Goal: Information Seeking & Learning: Learn about a topic

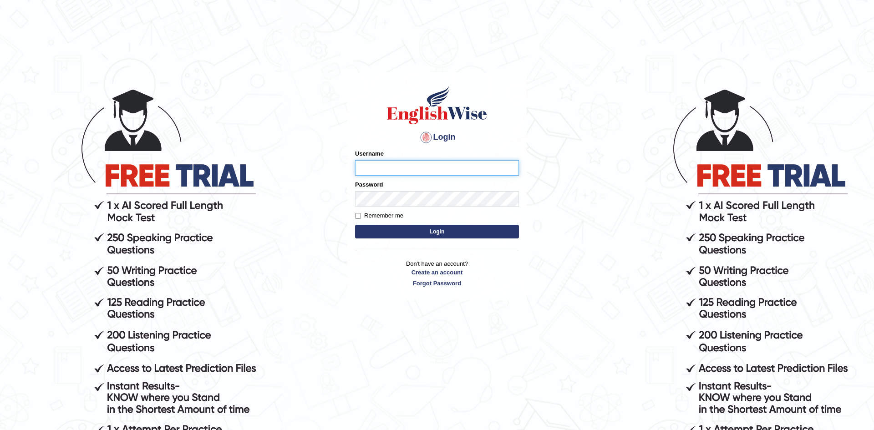
scroll to position [93, 0]
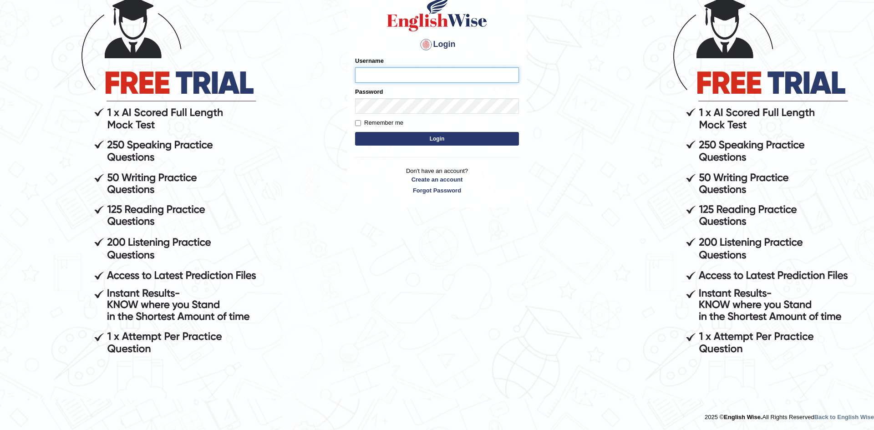
type input "zohaib44"
click at [375, 122] on label "Remember me" at bounding box center [379, 122] width 48 height 9
click at [361, 122] on input "Remember me" at bounding box center [358, 123] width 6 height 6
checkbox input "true"
click at [379, 134] on button "Login" at bounding box center [437, 139] width 164 height 14
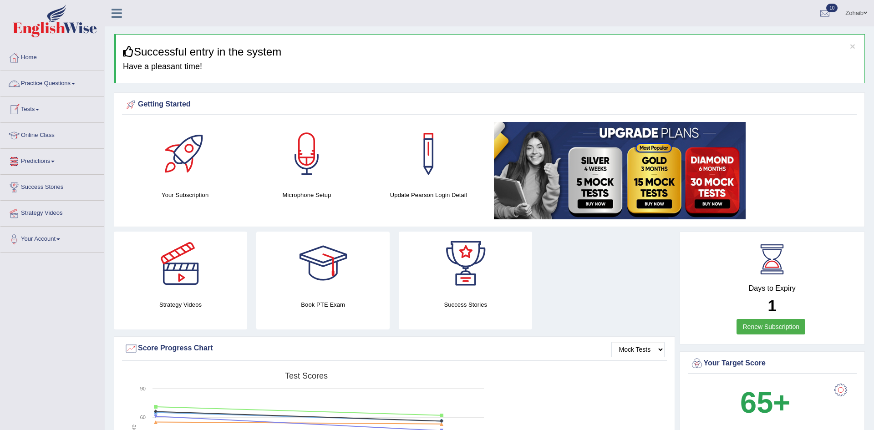
click at [44, 87] on link "Practice Questions" at bounding box center [52, 82] width 104 height 23
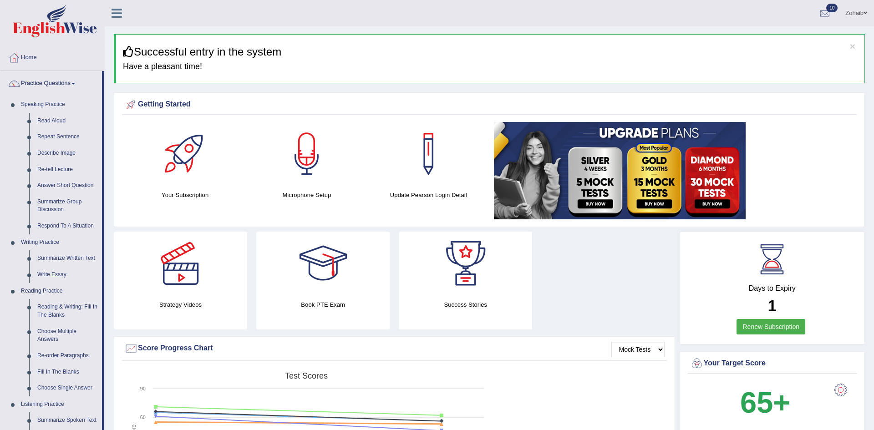
click at [14, 87] on div at bounding box center [14, 84] width 14 height 14
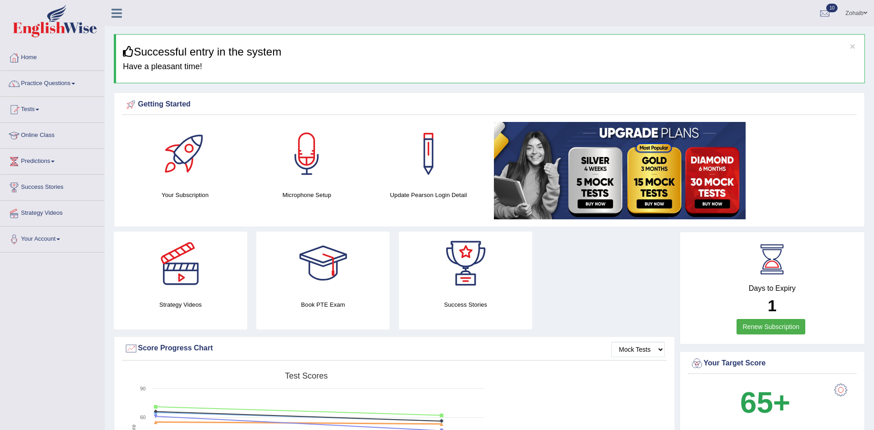
click at [14, 87] on div at bounding box center [14, 84] width 14 height 14
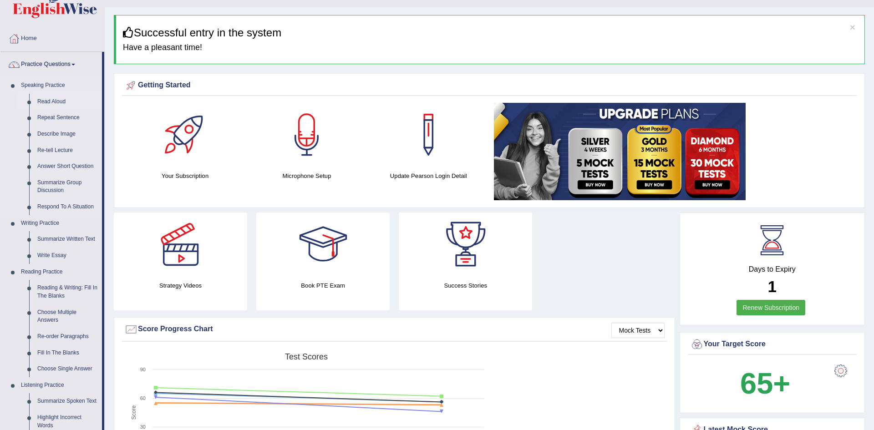
scroll to position [20, 0]
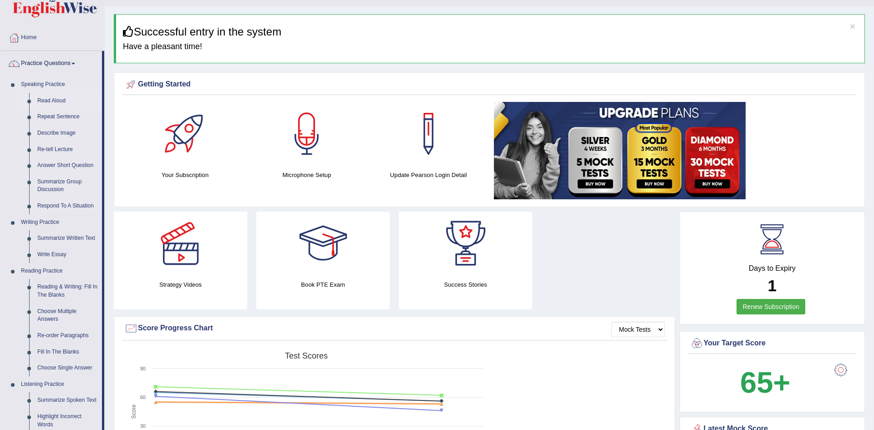
click at [56, 119] on link "Repeat Sentence" at bounding box center [67, 117] width 69 height 16
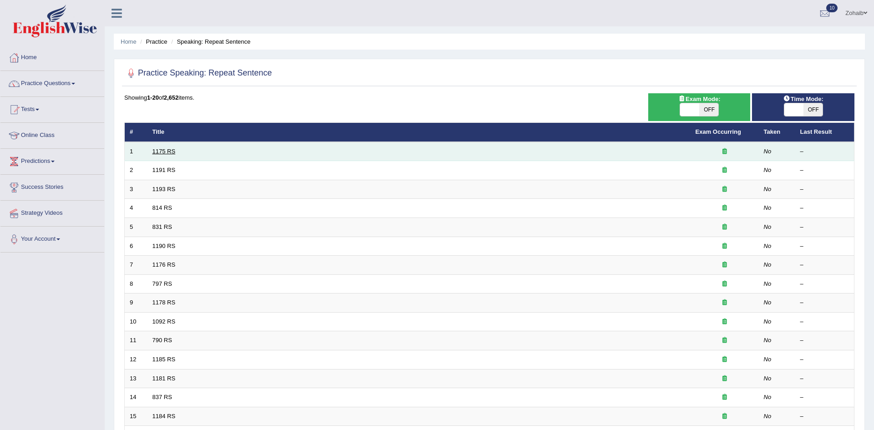
click at [170, 151] on link "1175 RS" at bounding box center [164, 151] width 23 height 7
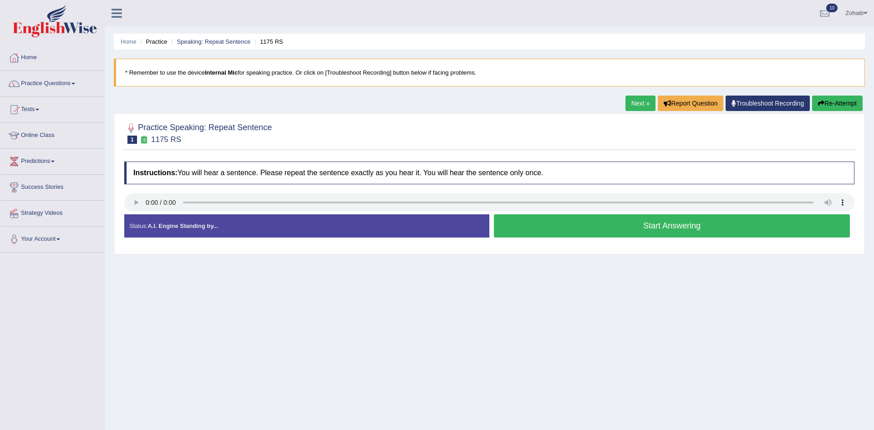
click at [502, 225] on button "Start Answering" at bounding box center [672, 225] width 356 height 23
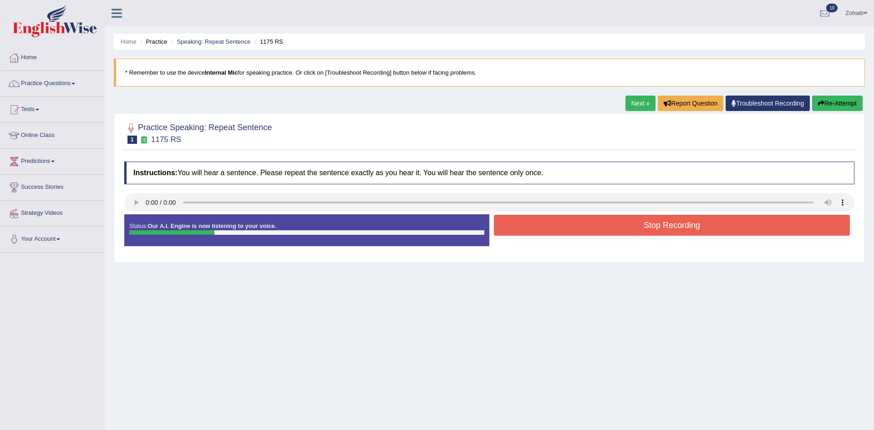
click at [502, 225] on button "Stop Recording" at bounding box center [672, 225] width 356 height 21
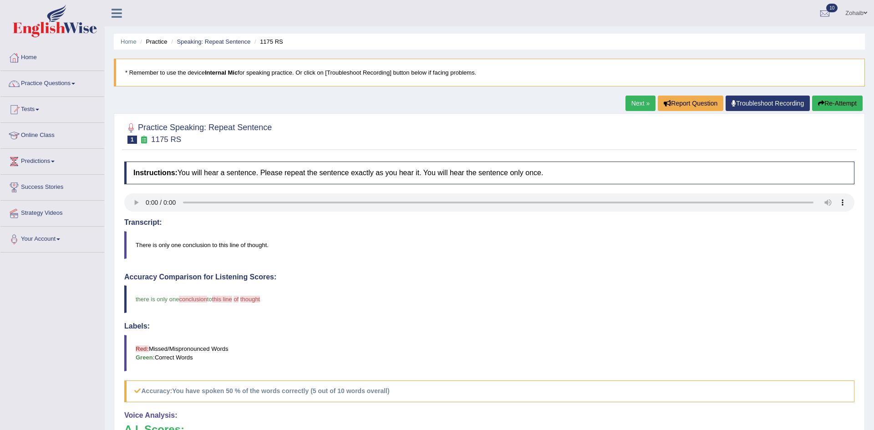
click at [631, 107] on link "Next »" at bounding box center [641, 103] width 30 height 15
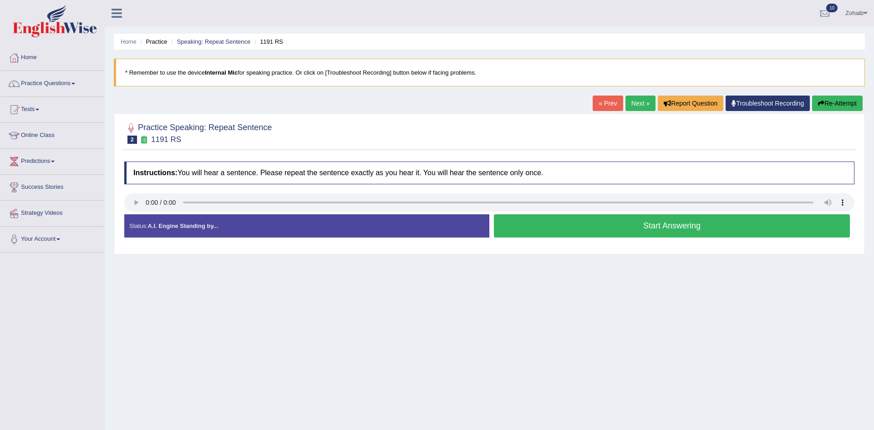
click at [566, 231] on button "Start Answering" at bounding box center [672, 225] width 356 height 23
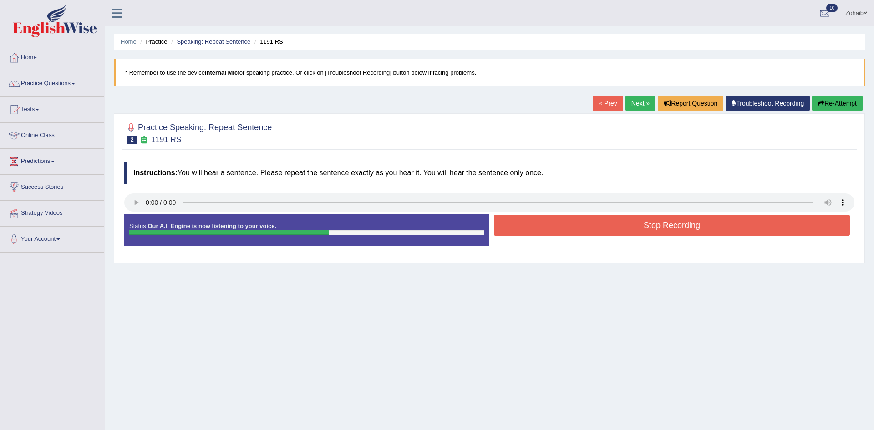
click at [566, 231] on button "Stop Recording" at bounding box center [672, 225] width 356 height 21
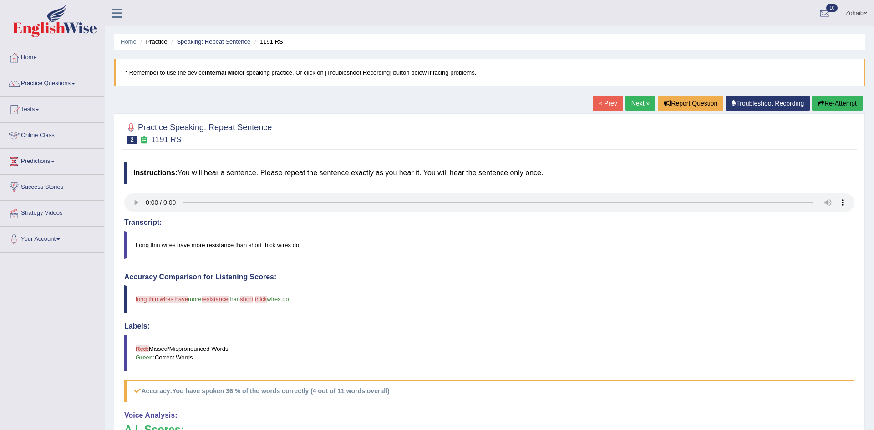
click at [826, 107] on button "Re-Attempt" at bounding box center [837, 103] width 51 height 15
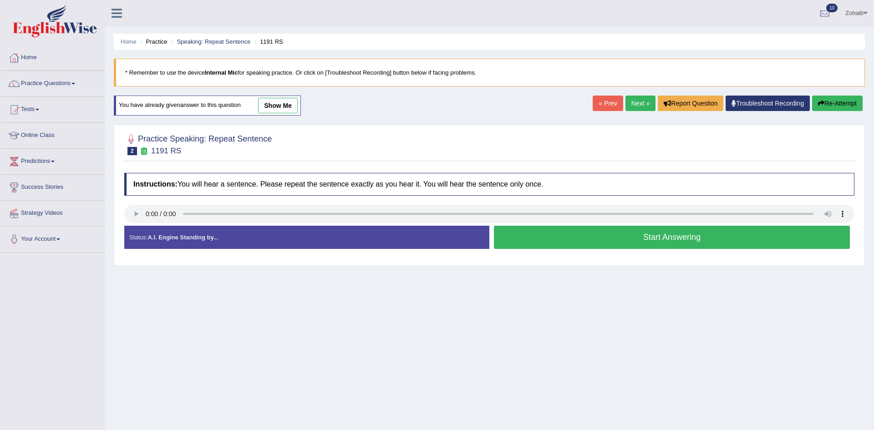
click at [530, 231] on button "Start Answering" at bounding box center [672, 237] width 356 height 23
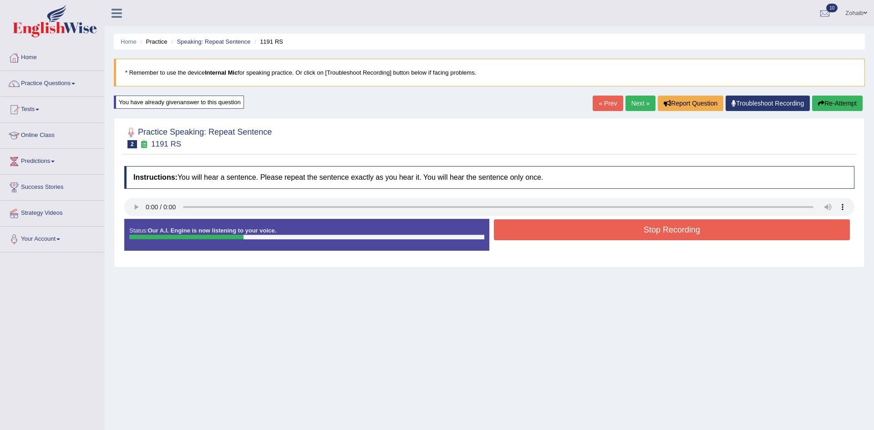
click at [530, 231] on button "Stop Recording" at bounding box center [672, 229] width 356 height 21
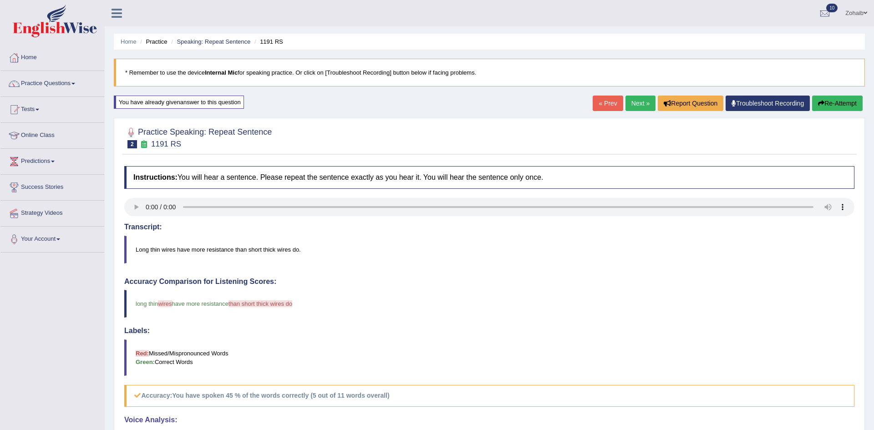
scroll to position [190, 0]
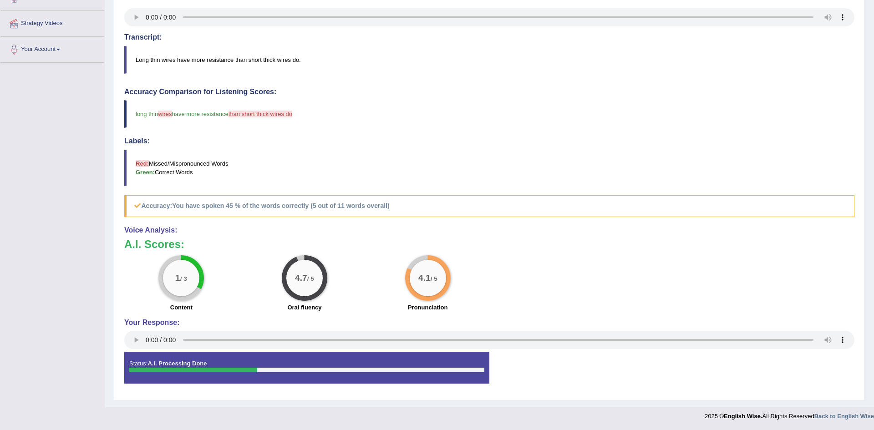
click at [530, 231] on h4 "Voice Analysis:" at bounding box center [489, 230] width 730 height 8
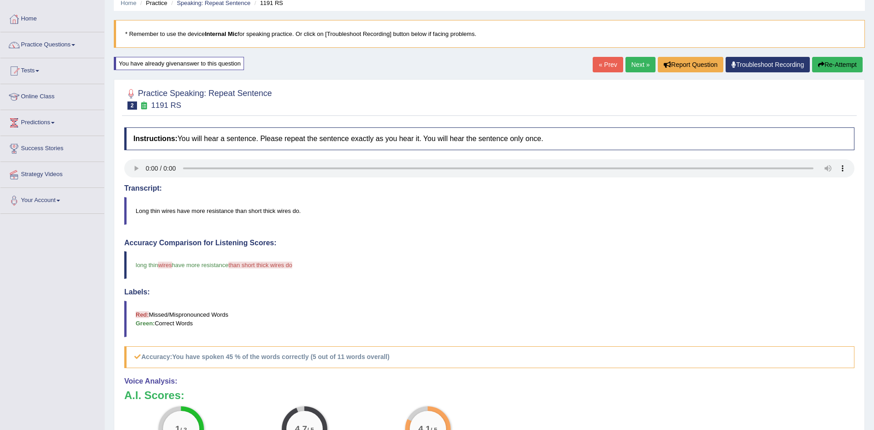
scroll to position [0, 0]
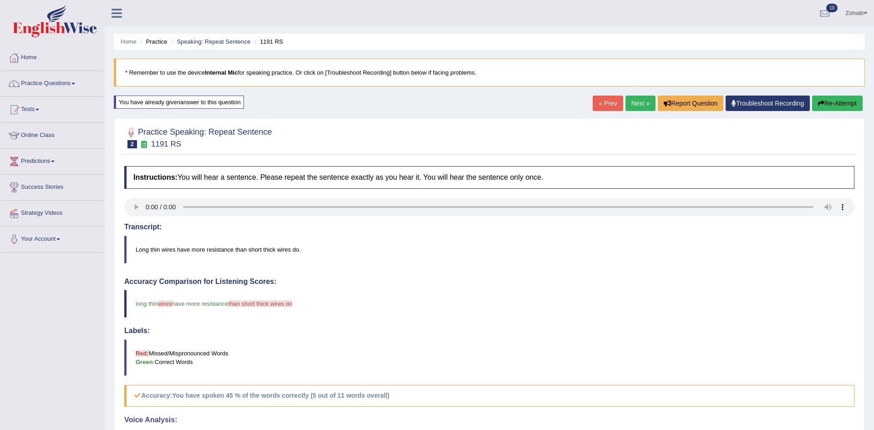
click at [834, 111] on button "Re-Attempt" at bounding box center [837, 103] width 51 height 15
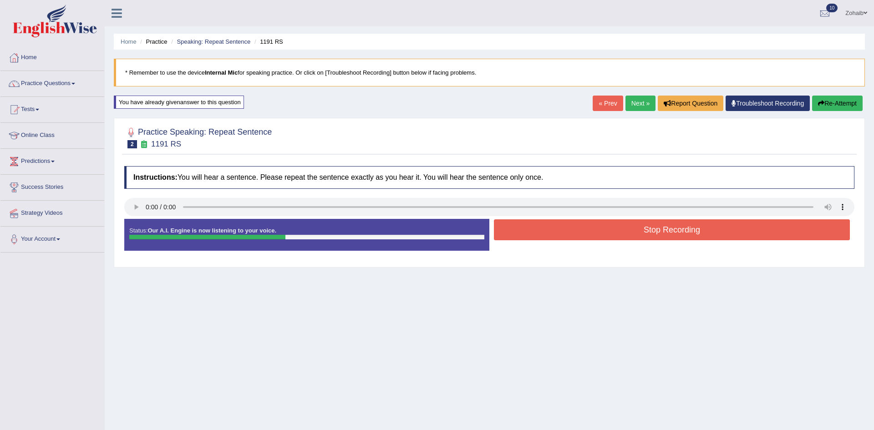
click at [703, 234] on button "Stop Recording" at bounding box center [672, 229] width 356 height 21
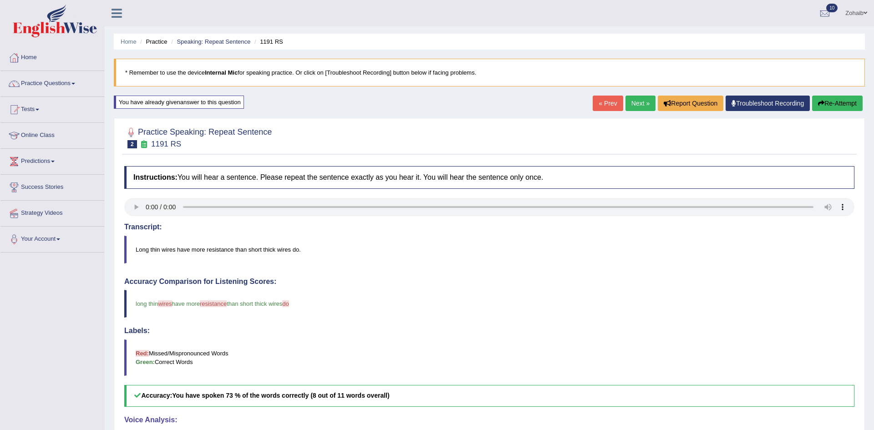
click at [646, 99] on link "Next »" at bounding box center [641, 103] width 30 height 15
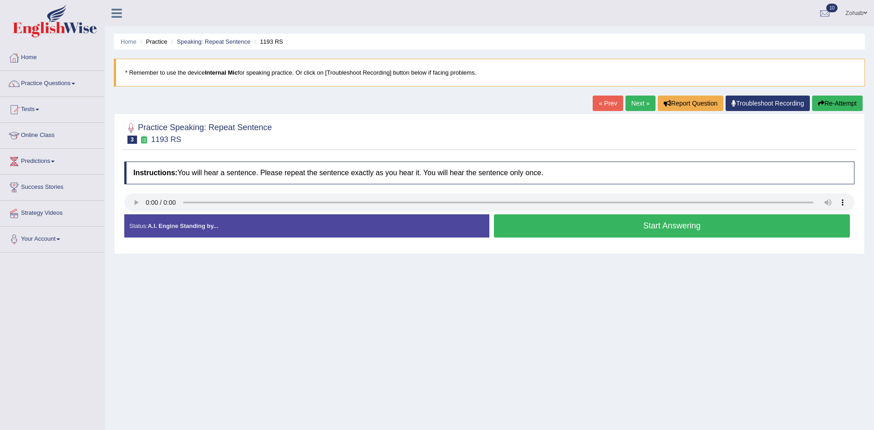
click at [605, 223] on button "Start Answering" at bounding box center [672, 225] width 356 height 23
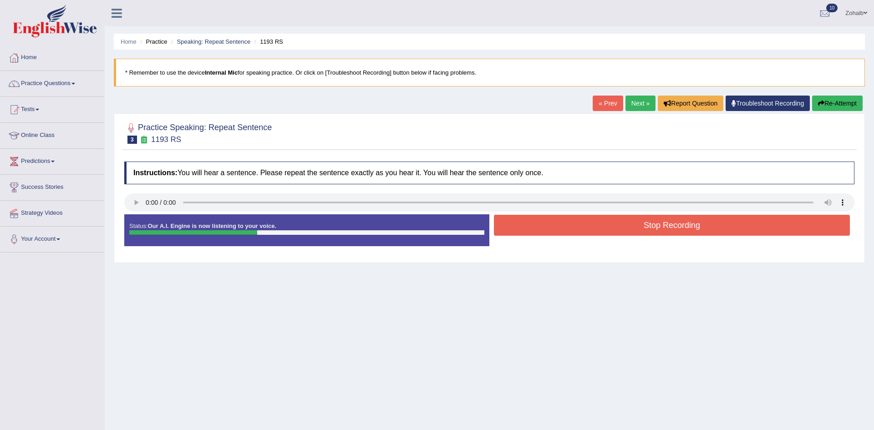
click at [605, 223] on button "Stop Recording" at bounding box center [672, 225] width 356 height 21
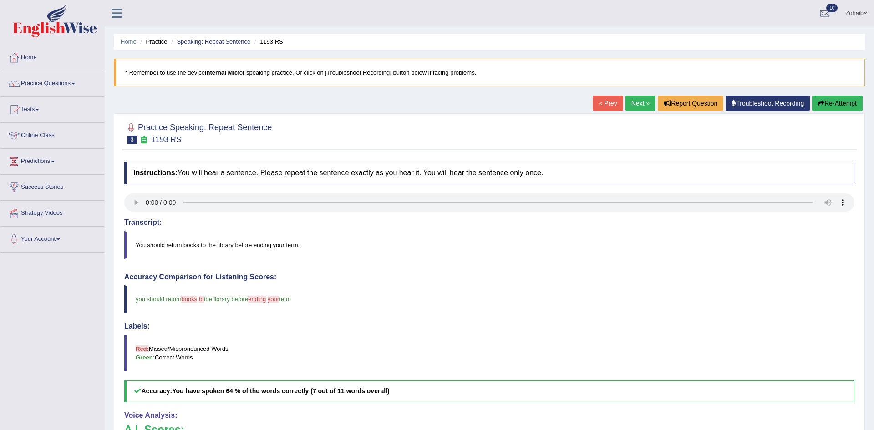
click at [646, 96] on link "Next »" at bounding box center [641, 103] width 30 height 15
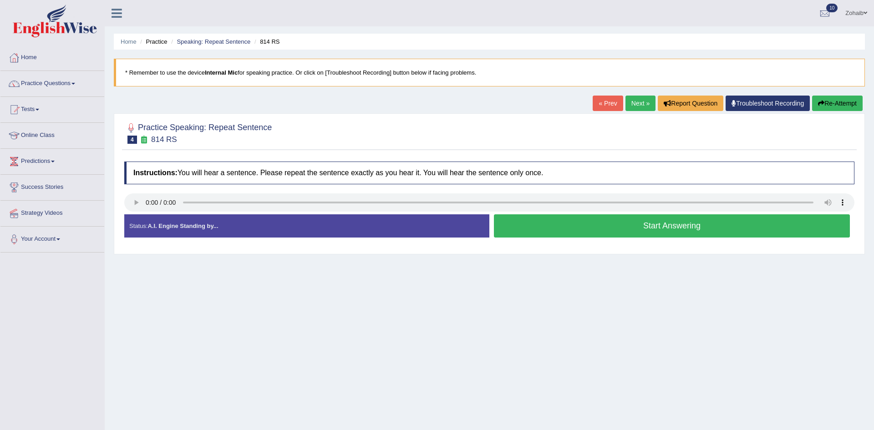
click at [550, 226] on button "Start Answering" at bounding box center [672, 225] width 356 height 23
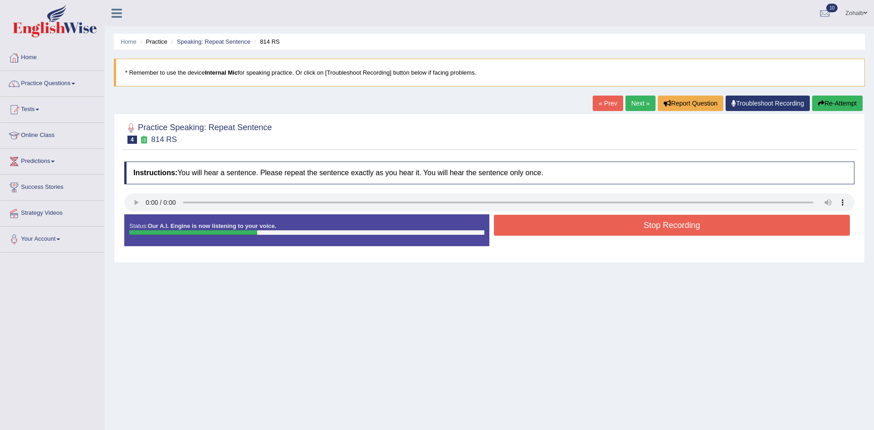
click at [550, 226] on button "Stop Recording" at bounding box center [672, 225] width 356 height 21
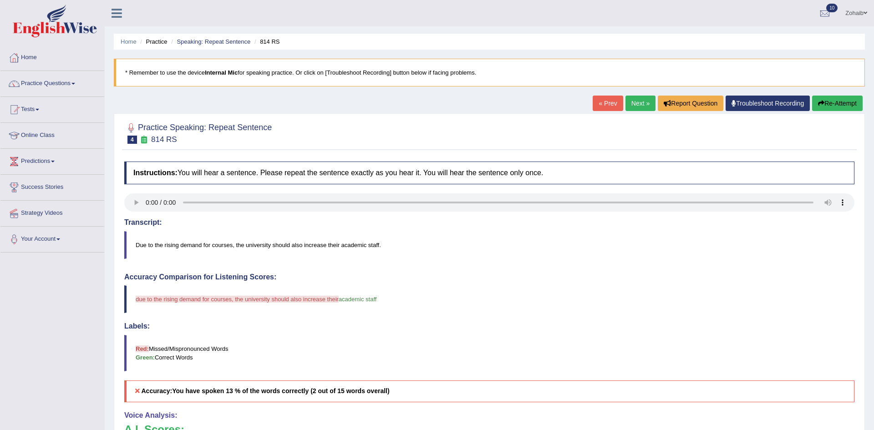
click at [830, 103] on button "Re-Attempt" at bounding box center [837, 103] width 51 height 15
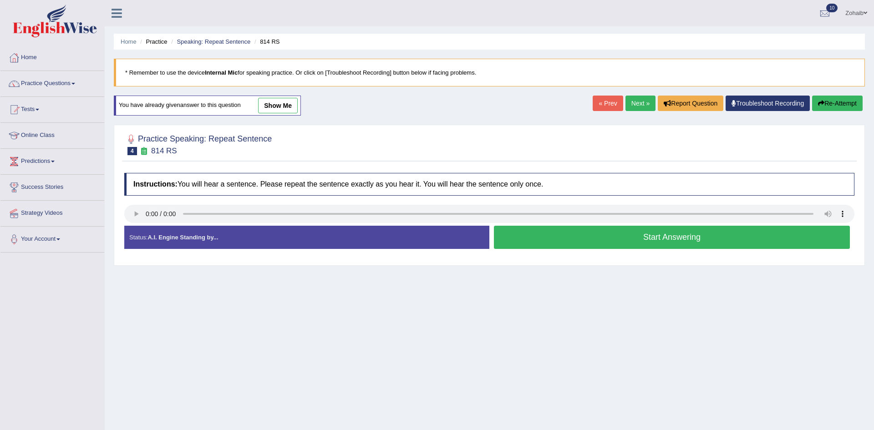
click at [664, 229] on button "Start Answering" at bounding box center [672, 237] width 356 height 23
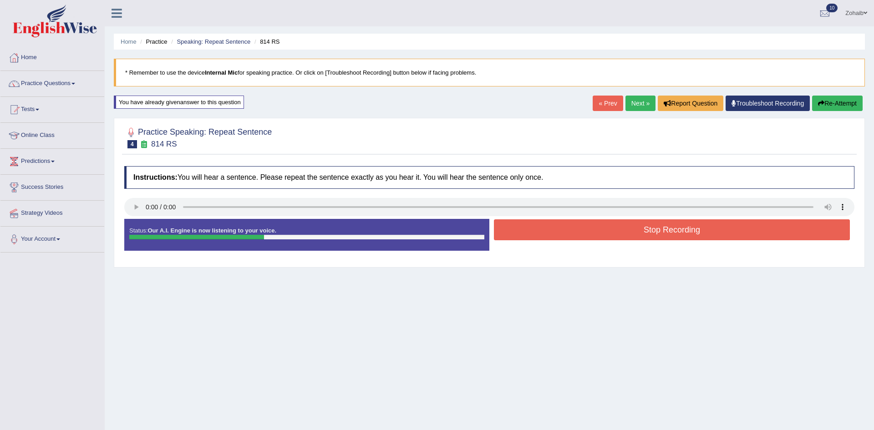
click at [664, 229] on button "Stop Recording" at bounding box center [672, 229] width 356 height 21
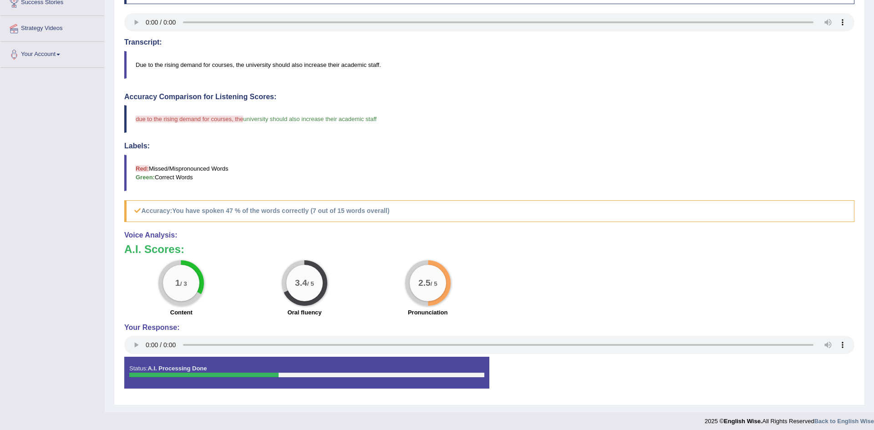
scroll to position [186, 0]
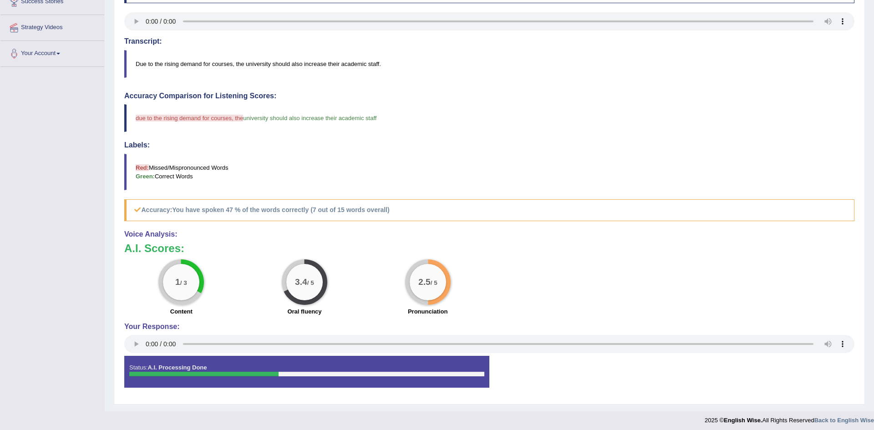
click at [578, 295] on div "1 / 3 Content 3.4 / 5 Oral fluency 2.5 / 5 Pronunciation" at bounding box center [490, 289] width 740 height 59
click at [761, 304] on div "1 / 3 Content 3.4 / 5 Oral fluency 2.5 / 5 Pronunciation" at bounding box center [490, 289] width 740 height 59
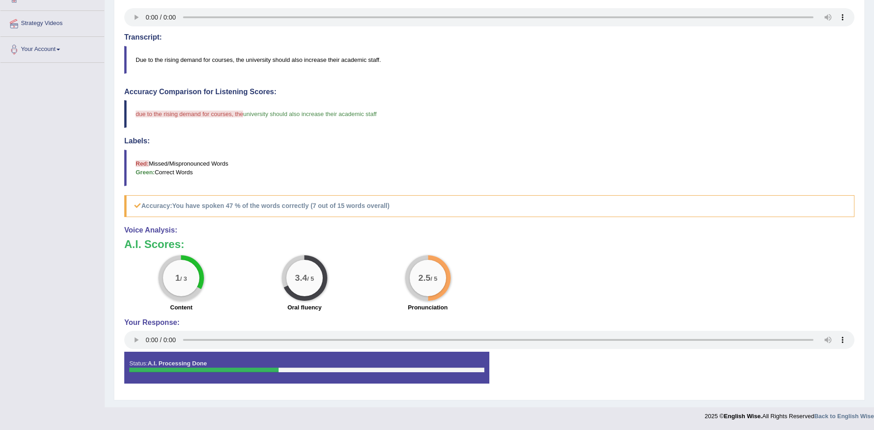
scroll to position [0, 0]
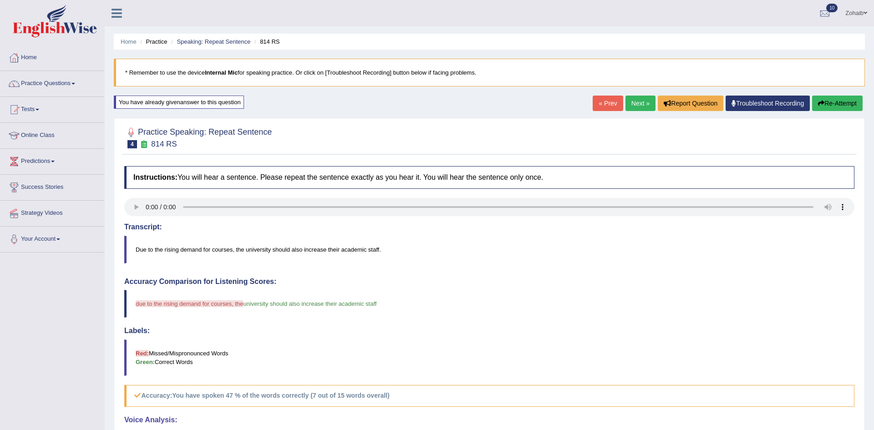
click at [626, 101] on link "Next »" at bounding box center [641, 103] width 30 height 15
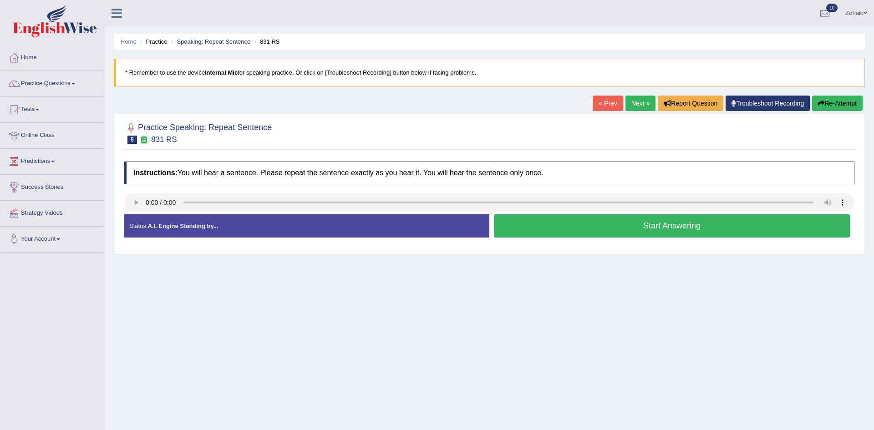
click at [611, 228] on button "Start Answering" at bounding box center [672, 225] width 356 height 23
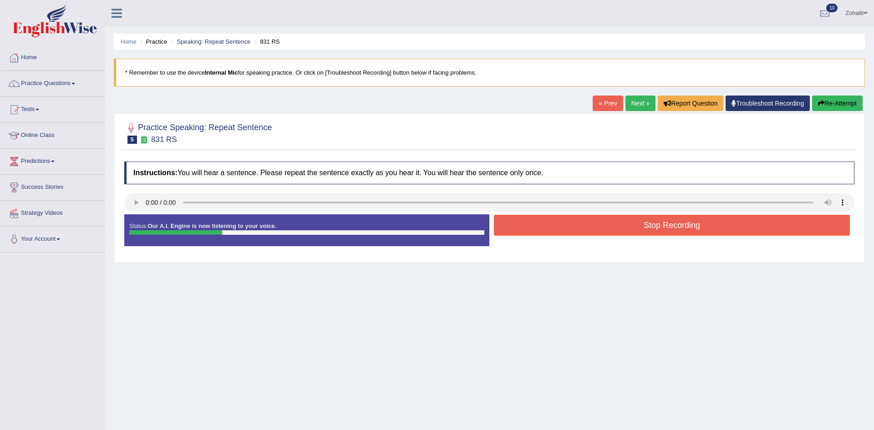
click at [611, 228] on button "Stop Recording" at bounding box center [672, 225] width 356 height 21
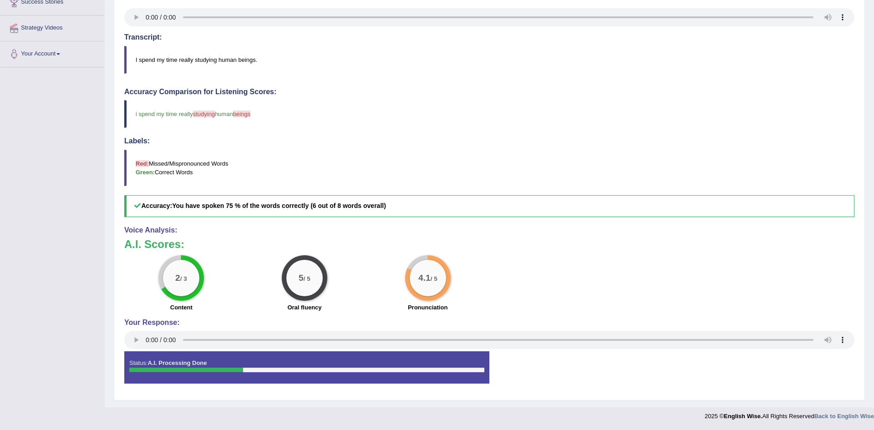
scroll to position [186, 0]
click at [611, 228] on h4 "Voice Analysis:" at bounding box center [489, 230] width 730 height 8
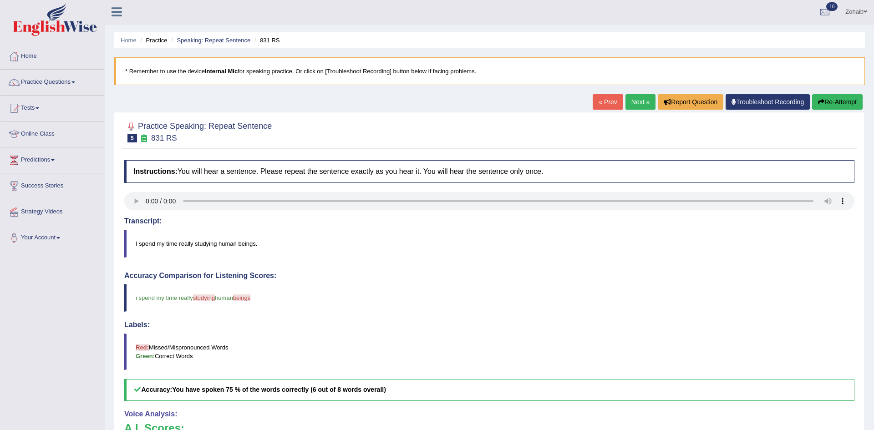
scroll to position [0, 0]
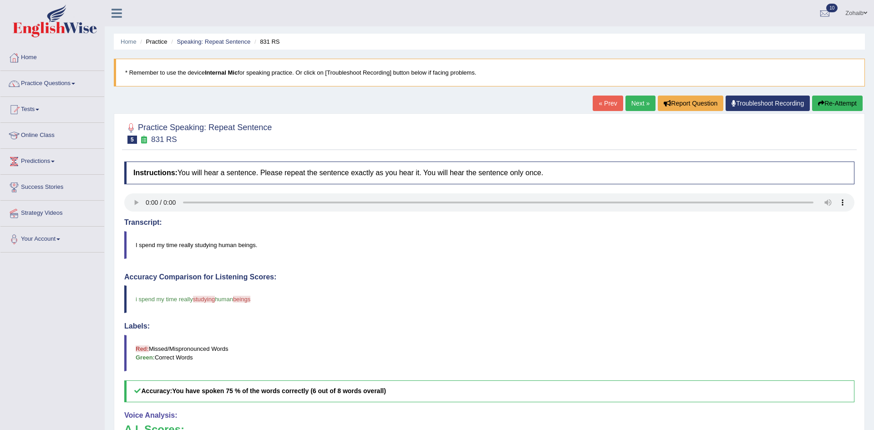
click at [830, 110] on button "Re-Attempt" at bounding box center [837, 103] width 51 height 15
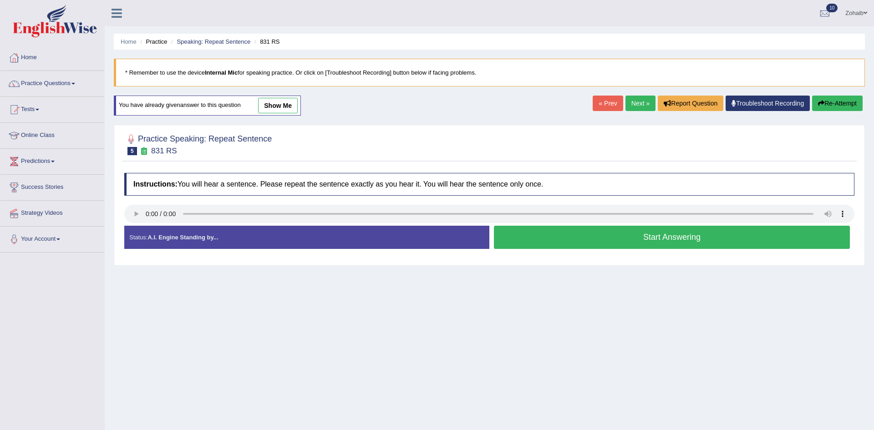
click at [630, 241] on button "Start Answering" at bounding box center [672, 237] width 356 height 23
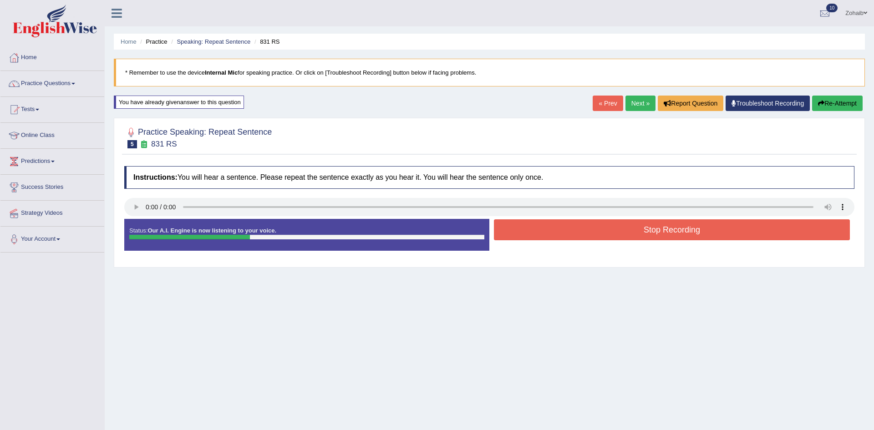
click at [630, 241] on div "Stop Recording" at bounding box center [672, 230] width 365 height 23
click at [638, 230] on button "Stop Recording" at bounding box center [672, 229] width 356 height 21
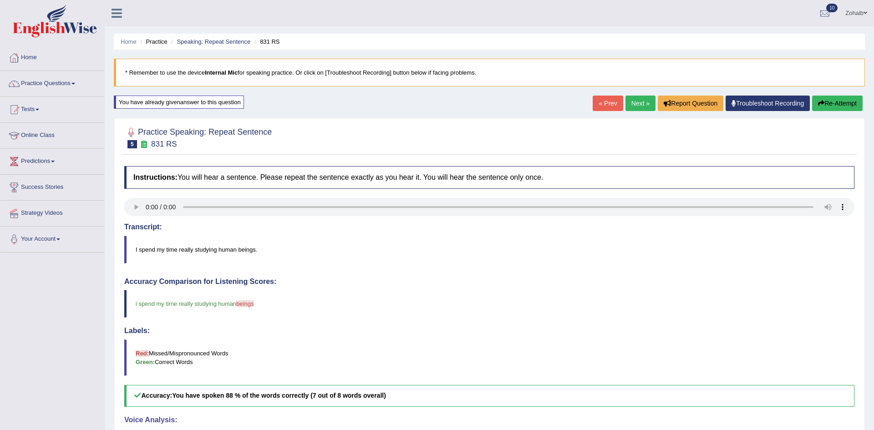
click at [776, 105] on link "Troubleshoot Recording" at bounding box center [768, 103] width 84 height 15
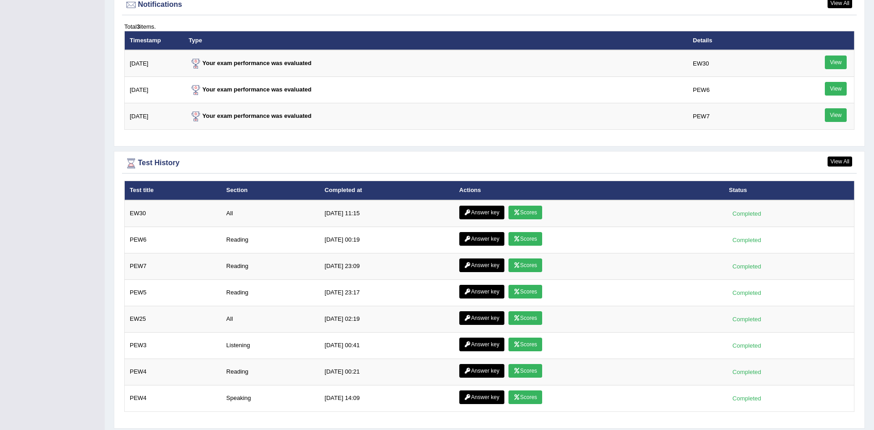
scroll to position [1148, 0]
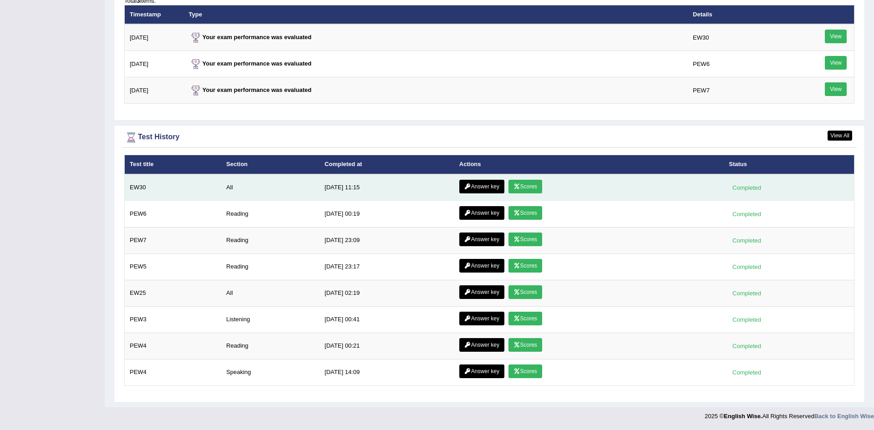
click at [509, 185] on link "Scores" at bounding box center [526, 187] width 34 height 14
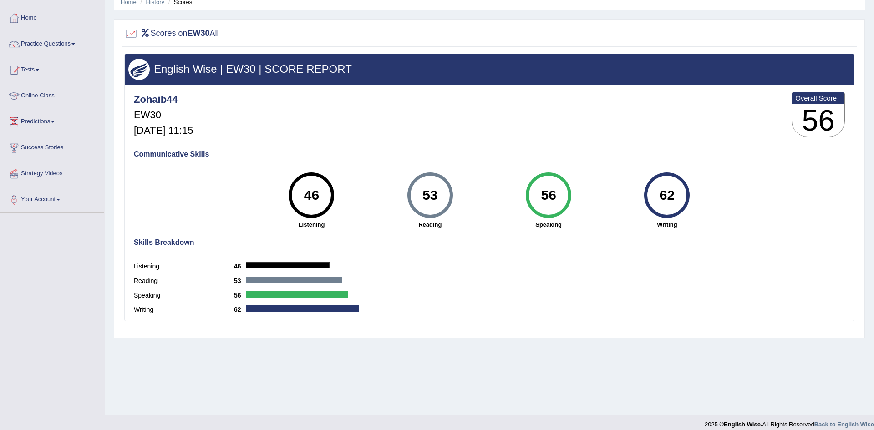
scroll to position [36, 0]
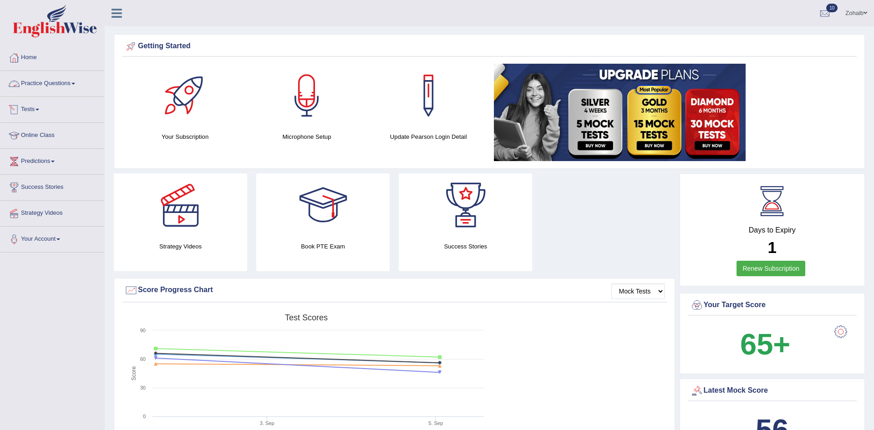
click at [34, 82] on link "Practice Questions" at bounding box center [52, 82] width 104 height 23
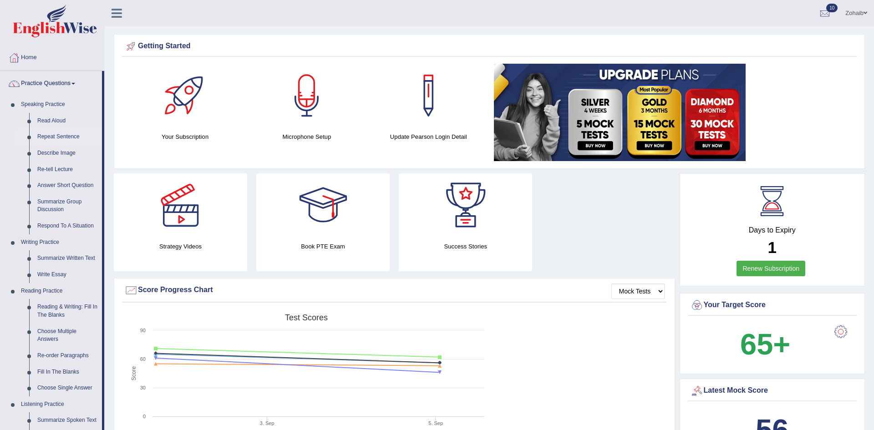
click at [53, 136] on link "Repeat Sentence" at bounding box center [67, 137] width 69 height 16
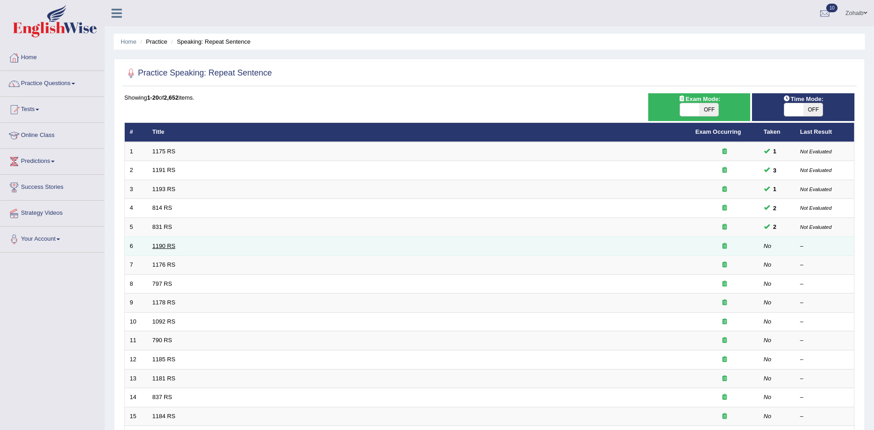
click at [169, 244] on link "1190 RS" at bounding box center [164, 246] width 23 height 7
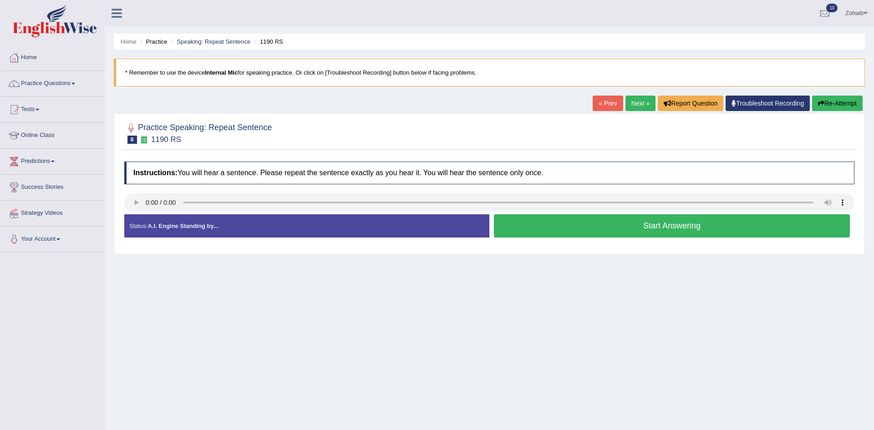
click at [645, 96] on link "Next »" at bounding box center [641, 103] width 30 height 15
click at [526, 235] on button "Start Answering" at bounding box center [672, 225] width 356 height 23
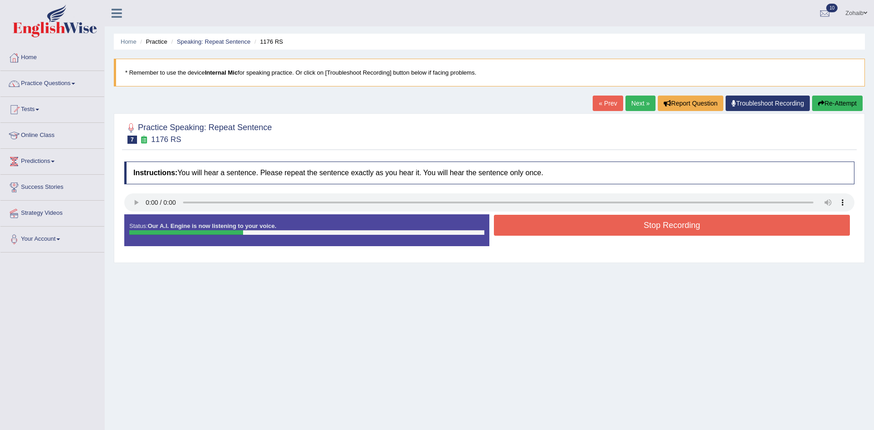
click at [526, 235] on button "Stop Recording" at bounding box center [672, 225] width 356 height 21
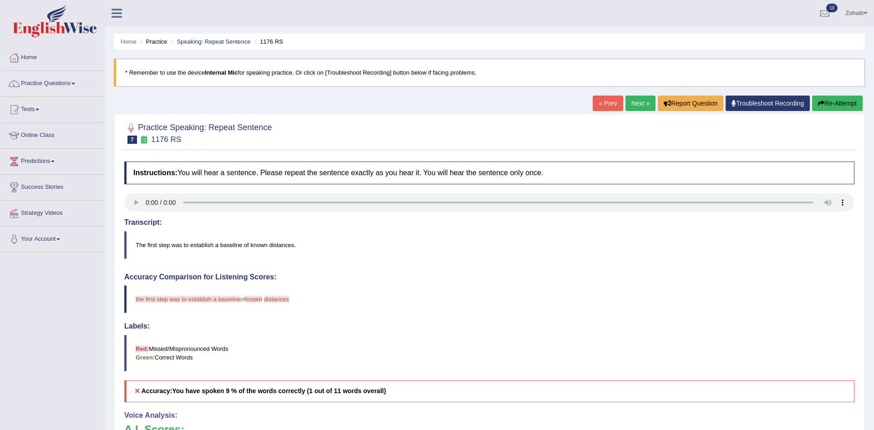
click at [826, 105] on button "Re-Attempt" at bounding box center [837, 103] width 51 height 15
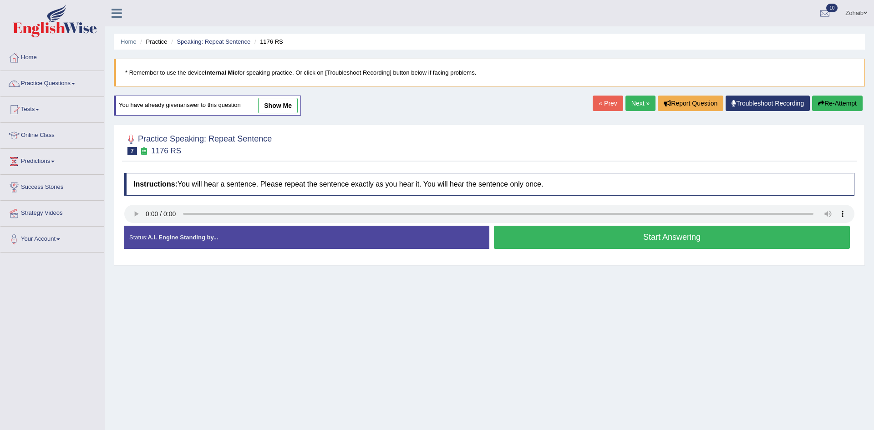
click at [526, 248] on button "Start Answering" at bounding box center [672, 237] width 356 height 23
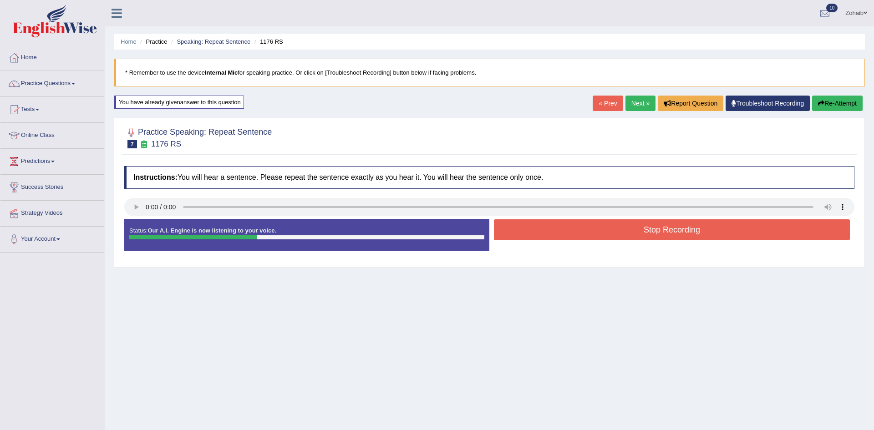
click at [574, 229] on button "Stop Recording" at bounding box center [672, 229] width 356 height 21
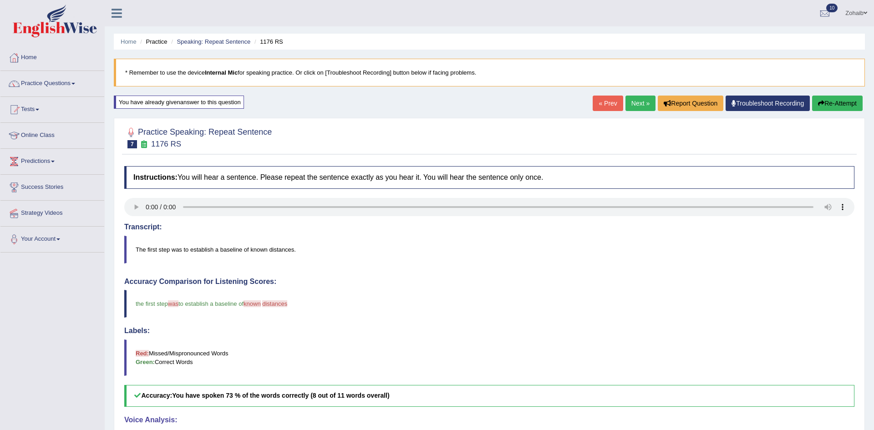
click at [626, 97] on link "Next »" at bounding box center [641, 103] width 30 height 15
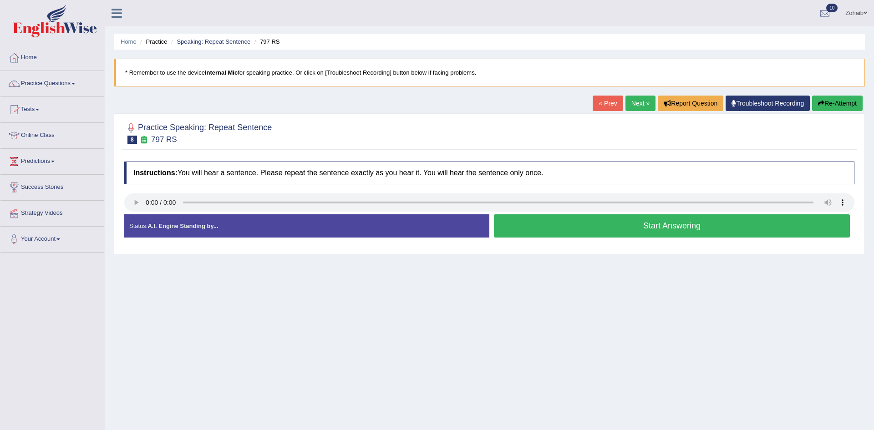
click at [580, 228] on button "Start Answering" at bounding box center [672, 225] width 356 height 23
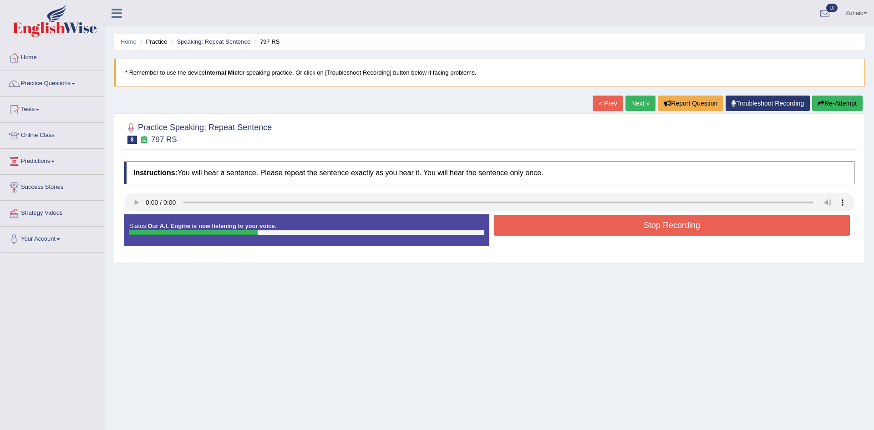
click at [582, 229] on button "Stop Recording" at bounding box center [672, 225] width 356 height 21
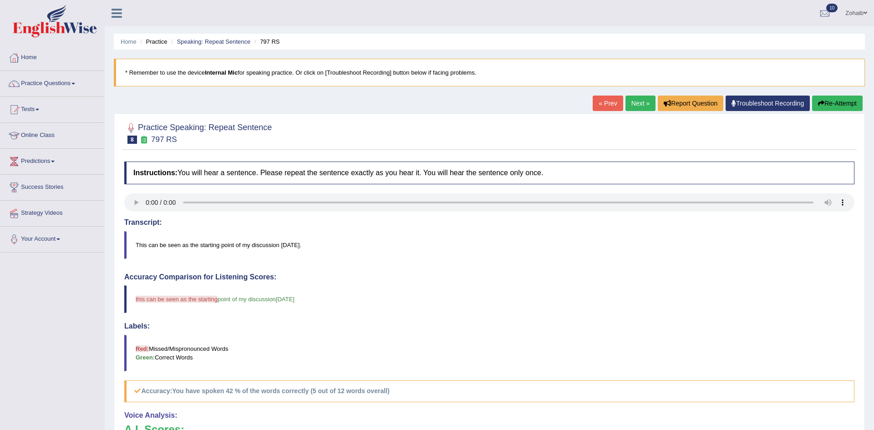
click at [643, 102] on link "Next »" at bounding box center [641, 103] width 30 height 15
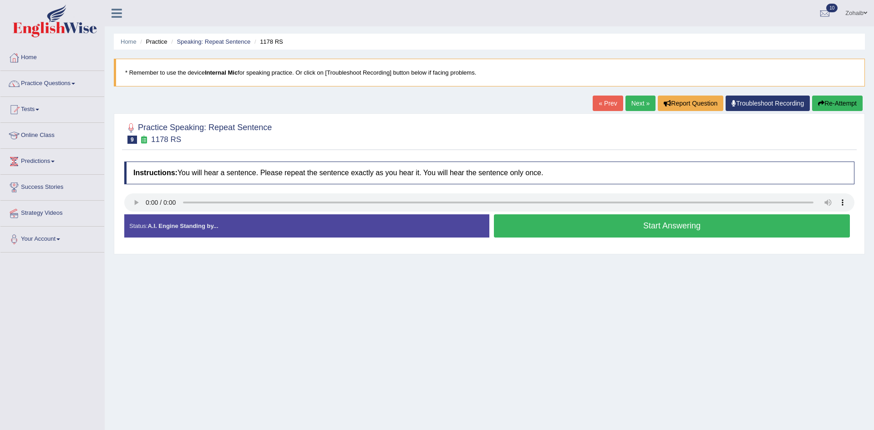
click at [562, 225] on button "Start Answering" at bounding box center [672, 225] width 356 height 23
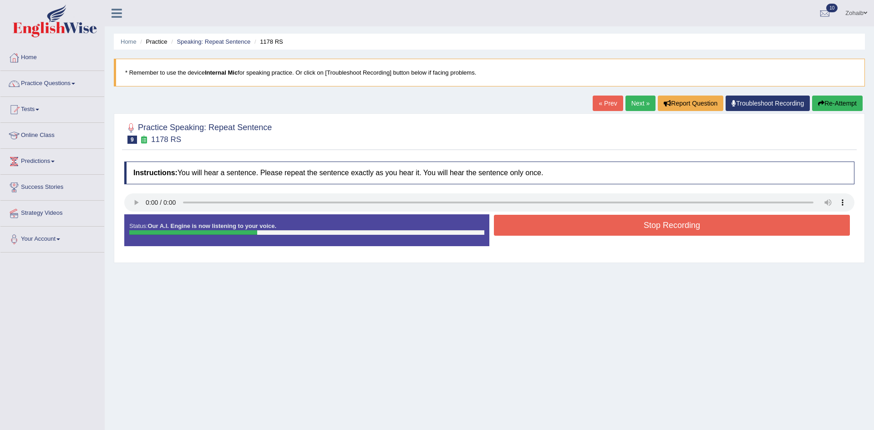
click at [562, 225] on button "Stop Recording" at bounding box center [672, 225] width 356 height 21
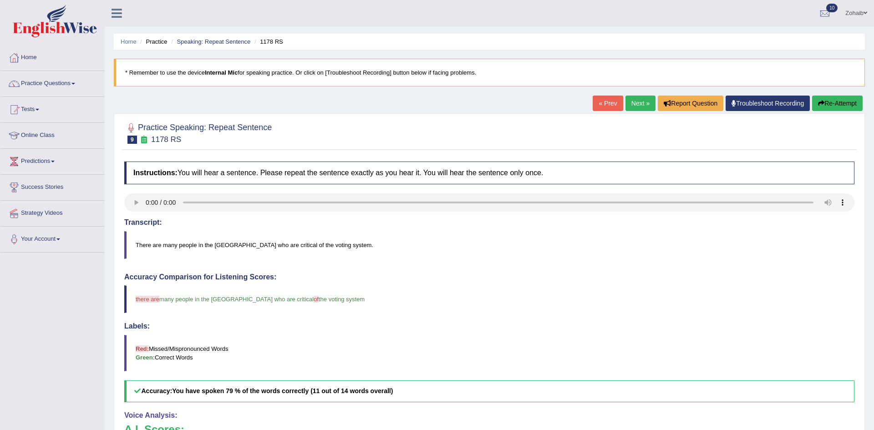
click at [640, 99] on link "Next »" at bounding box center [641, 103] width 30 height 15
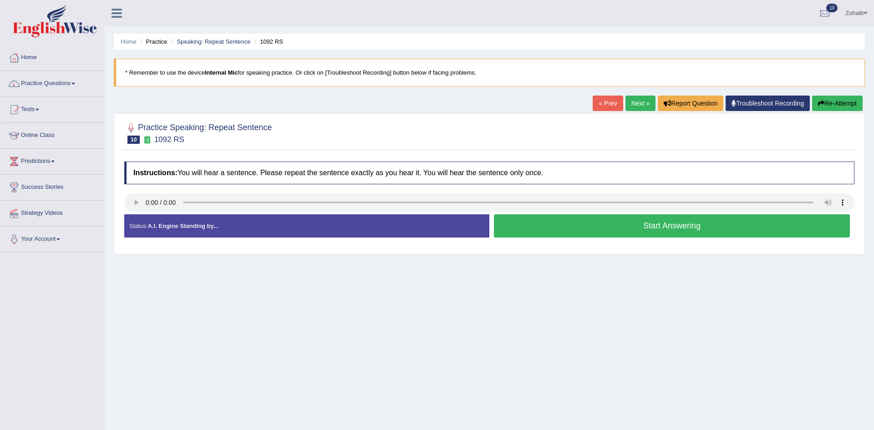
click at [591, 231] on button "Start Answering" at bounding box center [672, 225] width 356 height 23
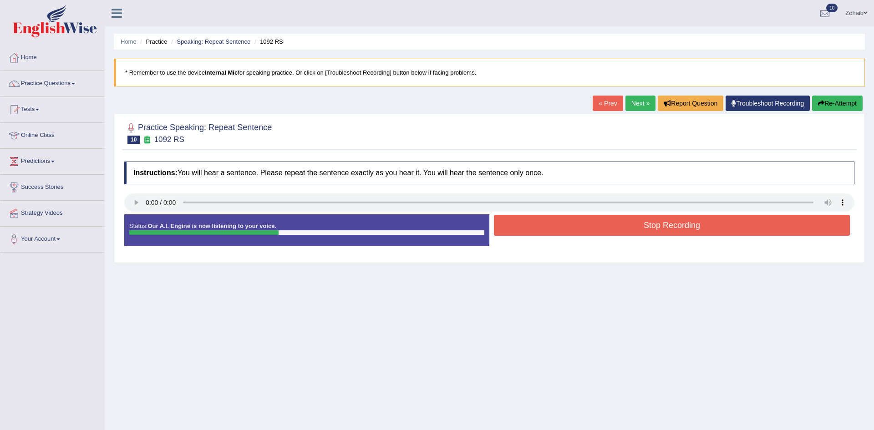
click at [591, 231] on button "Stop Recording" at bounding box center [672, 225] width 356 height 21
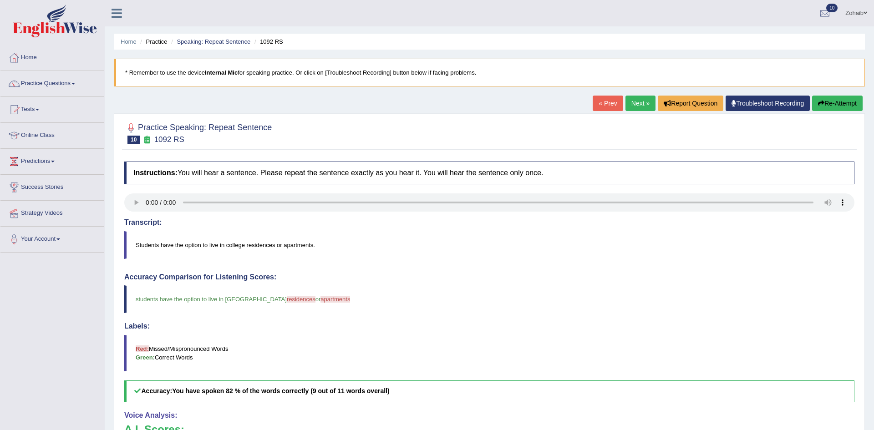
click at [638, 104] on link "Next »" at bounding box center [641, 103] width 30 height 15
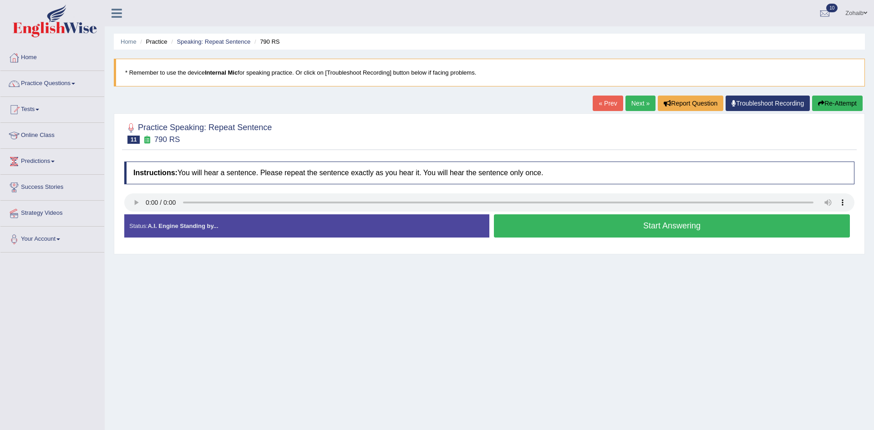
click at [554, 226] on button "Start Answering" at bounding box center [672, 225] width 356 height 23
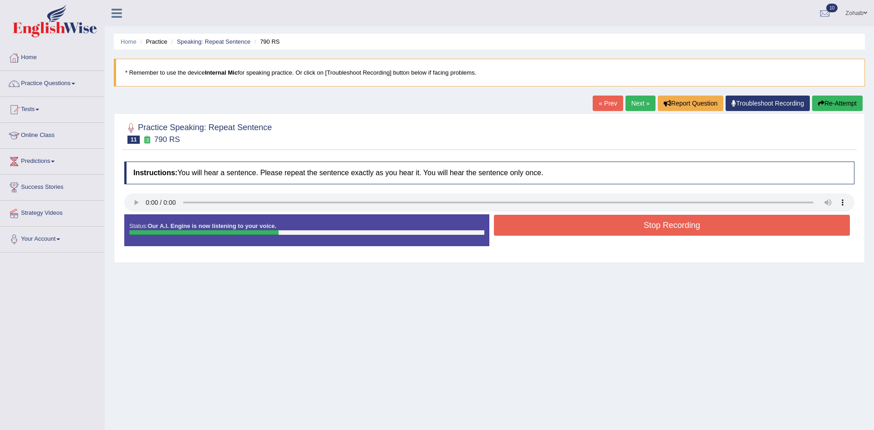
click at [554, 226] on button "Stop Recording" at bounding box center [672, 225] width 356 height 21
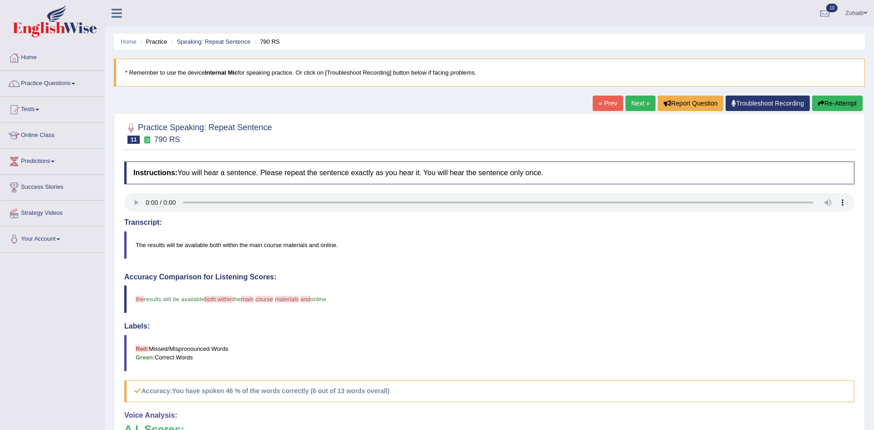
click at [628, 100] on link "Next »" at bounding box center [641, 103] width 30 height 15
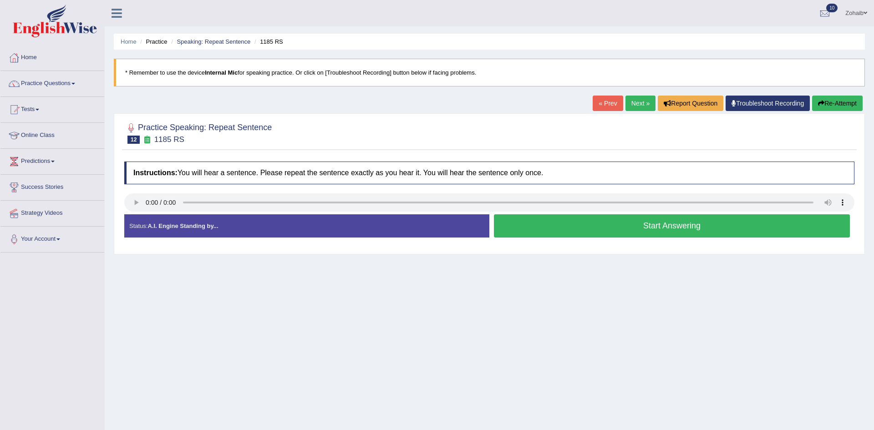
click at [567, 222] on button "Start Answering" at bounding box center [672, 225] width 356 height 23
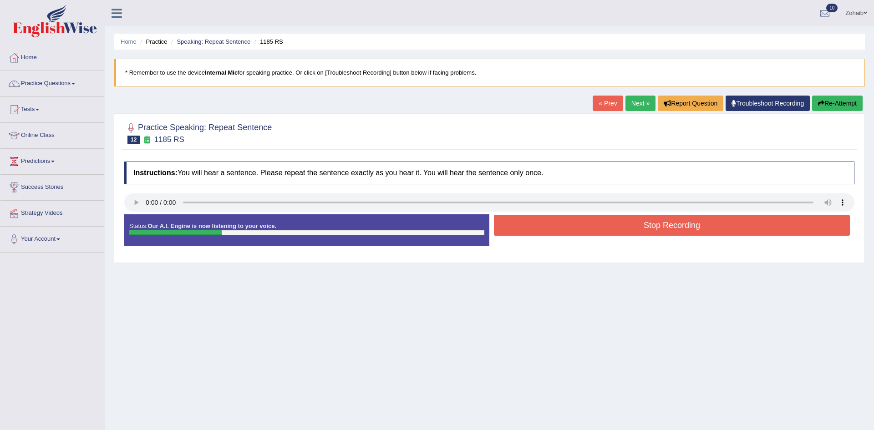
click at [567, 222] on button "Stop Recording" at bounding box center [672, 225] width 356 height 21
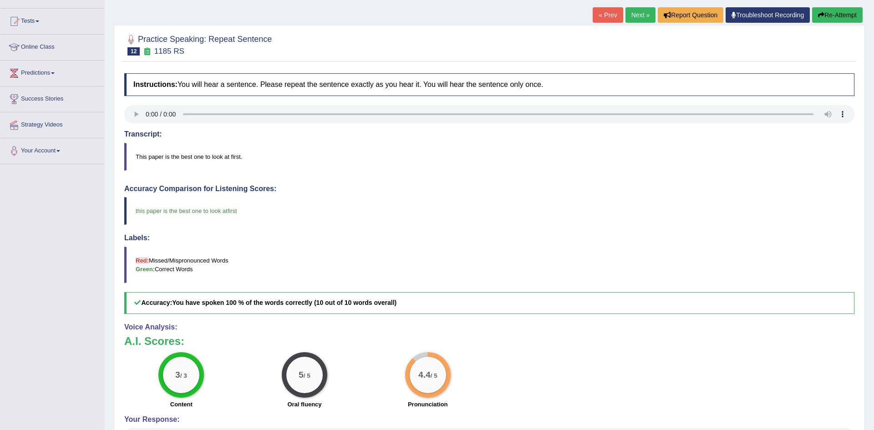
scroll to position [93, 0]
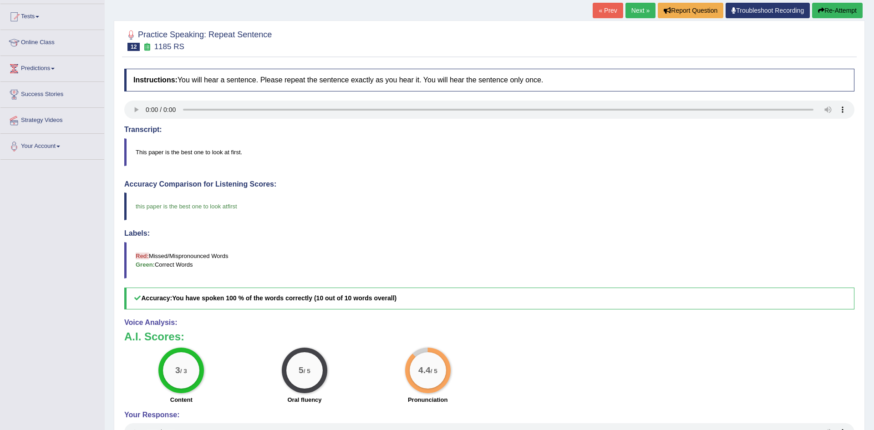
click at [641, 12] on link "Next »" at bounding box center [641, 10] width 30 height 15
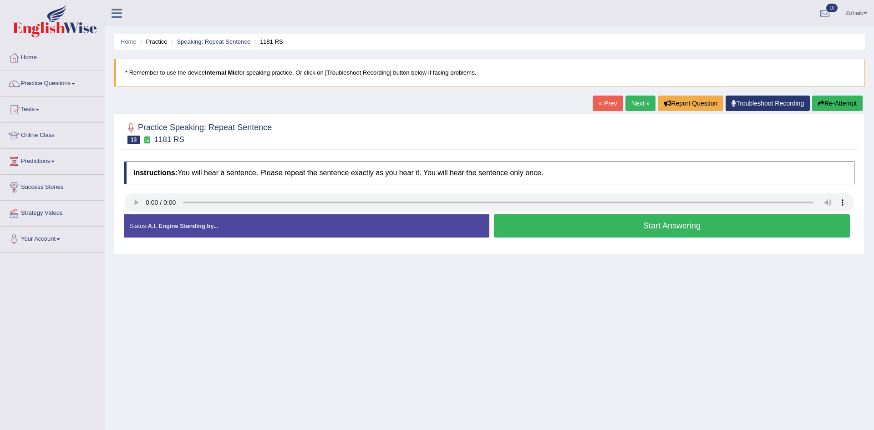
click at [570, 222] on button "Start Answering" at bounding box center [672, 225] width 356 height 23
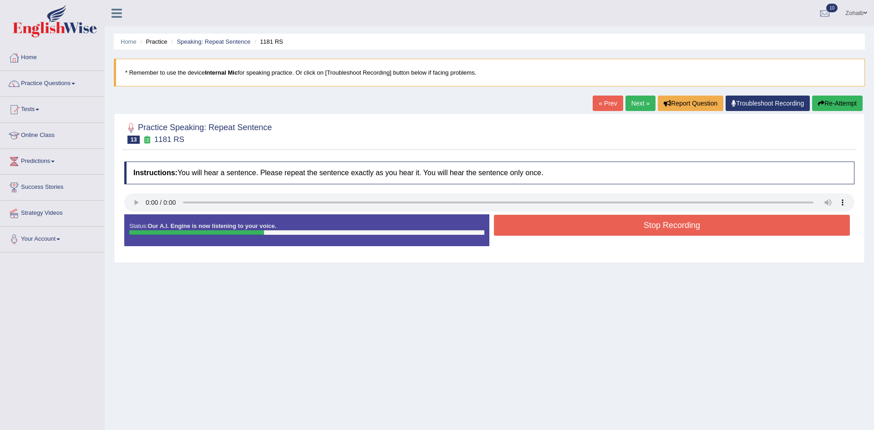
click at [570, 222] on button "Stop Recording" at bounding box center [672, 225] width 356 height 21
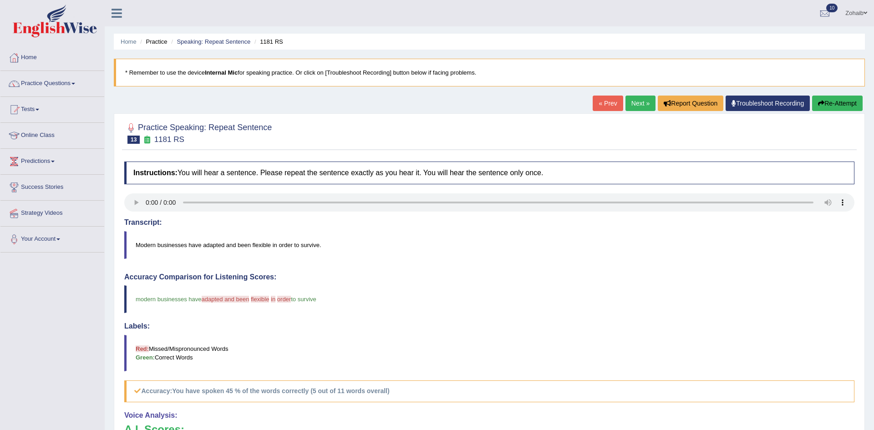
click at [632, 109] on link "Next »" at bounding box center [641, 103] width 30 height 15
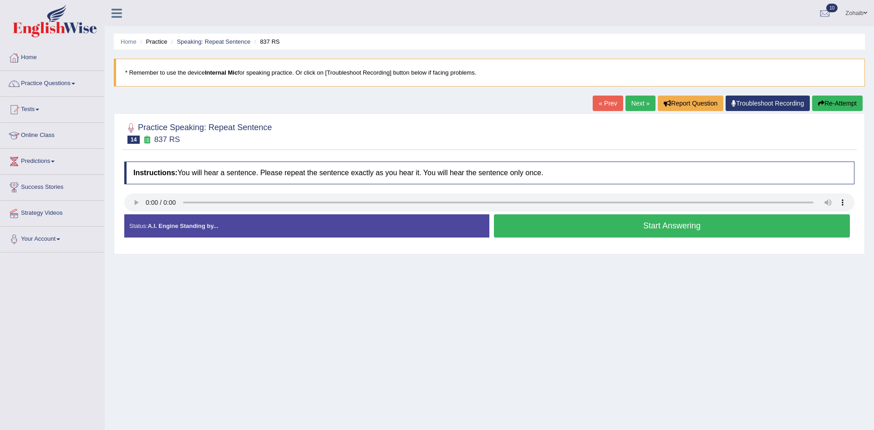
click at [561, 232] on button "Start Answering" at bounding box center [672, 225] width 356 height 23
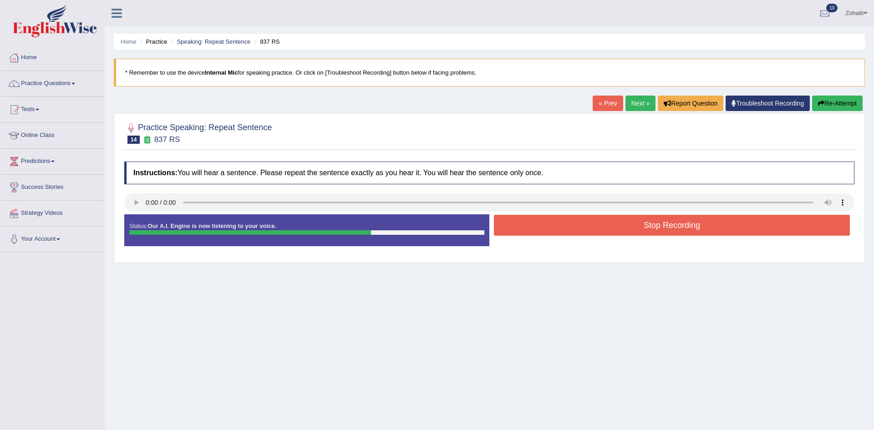
click at [560, 228] on button "Stop Recording" at bounding box center [672, 225] width 356 height 21
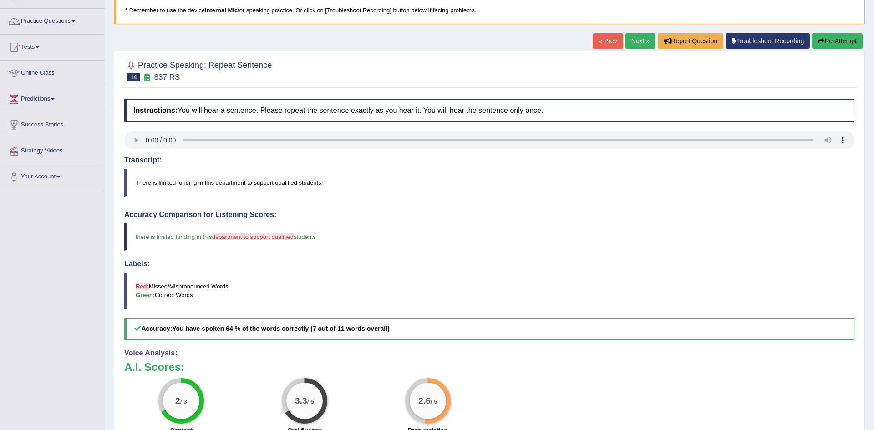
scroll to position [55, 0]
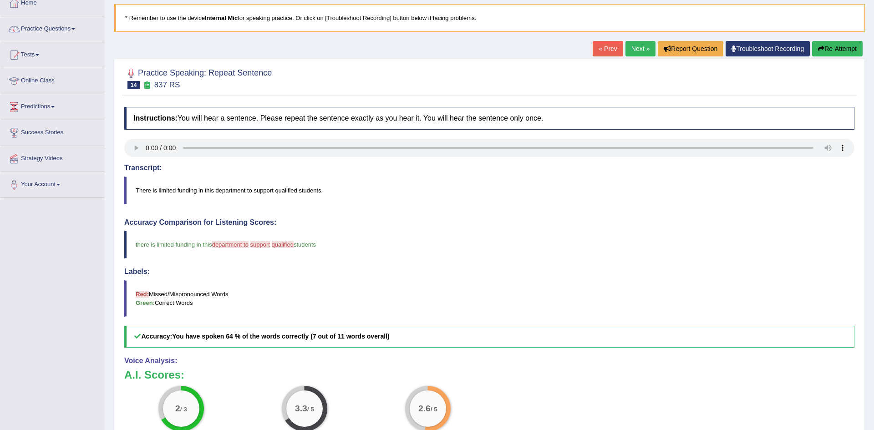
click at [630, 46] on link "Next »" at bounding box center [641, 48] width 30 height 15
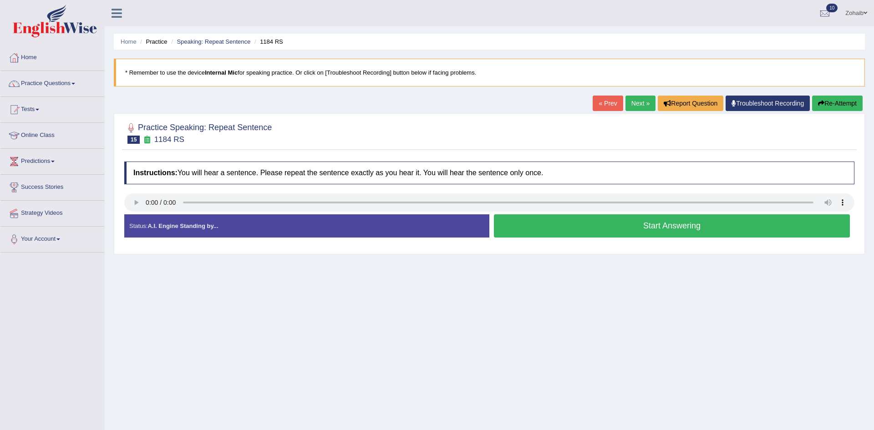
click at [605, 232] on button "Start Answering" at bounding box center [672, 225] width 356 height 23
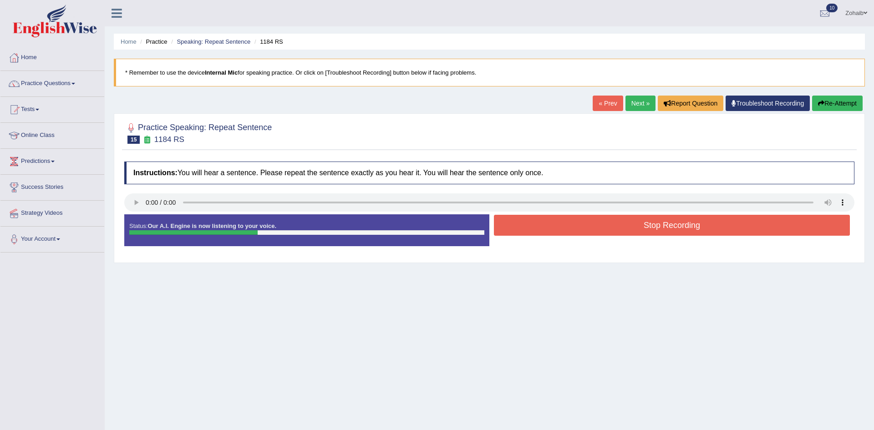
click at [605, 232] on button "Stop Recording" at bounding box center [672, 225] width 356 height 21
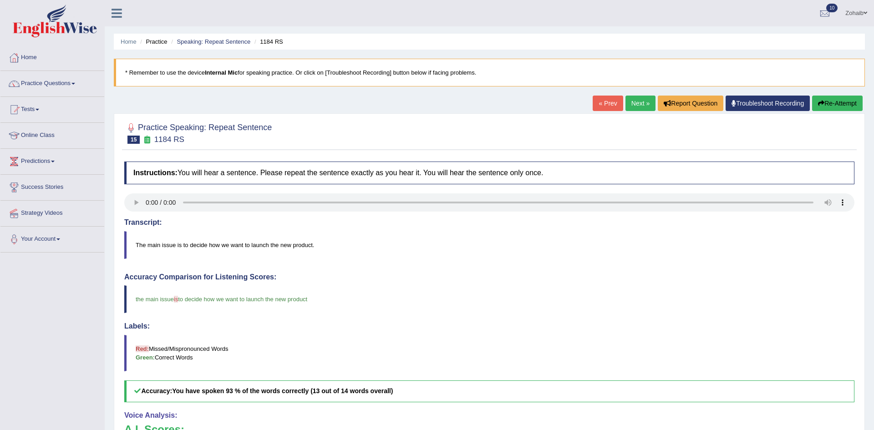
click at [639, 107] on link "Next »" at bounding box center [641, 103] width 30 height 15
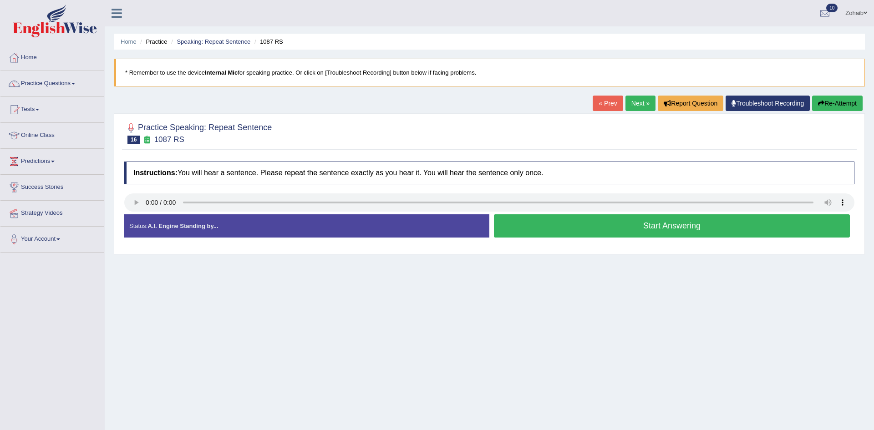
click at [285, 216] on div "Status: A.I. Engine Standing by..." at bounding box center [306, 225] width 365 height 23
click at [639, 231] on button "Start Answering" at bounding box center [672, 225] width 356 height 23
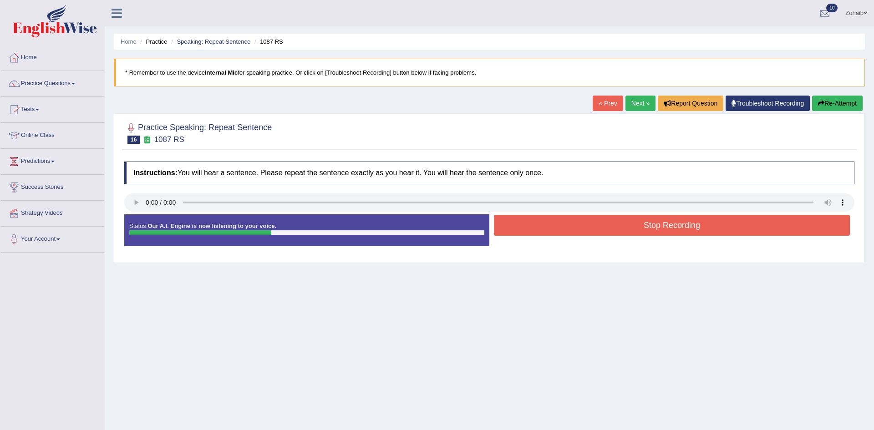
click at [639, 231] on button "Stop Recording" at bounding box center [672, 225] width 356 height 21
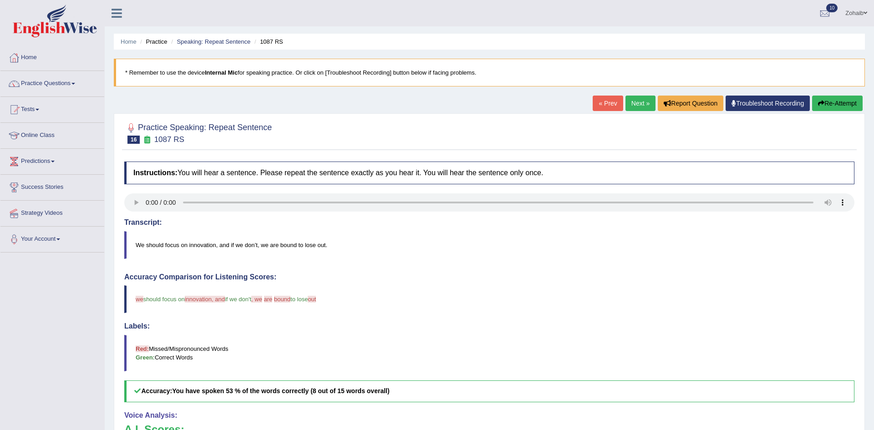
click at [630, 97] on link "Next »" at bounding box center [641, 103] width 30 height 15
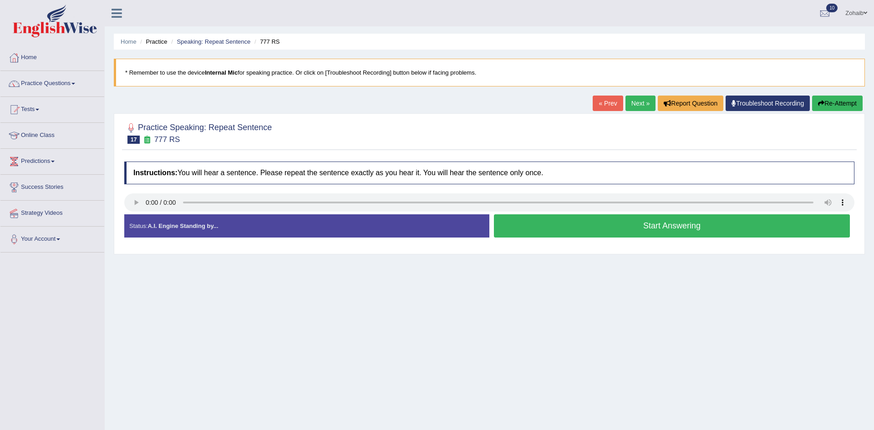
click at [559, 223] on button "Start Answering" at bounding box center [672, 225] width 356 height 23
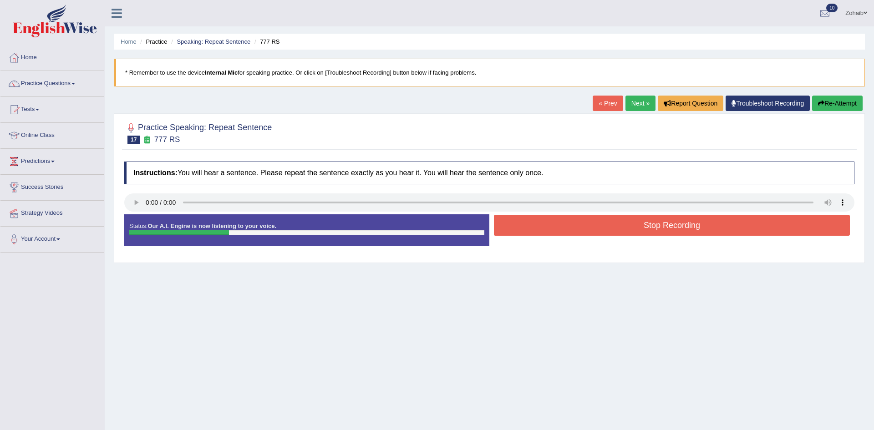
click at [559, 223] on button "Stop Recording" at bounding box center [672, 225] width 356 height 21
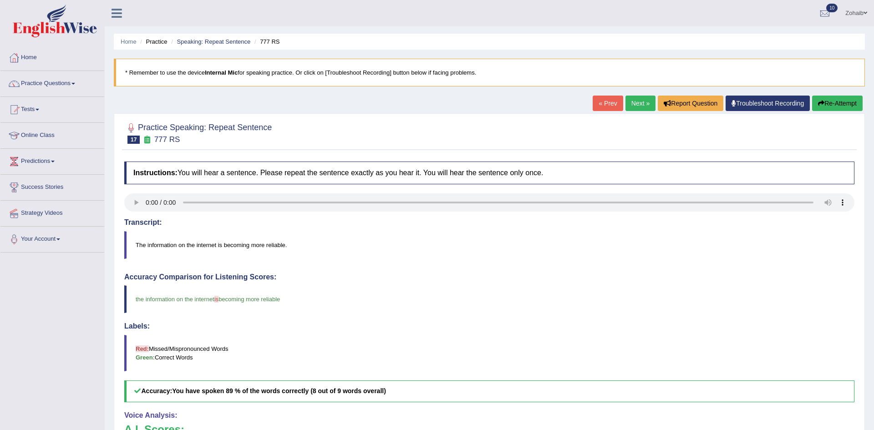
click at [559, 223] on h4 "Transcript:" at bounding box center [489, 223] width 730 height 8
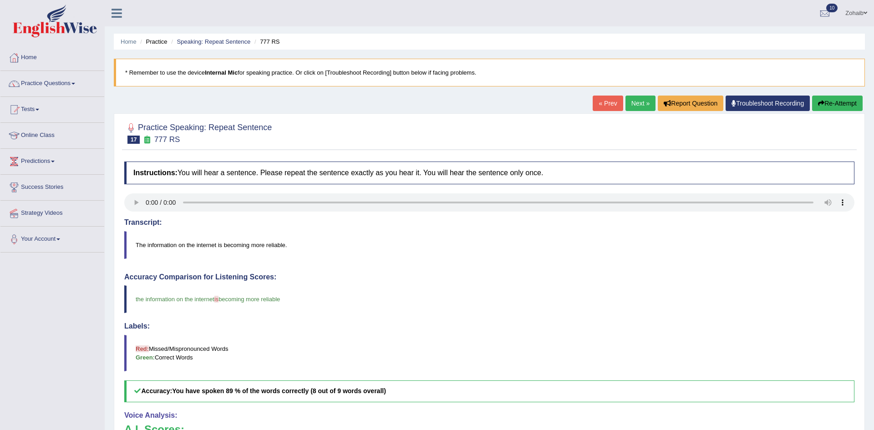
click at [559, 223] on h4 "Transcript:" at bounding box center [489, 223] width 730 height 8
click at [642, 106] on link "Next »" at bounding box center [641, 103] width 30 height 15
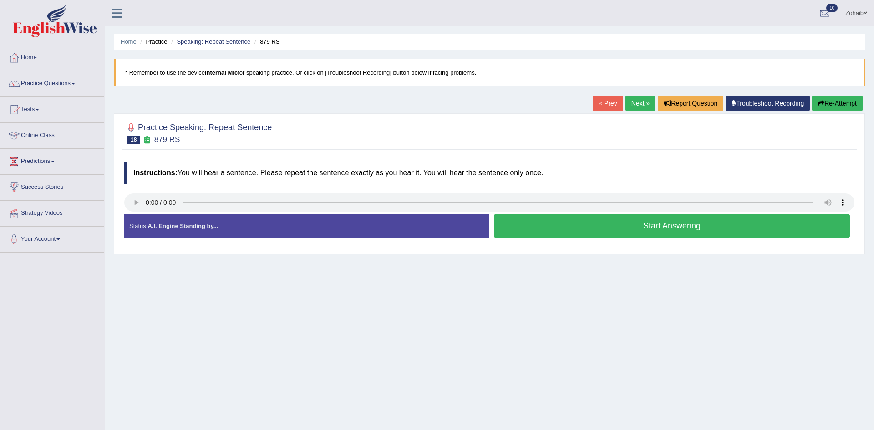
click at [521, 230] on button "Start Answering" at bounding box center [672, 225] width 356 height 23
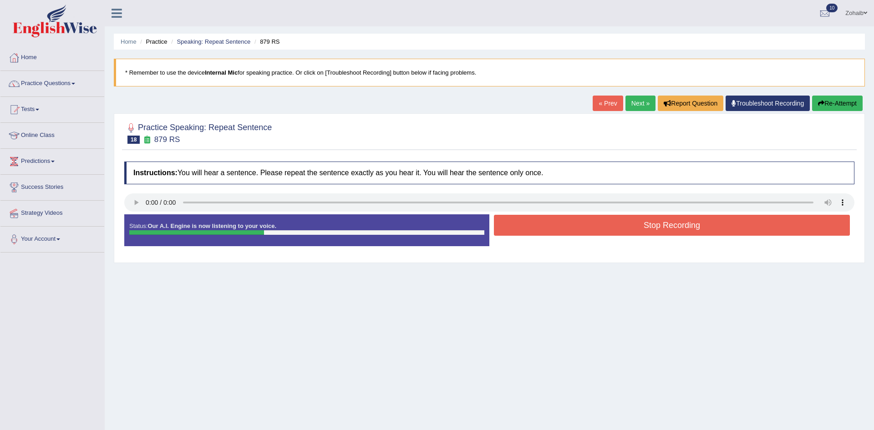
click at [521, 230] on button "Stop Recording" at bounding box center [672, 225] width 356 height 21
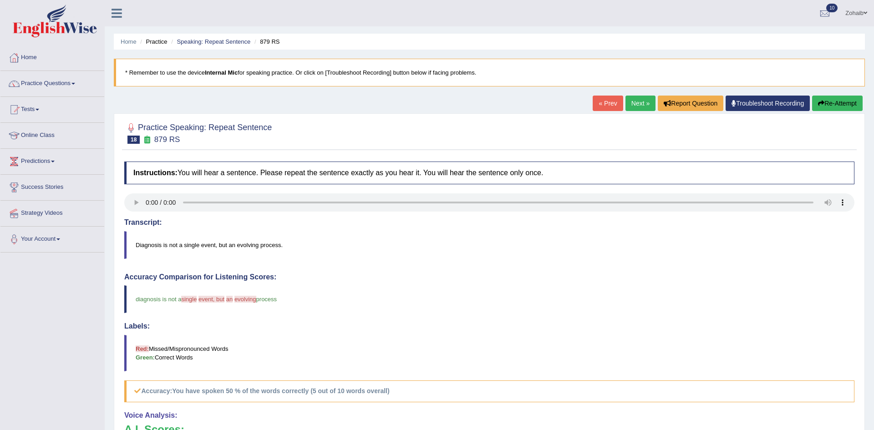
click at [642, 105] on link "Next »" at bounding box center [641, 103] width 30 height 15
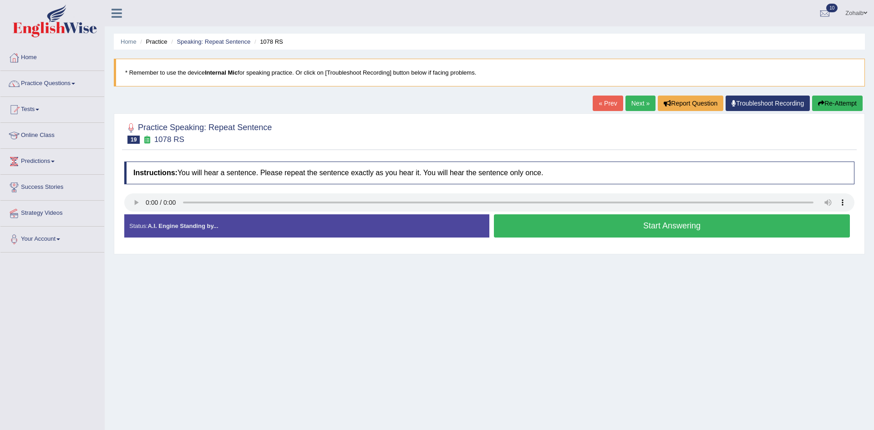
click at [546, 228] on button "Start Answering" at bounding box center [672, 225] width 356 height 23
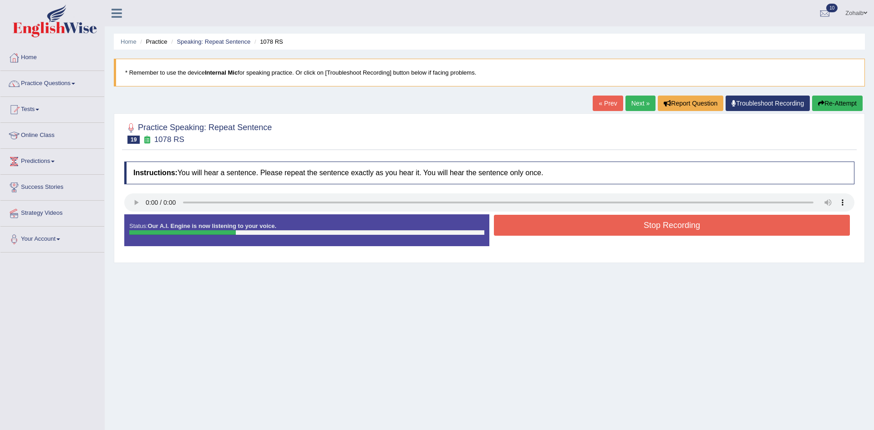
click at [546, 228] on button "Stop Recording" at bounding box center [672, 225] width 356 height 21
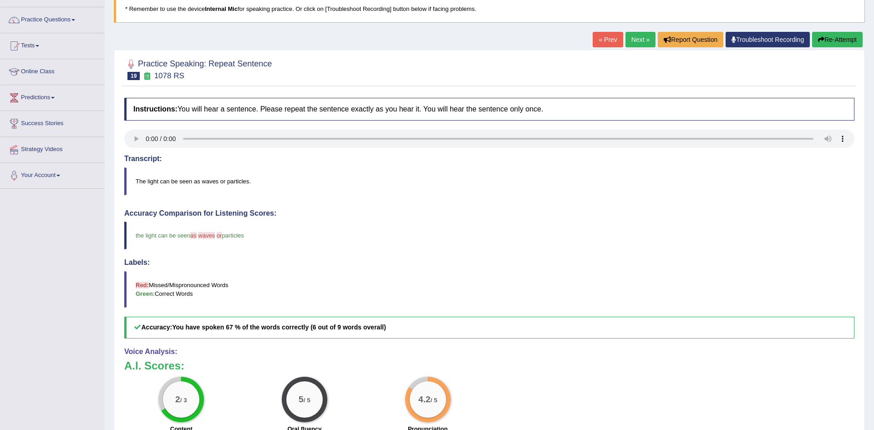
scroll to position [59, 0]
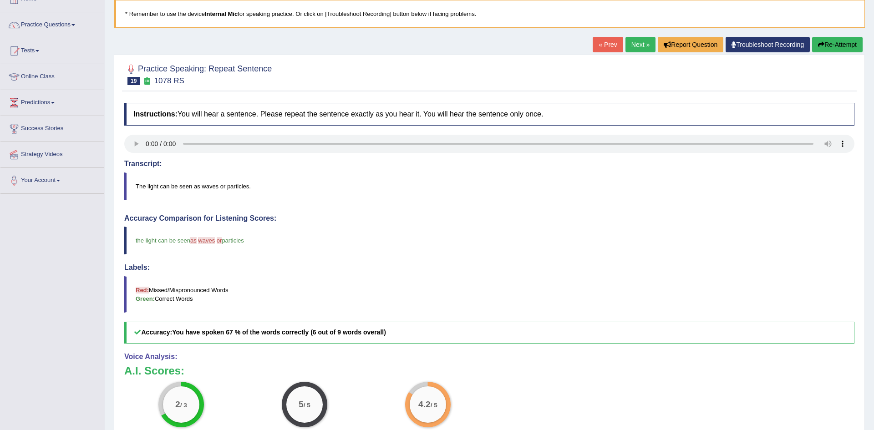
click at [634, 51] on link "Next »" at bounding box center [641, 44] width 30 height 15
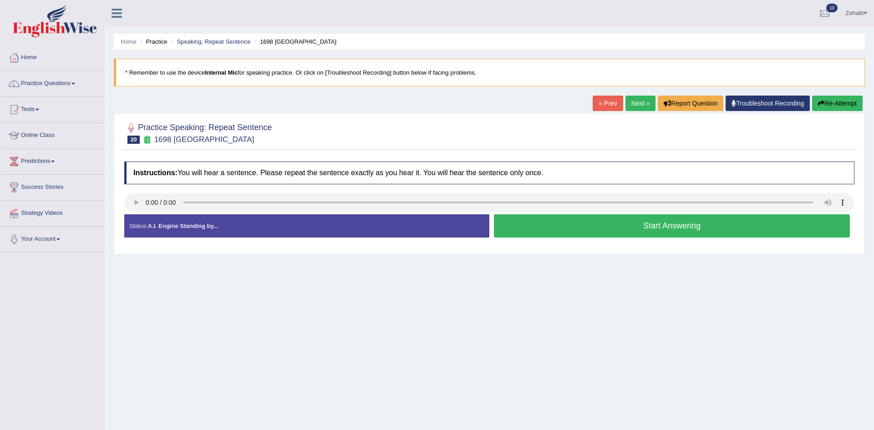
click at [535, 219] on button "Start Answering" at bounding box center [672, 225] width 356 height 23
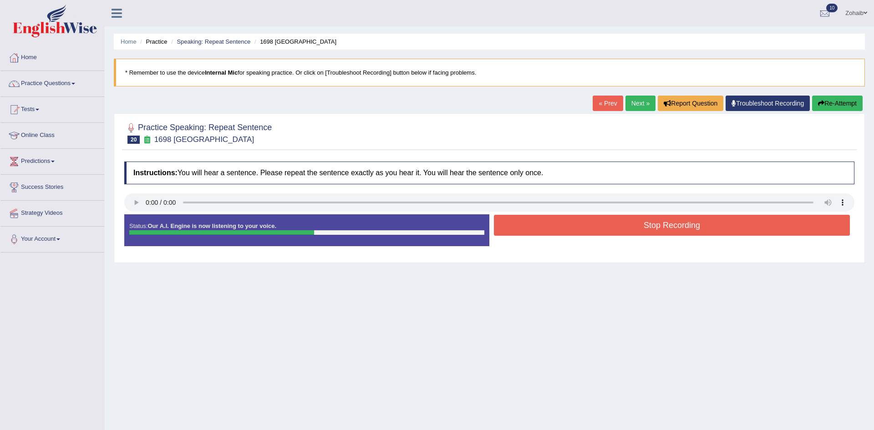
click at [535, 219] on button "Stop Recording" at bounding box center [672, 225] width 356 height 21
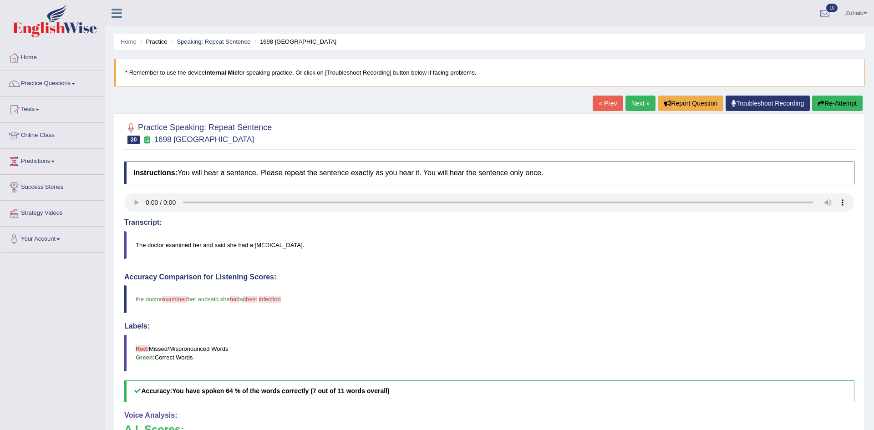
click at [813, 102] on button "Re-Attempt" at bounding box center [837, 103] width 51 height 15
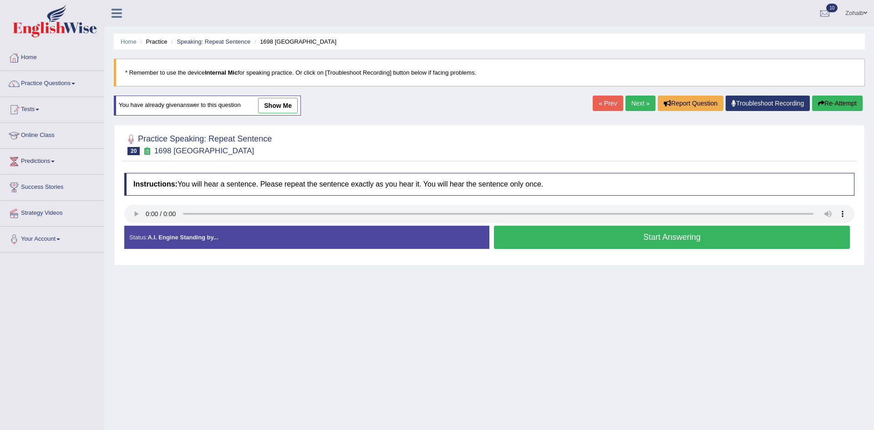
click at [578, 248] on button "Start Answering" at bounding box center [672, 237] width 356 height 23
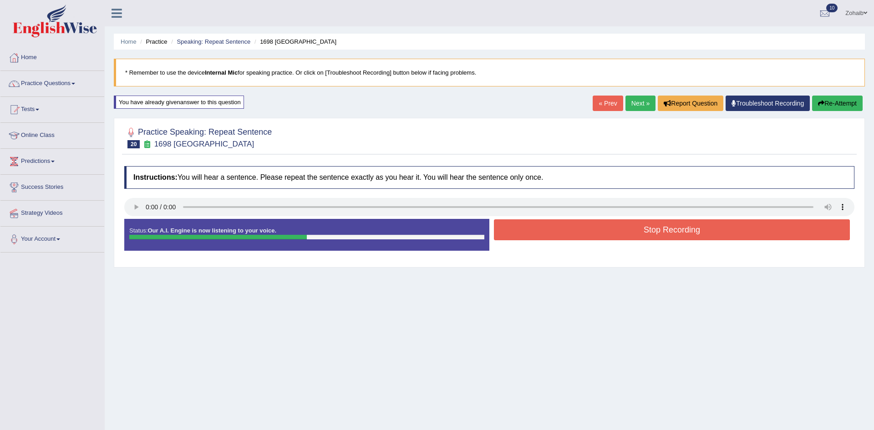
click at [583, 230] on button "Stop Recording" at bounding box center [672, 229] width 356 height 21
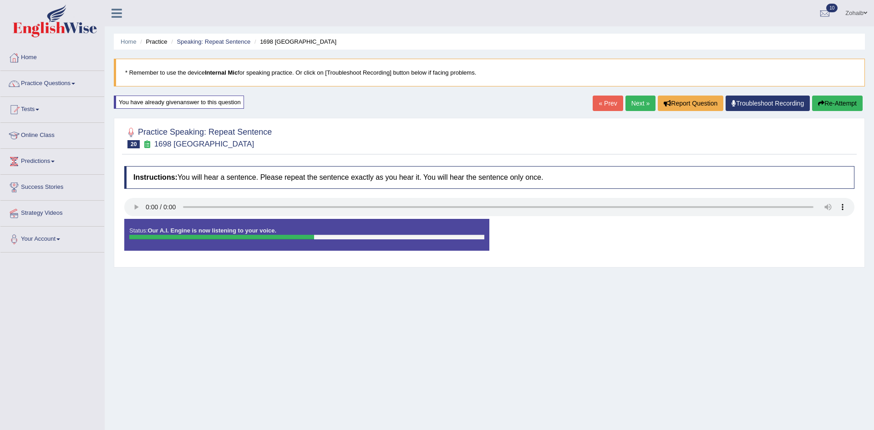
click at [583, 230] on div "Status: Our A.I. Engine is now listening to your voice. Start Answering Stop Re…" at bounding box center [489, 239] width 730 height 41
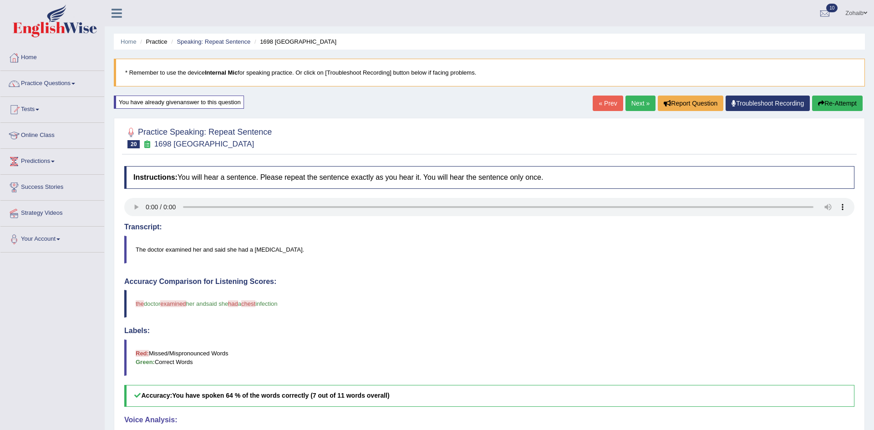
click at [635, 105] on link "Next »" at bounding box center [641, 103] width 30 height 15
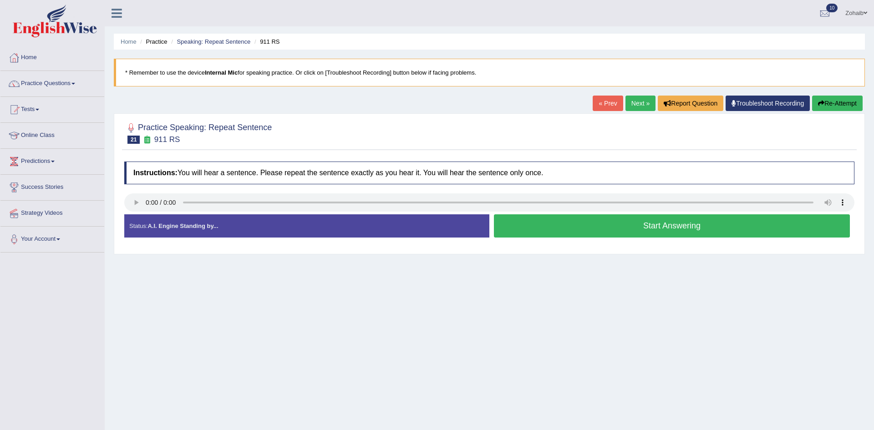
click at [544, 223] on button "Start Answering" at bounding box center [672, 225] width 356 height 23
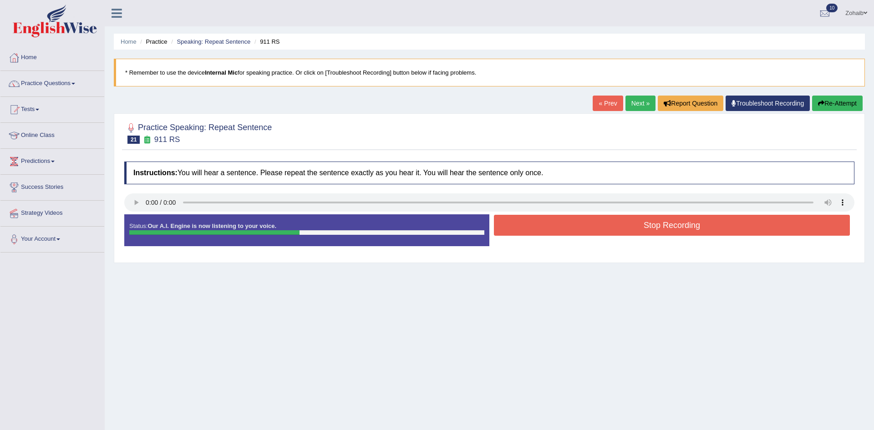
click at [544, 223] on button "Stop Recording" at bounding box center [672, 225] width 356 height 21
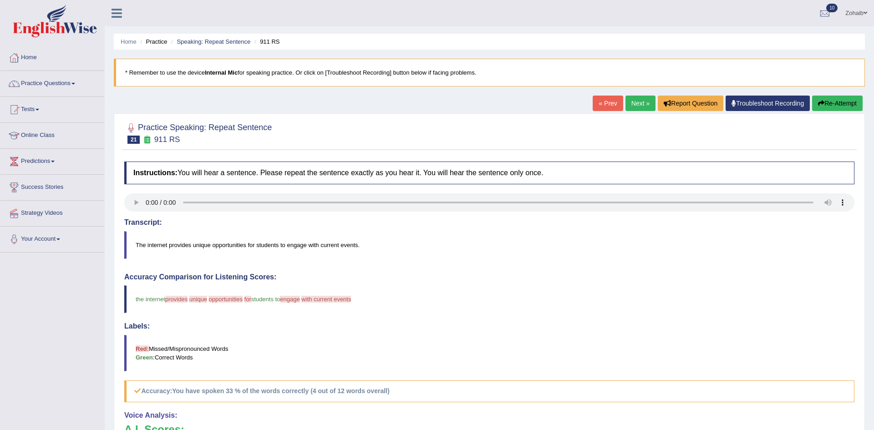
click at [633, 99] on link "Next »" at bounding box center [641, 103] width 30 height 15
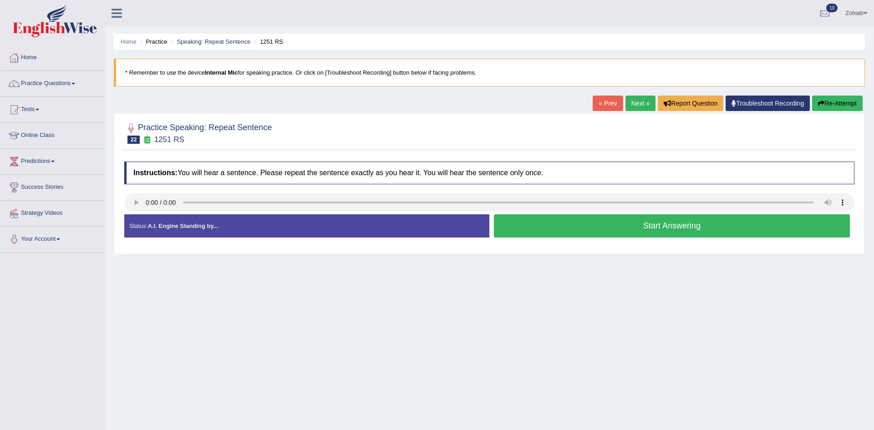
click at [531, 222] on button "Start Answering" at bounding box center [672, 225] width 356 height 23
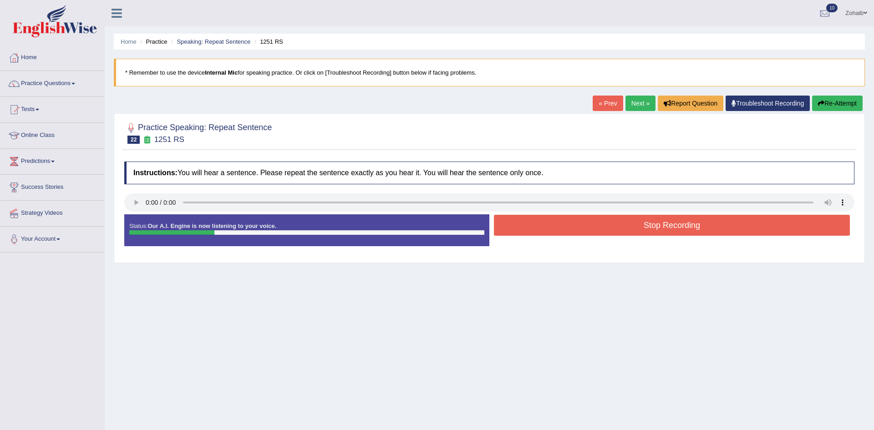
click at [531, 222] on button "Stop Recording" at bounding box center [672, 225] width 356 height 21
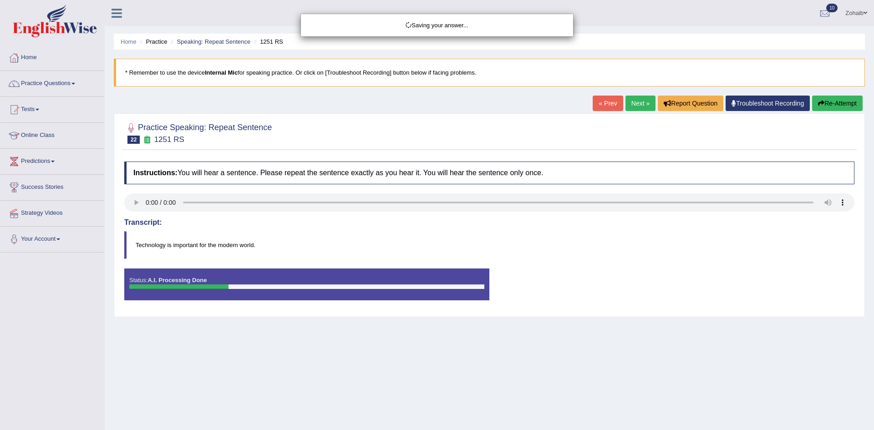
click at [531, 222] on div "Saving your answer..." at bounding box center [437, 215] width 874 height 430
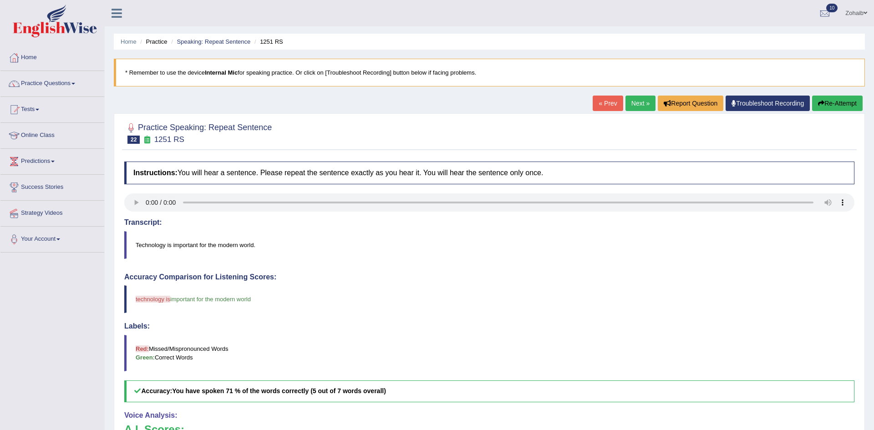
click at [632, 105] on link "Next »" at bounding box center [641, 103] width 30 height 15
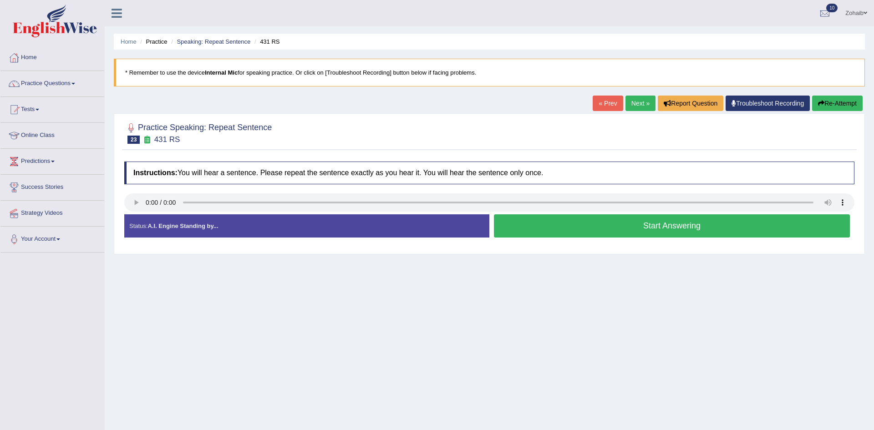
click at [528, 220] on button "Start Answering" at bounding box center [672, 225] width 356 height 23
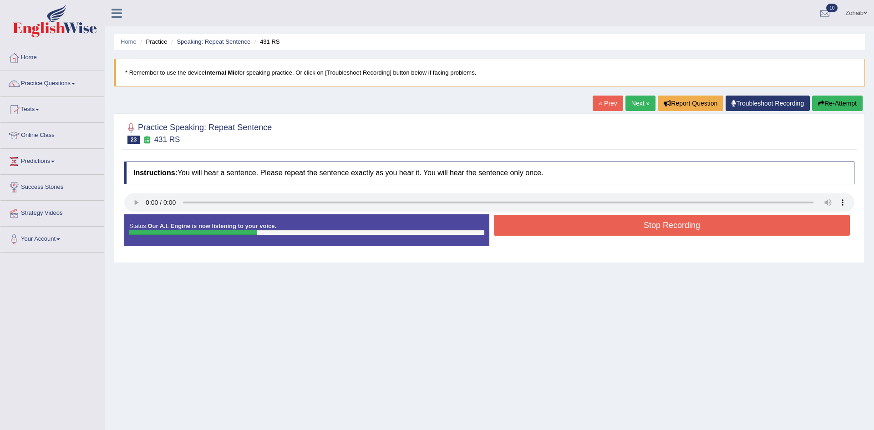
click at [528, 220] on button "Stop Recording" at bounding box center [672, 225] width 356 height 21
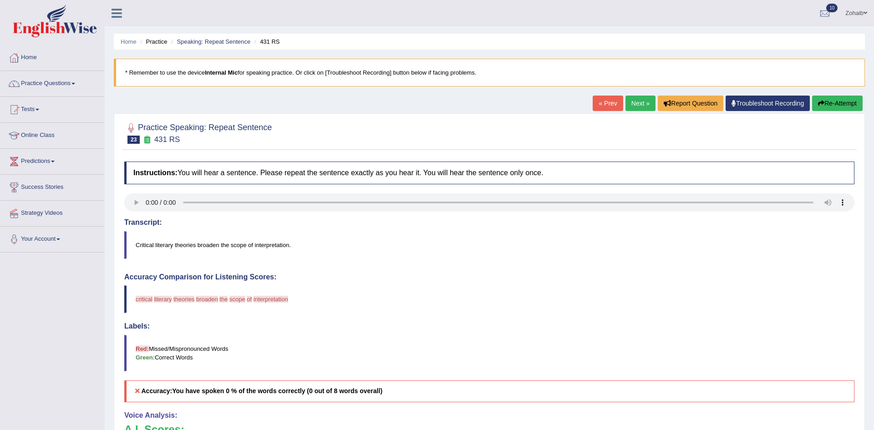
click at [636, 107] on link "Next »" at bounding box center [641, 103] width 30 height 15
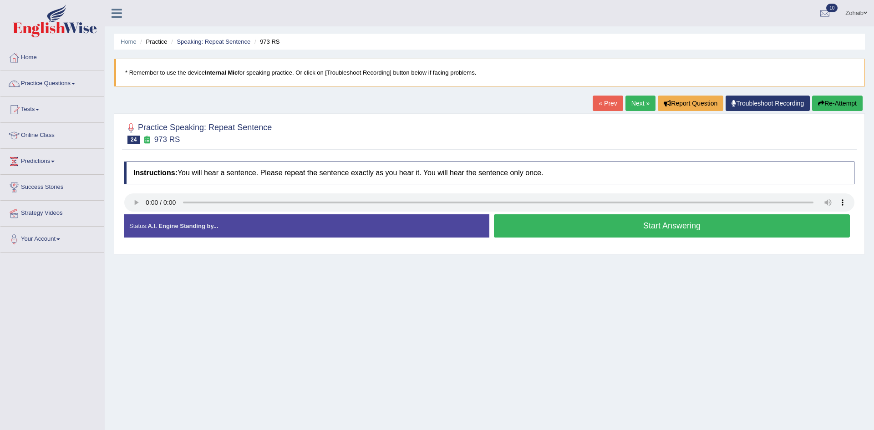
click at [542, 231] on button "Start Answering" at bounding box center [672, 225] width 356 height 23
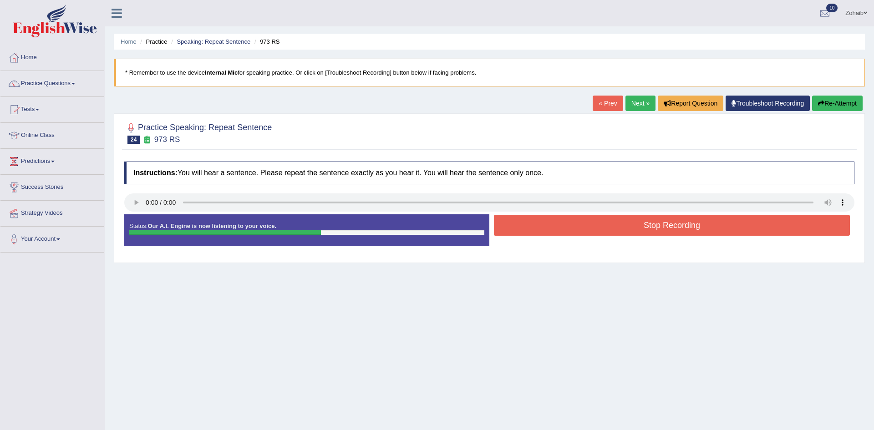
click at [540, 229] on button "Stop Recording" at bounding box center [672, 225] width 356 height 21
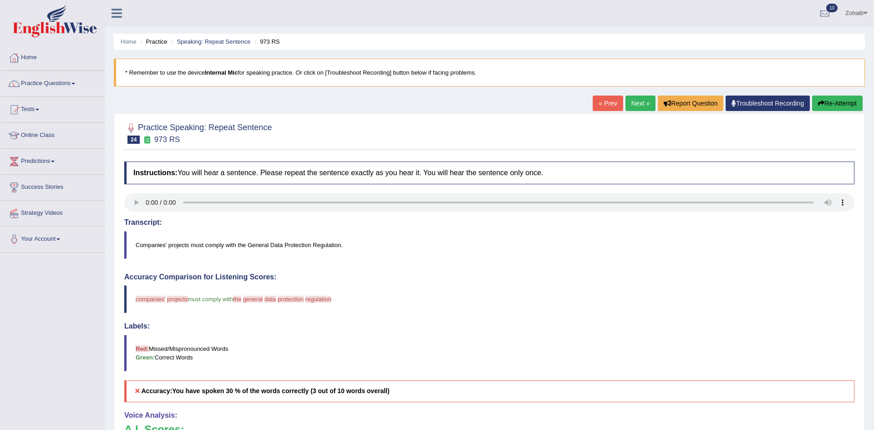
click at [817, 109] on button "Re-Attempt" at bounding box center [837, 103] width 51 height 15
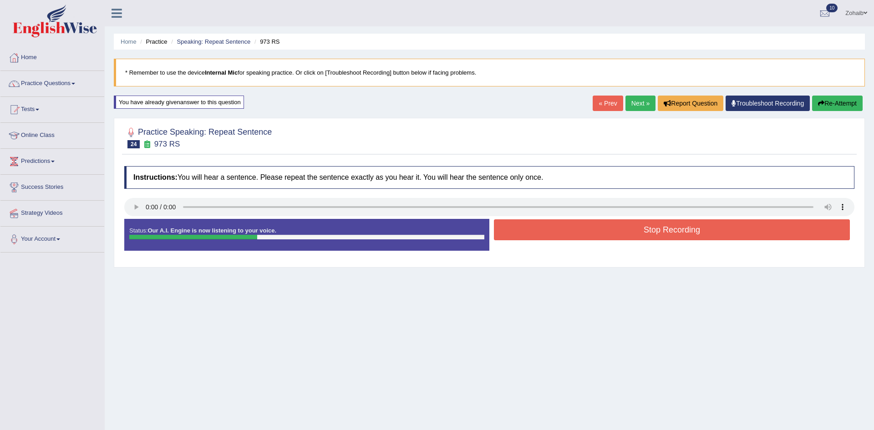
click at [618, 240] on button "Stop Recording" at bounding box center [672, 229] width 356 height 21
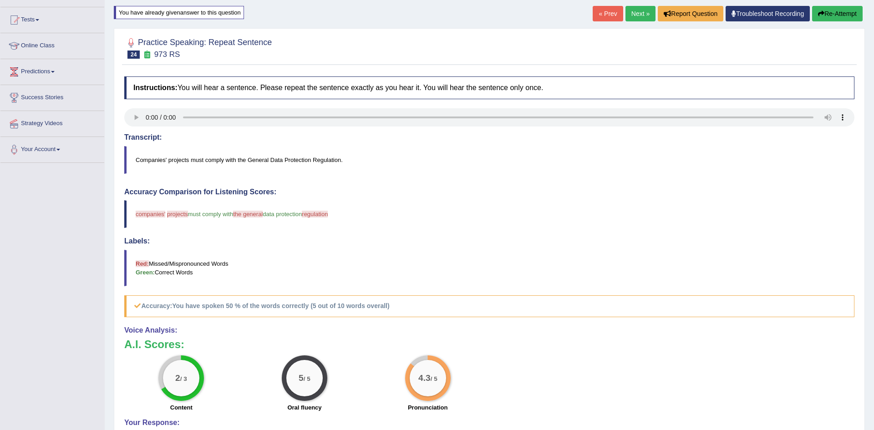
scroll to position [86, 0]
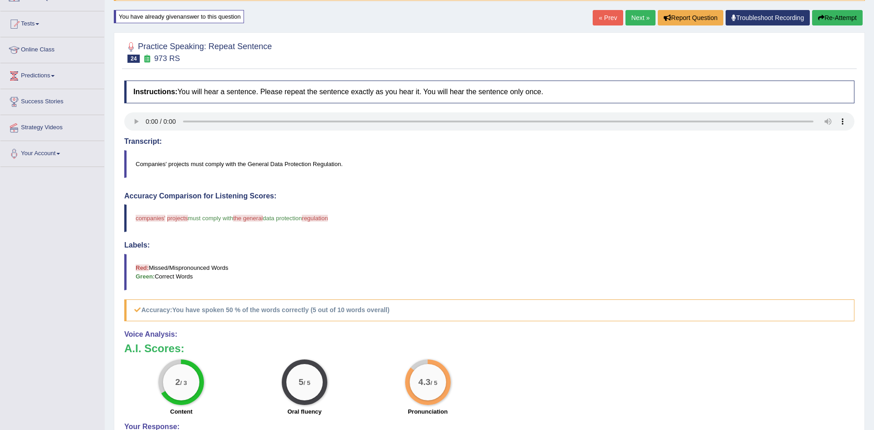
click at [635, 25] on link "Next »" at bounding box center [641, 17] width 30 height 15
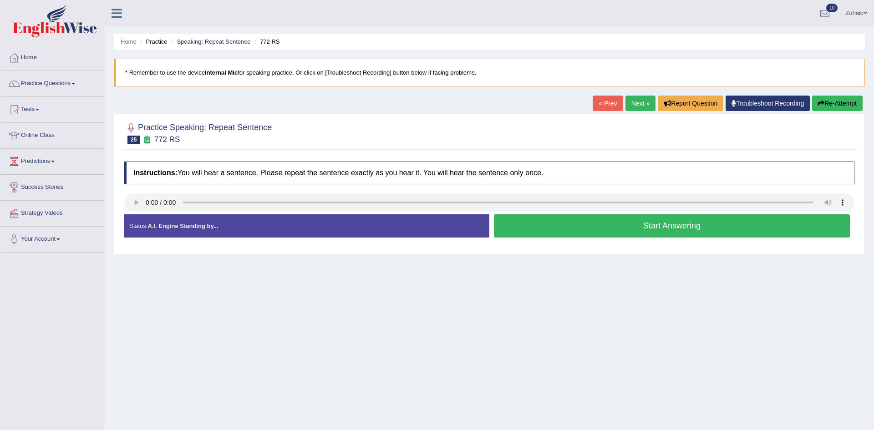
click at [531, 227] on button "Start Answering" at bounding box center [672, 225] width 356 height 23
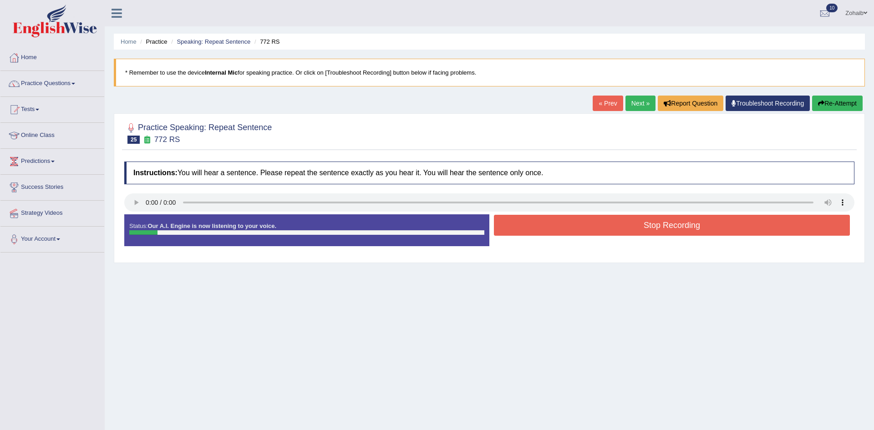
click at [527, 237] on div "Stop Recording" at bounding box center [672, 226] width 365 height 23
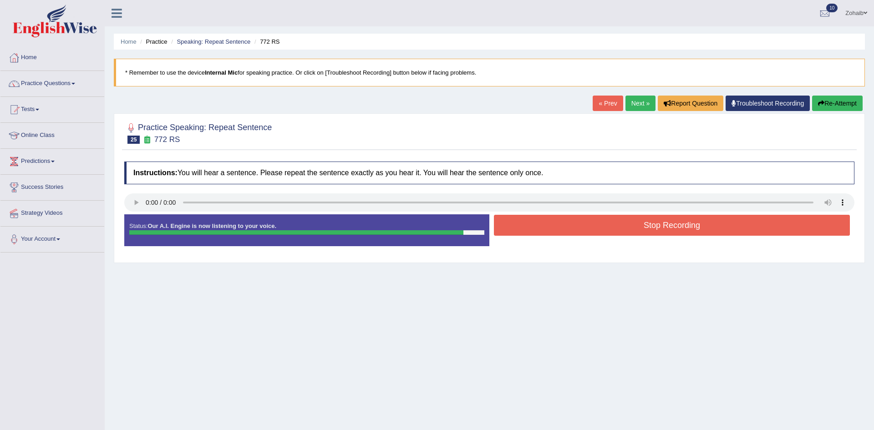
click at [683, 226] on button "Stop Recording" at bounding box center [672, 225] width 356 height 21
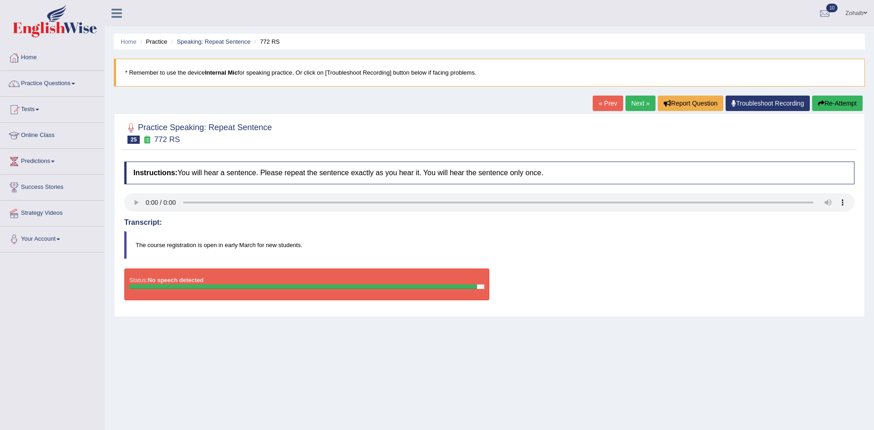
click at [816, 105] on button "Re-Attempt" at bounding box center [837, 103] width 51 height 15
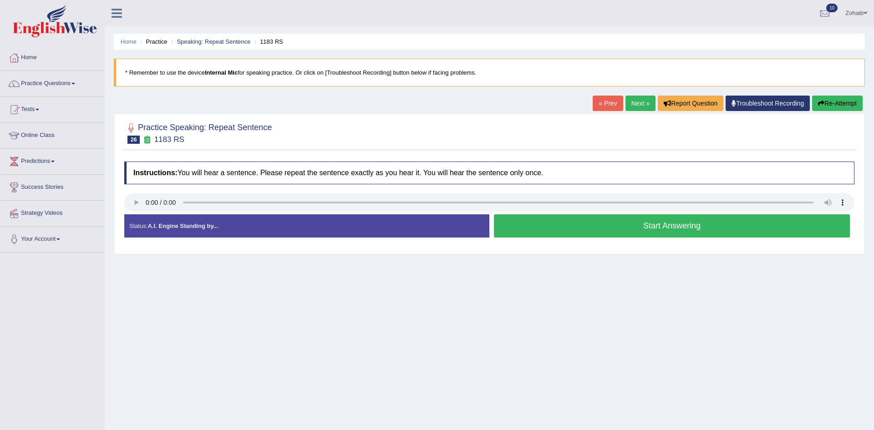
click at [531, 227] on button "Start Answering" at bounding box center [672, 225] width 356 height 23
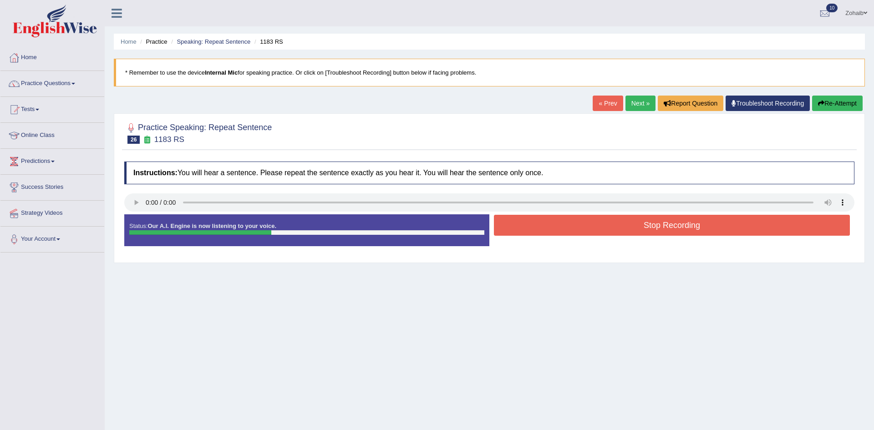
click at [531, 227] on button "Stop Recording" at bounding box center [672, 225] width 356 height 21
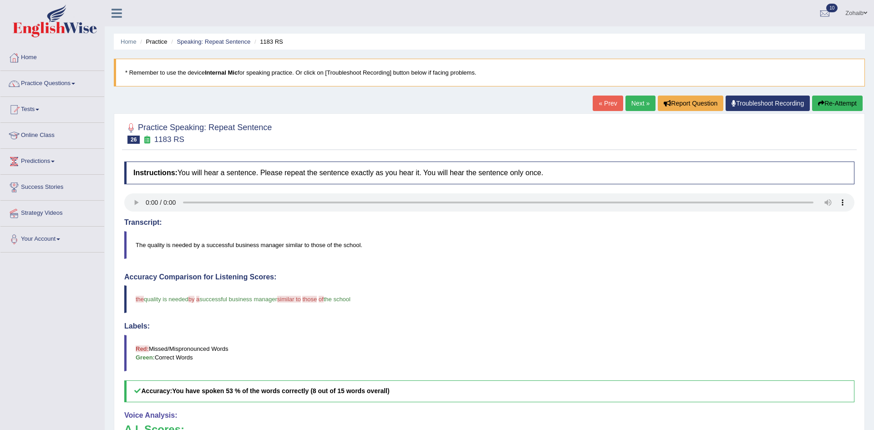
click at [628, 106] on link "Next »" at bounding box center [641, 103] width 30 height 15
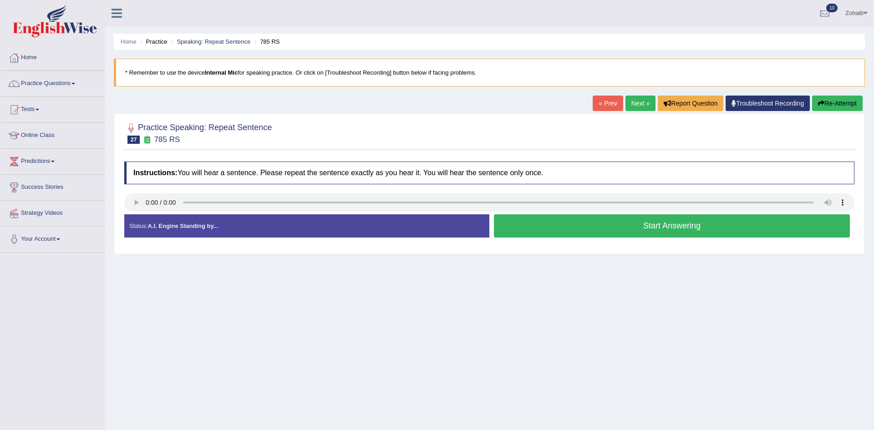
click at [525, 225] on button "Start Answering" at bounding box center [672, 225] width 356 height 23
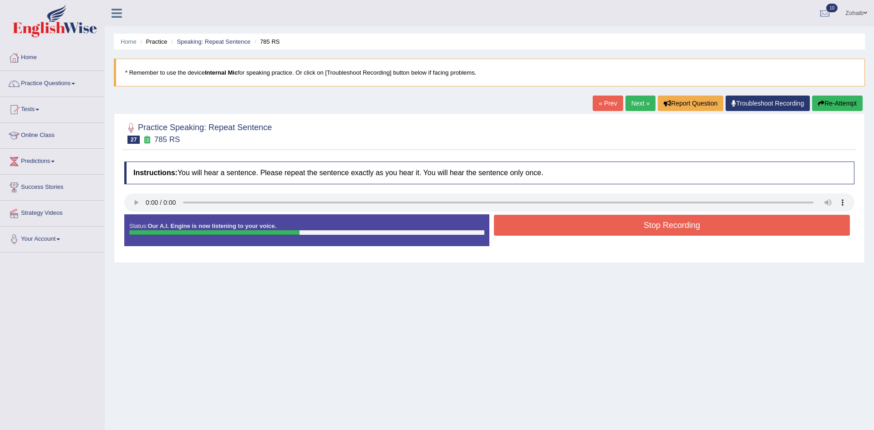
click at [557, 224] on button "Stop Recording" at bounding box center [672, 225] width 356 height 21
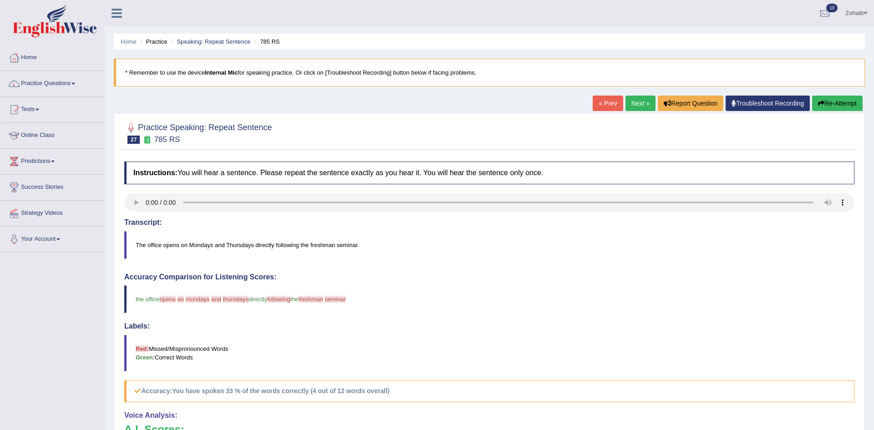
click at [632, 97] on link "Next »" at bounding box center [641, 103] width 30 height 15
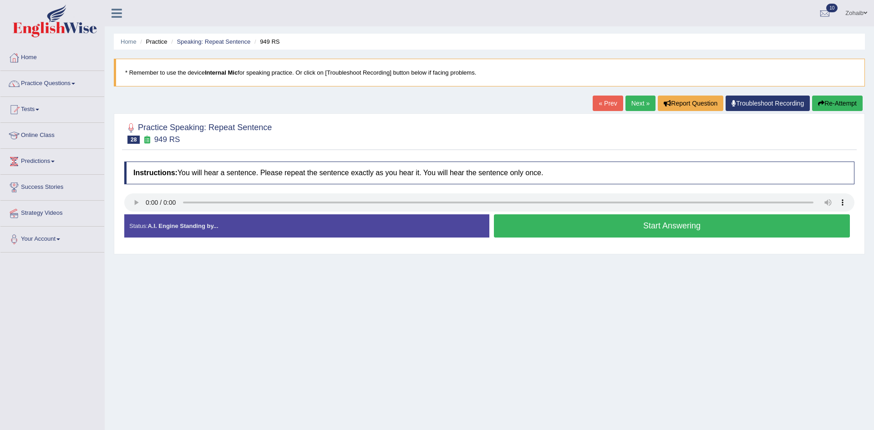
click at [573, 229] on button "Start Answering" at bounding box center [672, 225] width 356 height 23
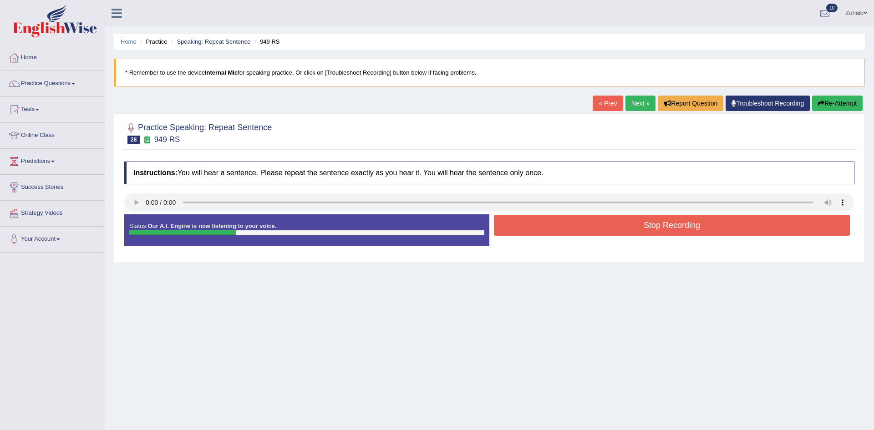
click at [573, 229] on button "Stop Recording" at bounding box center [672, 225] width 356 height 21
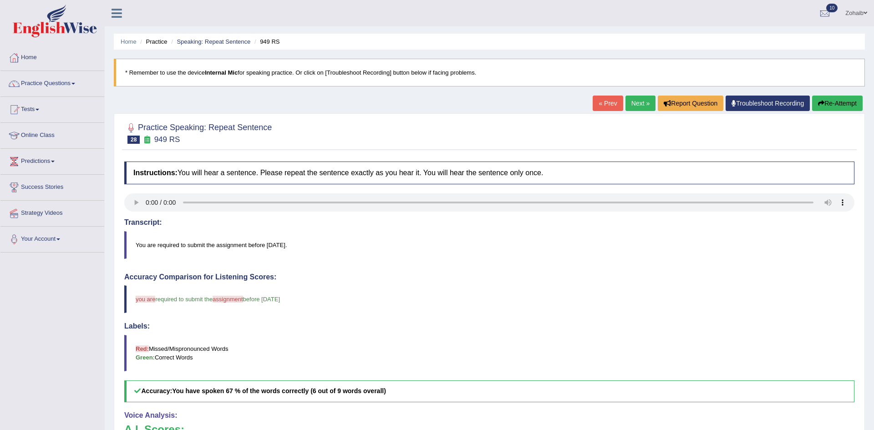
click at [646, 103] on link "Next »" at bounding box center [641, 103] width 30 height 15
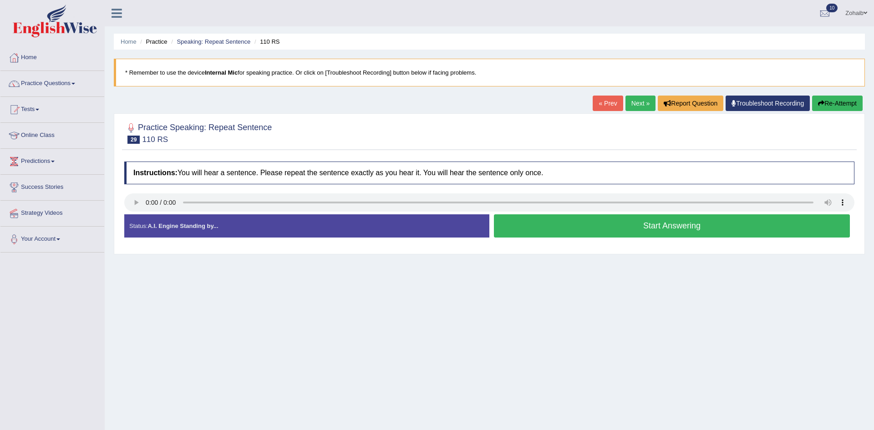
click at [529, 235] on button "Start Answering" at bounding box center [672, 225] width 356 height 23
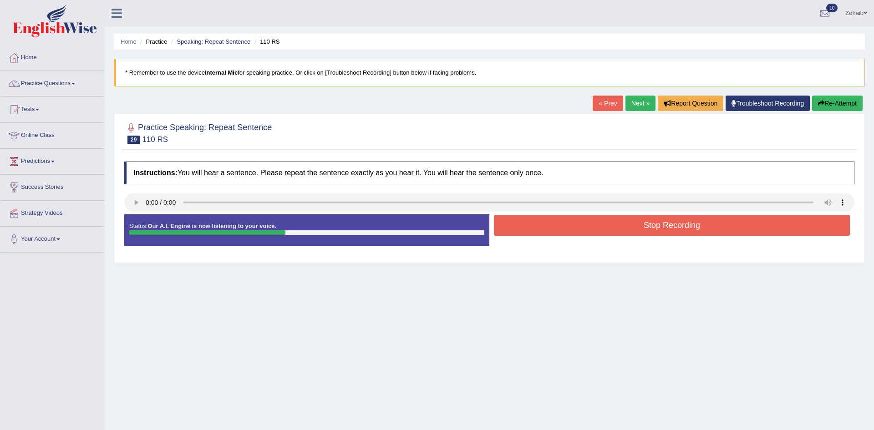
click at [529, 234] on button "Stop Recording" at bounding box center [672, 225] width 356 height 21
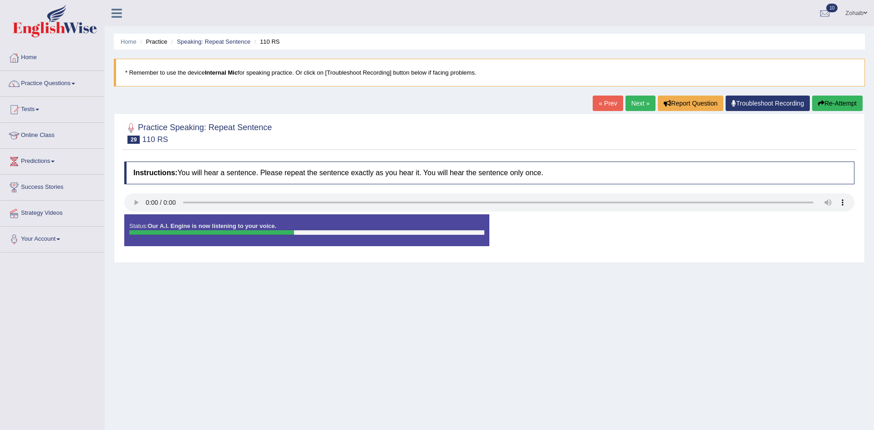
click at [529, 234] on div "Status: Our A.I. Engine is now listening to your voice. Start Answering Stop Re…" at bounding box center [489, 234] width 730 height 41
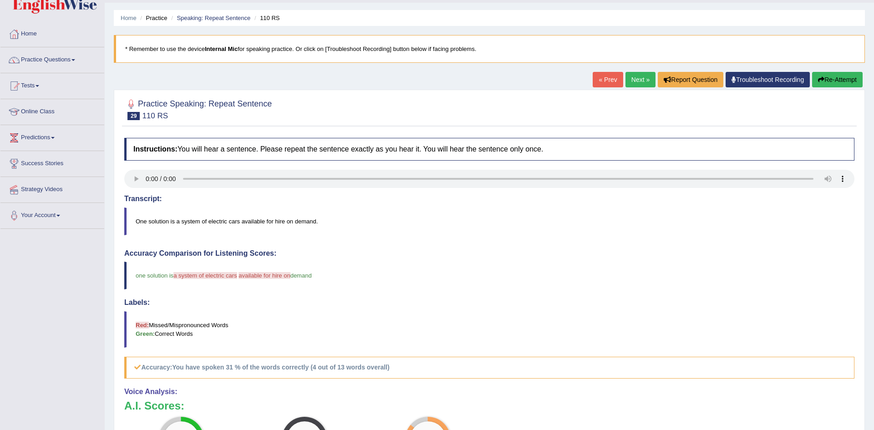
scroll to position [24, 0]
click at [638, 79] on link "Next »" at bounding box center [641, 78] width 30 height 15
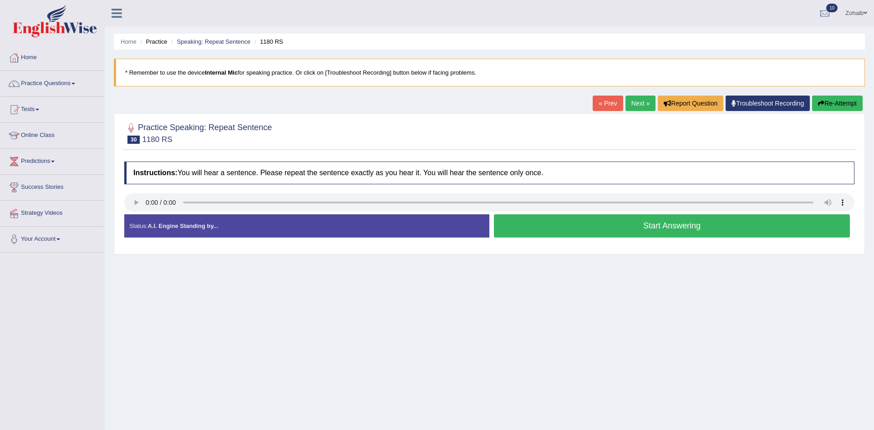
click at [529, 229] on button "Start Answering" at bounding box center [672, 225] width 356 height 23
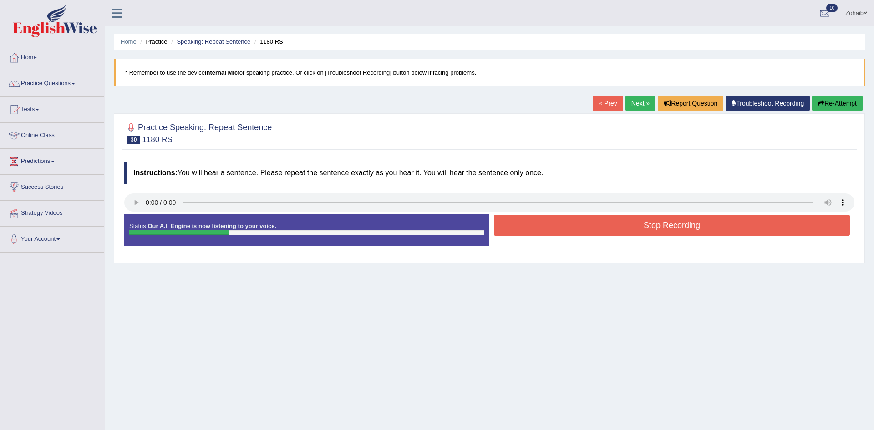
click at [529, 229] on button "Stop Recording" at bounding box center [672, 225] width 356 height 21
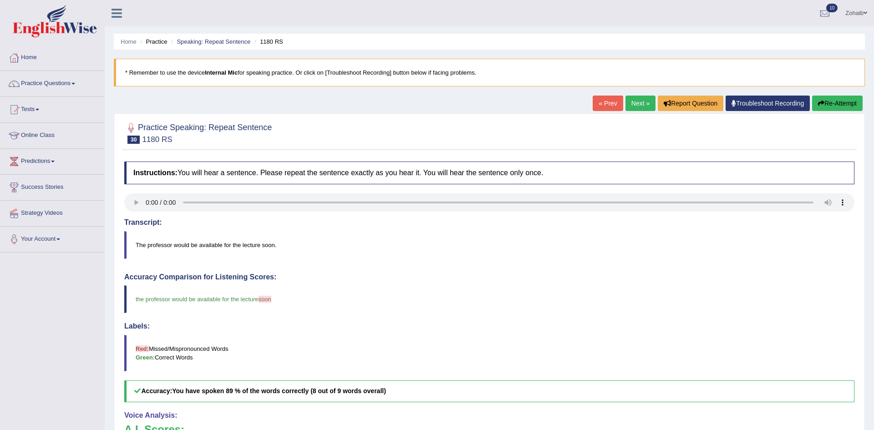
click at [632, 110] on link "Next »" at bounding box center [641, 103] width 30 height 15
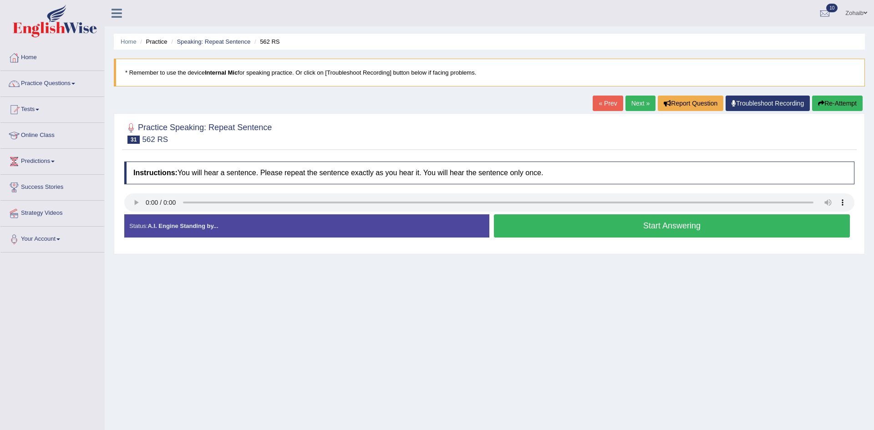
click at [534, 223] on button "Start Answering" at bounding box center [672, 225] width 356 height 23
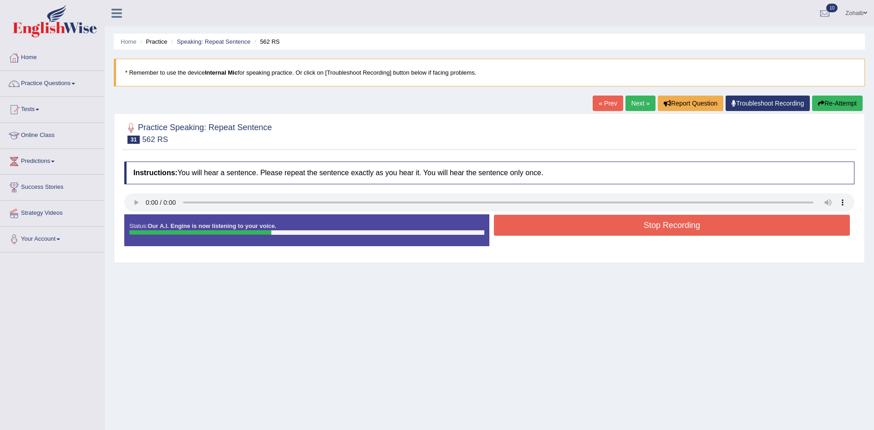
click at [534, 223] on button "Stop Recording" at bounding box center [672, 225] width 356 height 21
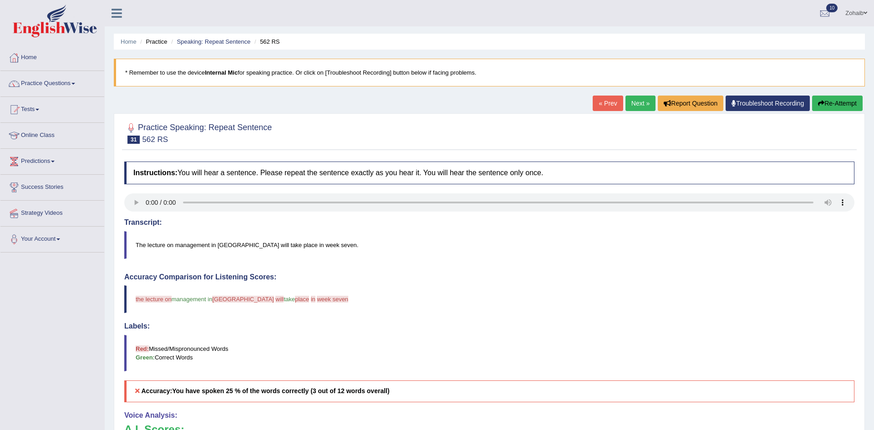
click at [635, 103] on link "Next »" at bounding box center [641, 103] width 30 height 15
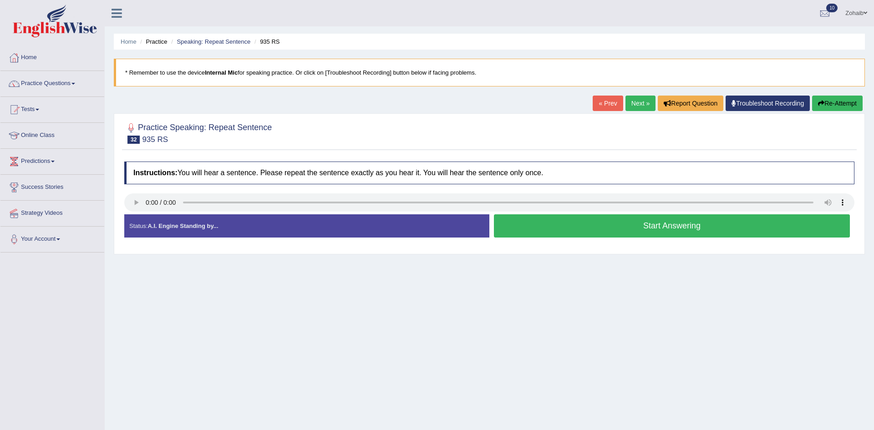
click at [606, 225] on button "Start Answering" at bounding box center [672, 225] width 356 height 23
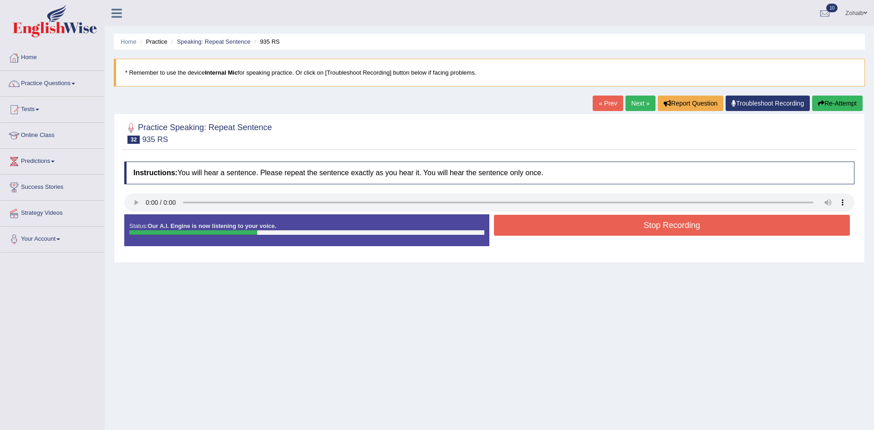
click at [606, 225] on button "Stop Recording" at bounding box center [672, 225] width 356 height 21
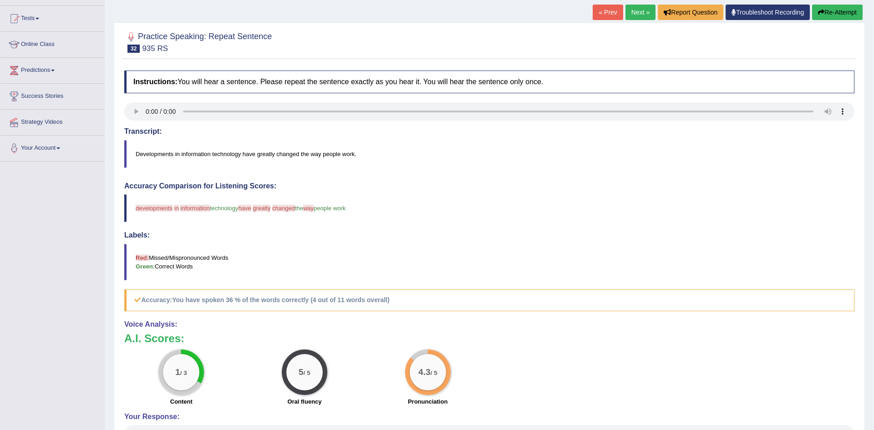
scroll to position [92, 0]
click at [642, 14] on link "Next »" at bounding box center [641, 11] width 30 height 15
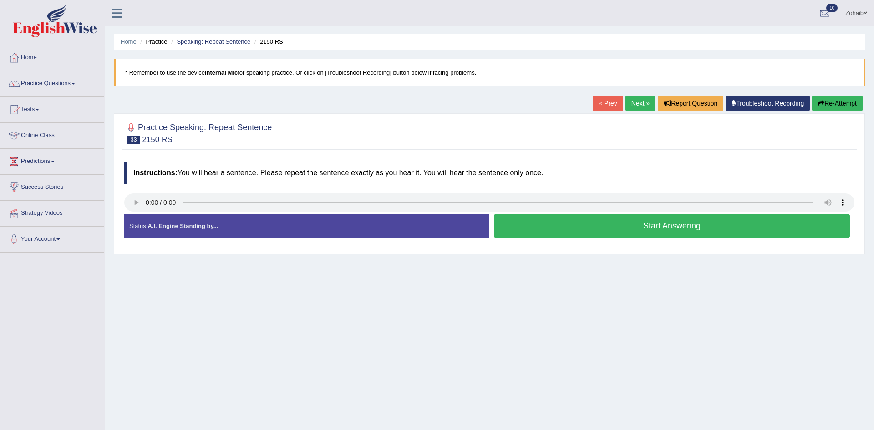
click at [536, 232] on button "Start Answering" at bounding box center [672, 225] width 356 height 23
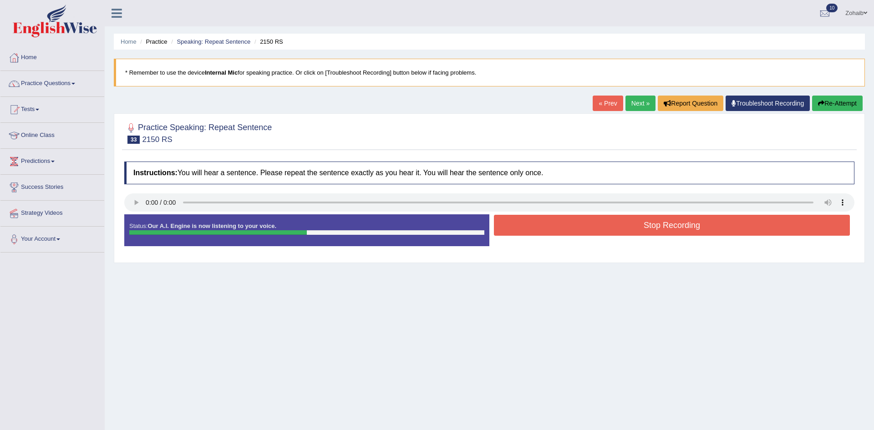
click at [536, 232] on button "Stop Recording" at bounding box center [672, 225] width 356 height 21
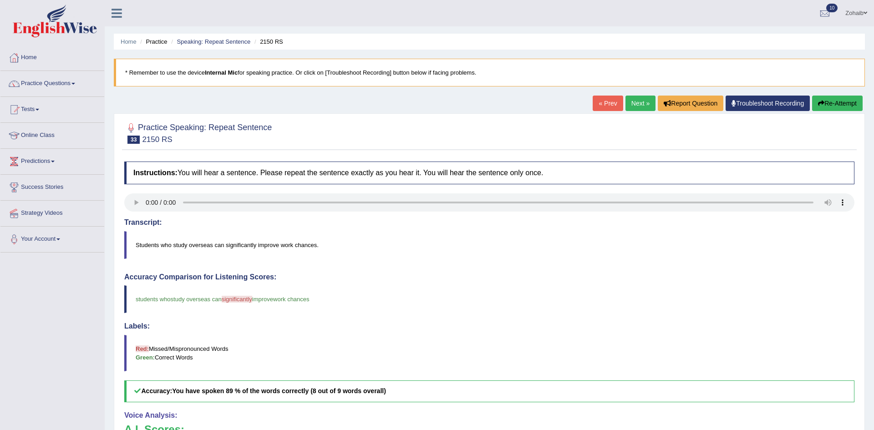
click at [561, 48] on ul "Home Practice Speaking: Repeat Sentence 2150 RS" at bounding box center [489, 42] width 751 height 16
click at [630, 98] on link "Next »" at bounding box center [641, 103] width 30 height 15
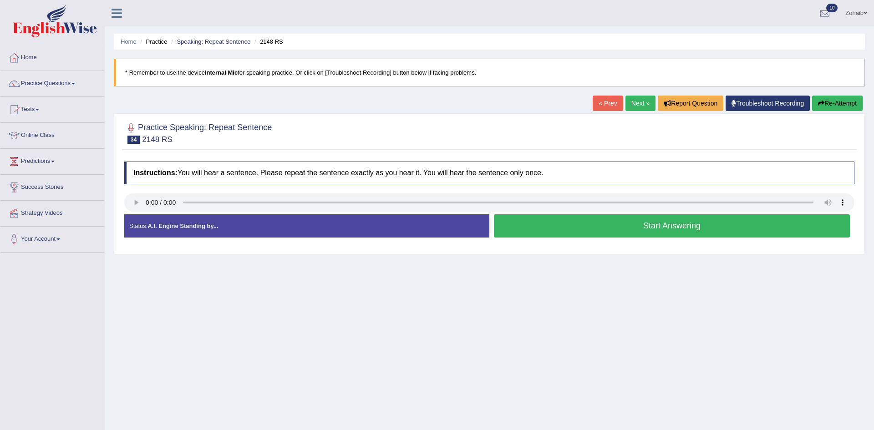
click at [522, 225] on button "Start Answering" at bounding box center [672, 225] width 356 height 23
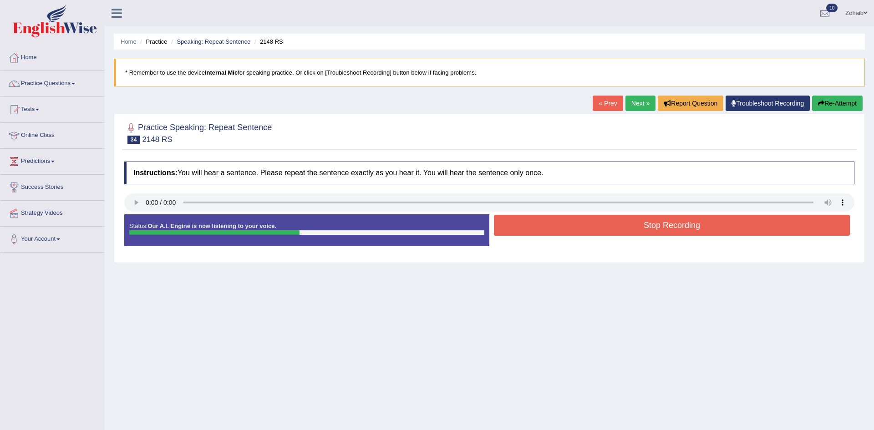
click at [527, 225] on button "Stop Recording" at bounding box center [672, 225] width 356 height 21
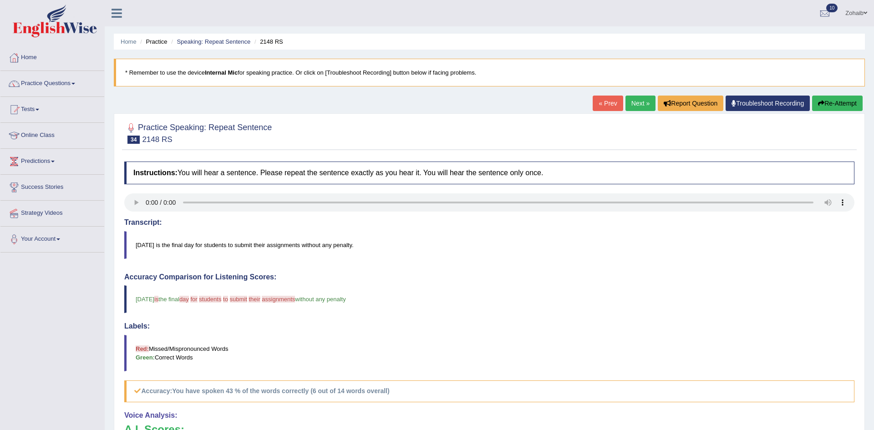
click at [819, 109] on button "Re-Attempt" at bounding box center [837, 103] width 51 height 15
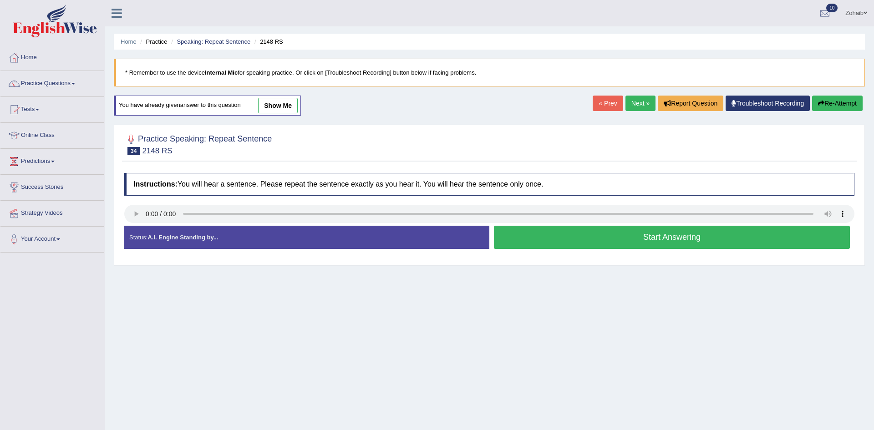
click at [539, 245] on button "Start Answering" at bounding box center [672, 237] width 356 height 23
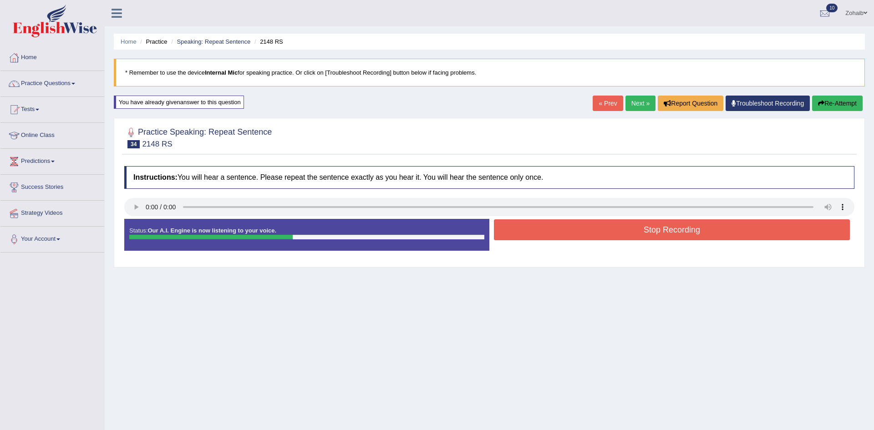
click at [548, 230] on button "Stop Recording" at bounding box center [672, 229] width 356 height 21
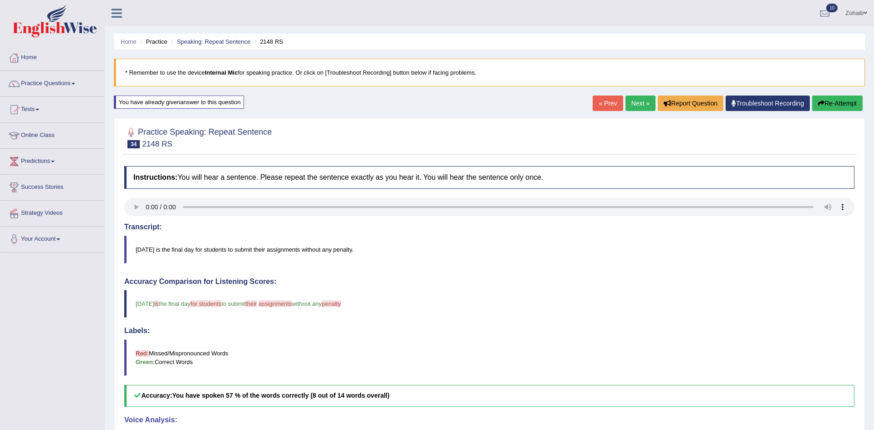
click at [639, 106] on link "Next »" at bounding box center [641, 103] width 30 height 15
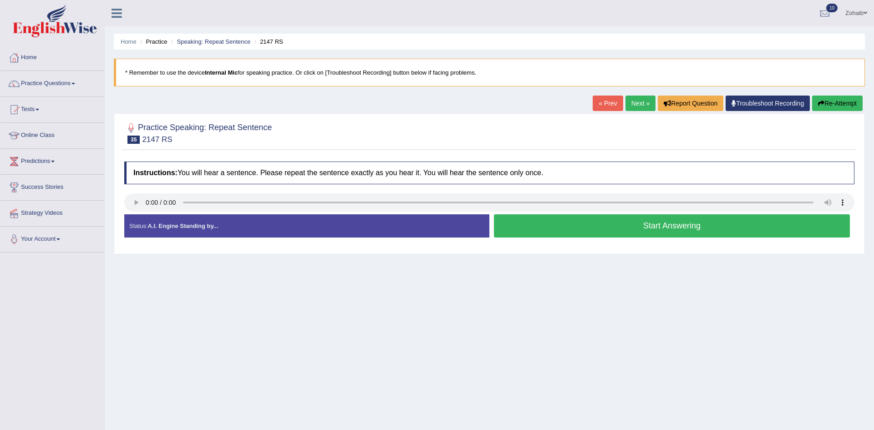
click at [539, 221] on button "Start Answering" at bounding box center [672, 225] width 356 height 23
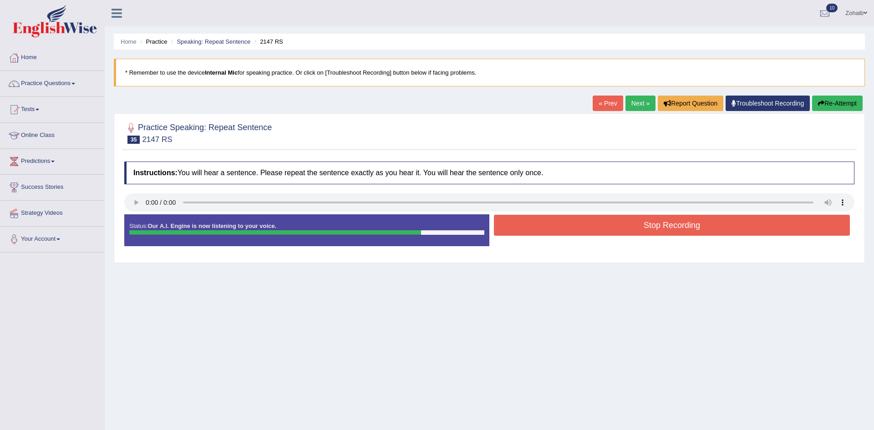
click at [539, 221] on button "Stop Recording" at bounding box center [672, 225] width 356 height 21
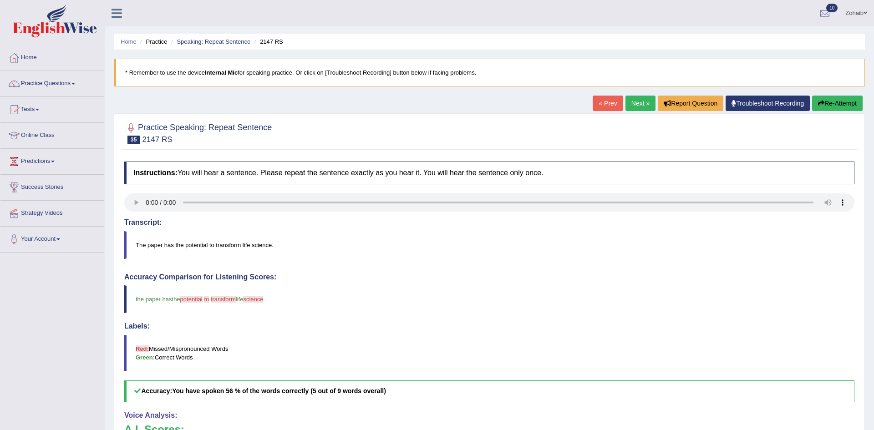
click at [632, 96] on link "Next »" at bounding box center [641, 103] width 30 height 15
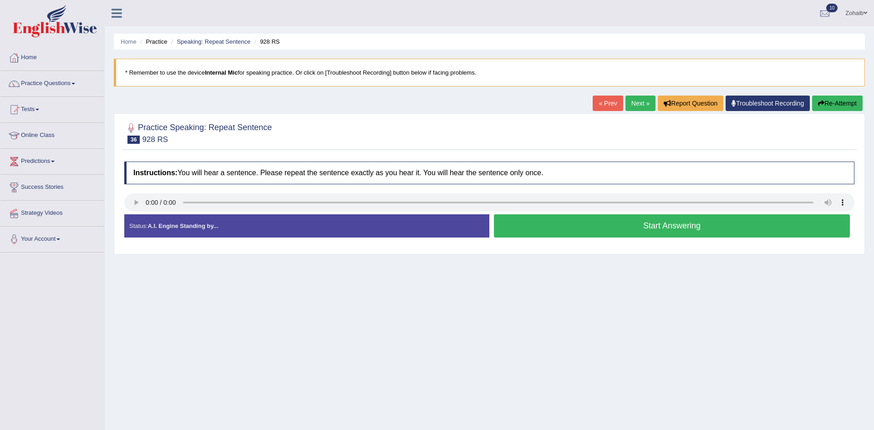
click at [547, 219] on button "Start Answering" at bounding box center [672, 225] width 356 height 23
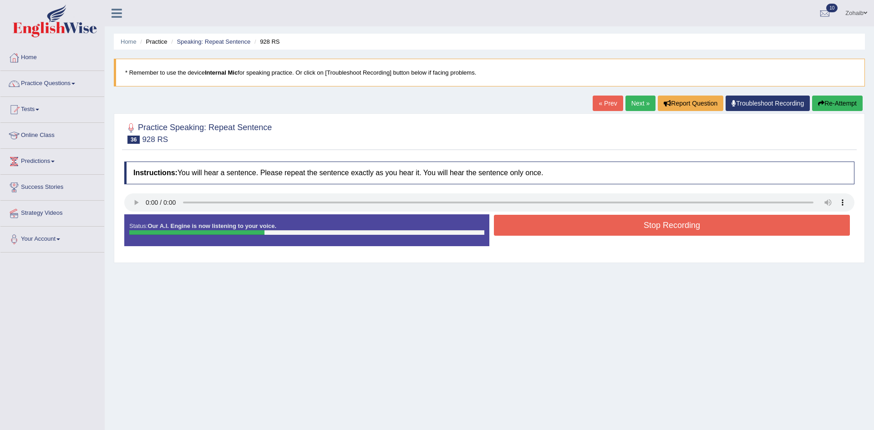
click at [545, 223] on button "Stop Recording" at bounding box center [672, 225] width 356 height 21
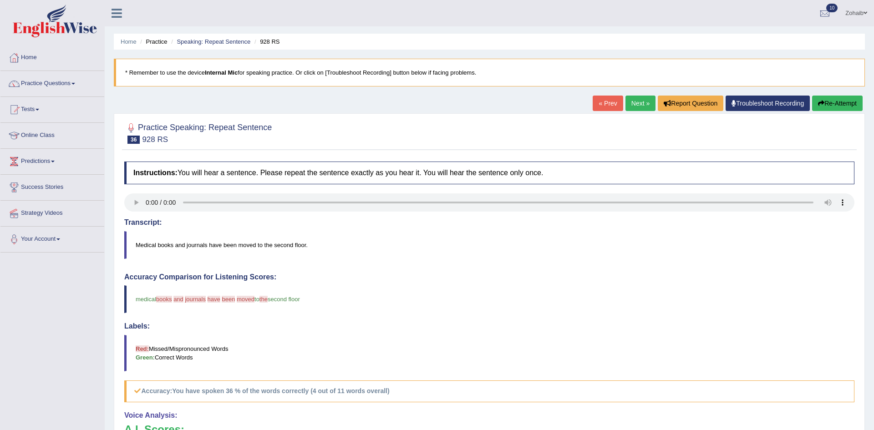
click at [636, 106] on link "Next »" at bounding box center [641, 103] width 30 height 15
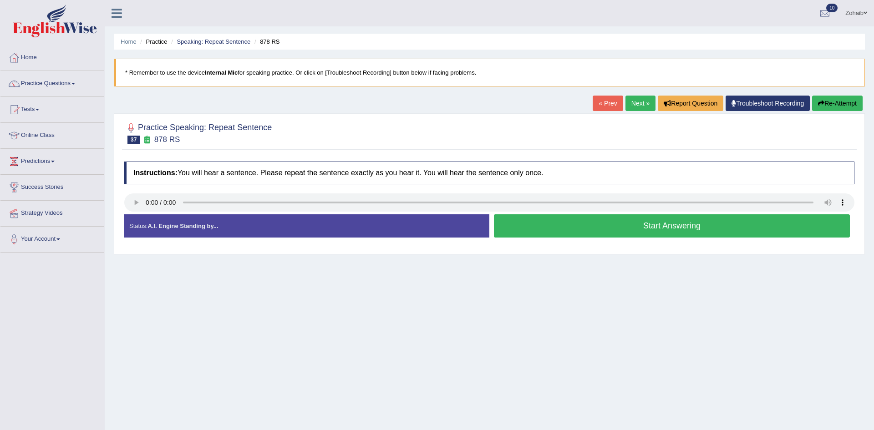
click at [521, 225] on button "Start Answering" at bounding box center [672, 225] width 356 height 23
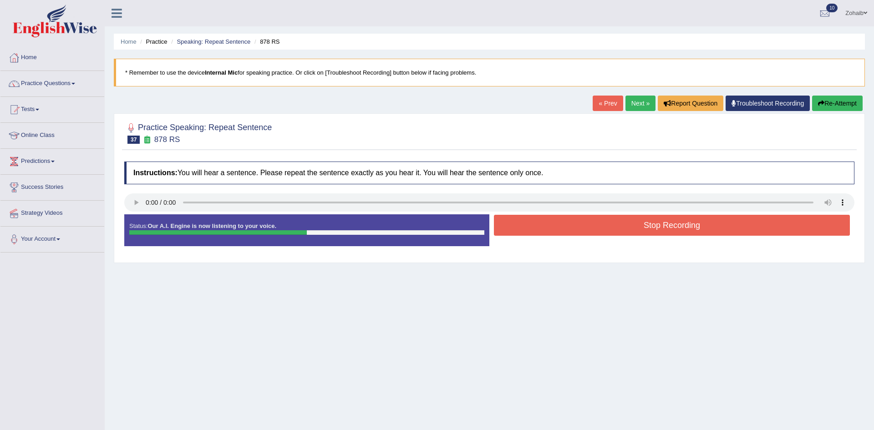
click at [521, 225] on button "Stop Recording" at bounding box center [672, 225] width 356 height 21
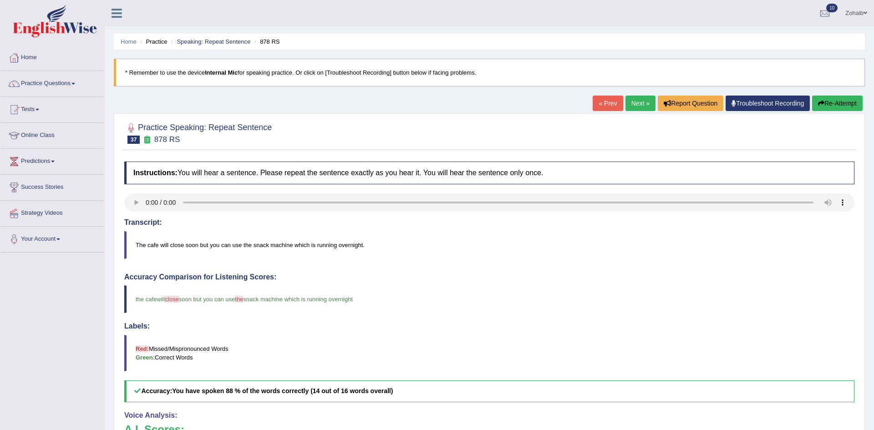
click at [632, 112] on div "« Prev Next » Report Question Troubleshoot Recording Re-Attempt" at bounding box center [729, 105] width 272 height 18
click at [636, 100] on link "Next »" at bounding box center [641, 103] width 30 height 15
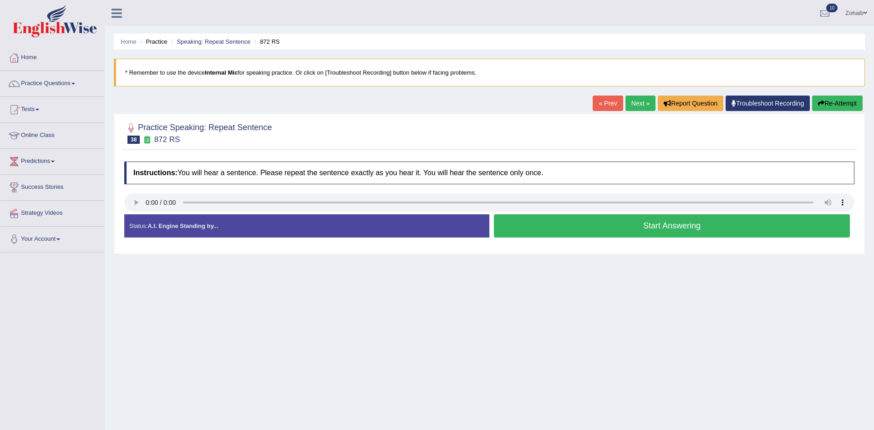
click at [530, 233] on button "Start Answering" at bounding box center [672, 225] width 356 height 23
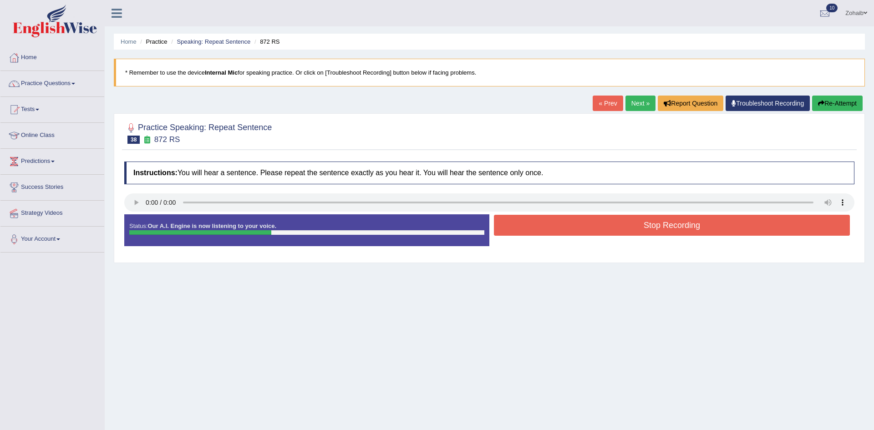
click at [530, 233] on button "Stop Recording" at bounding box center [672, 225] width 356 height 21
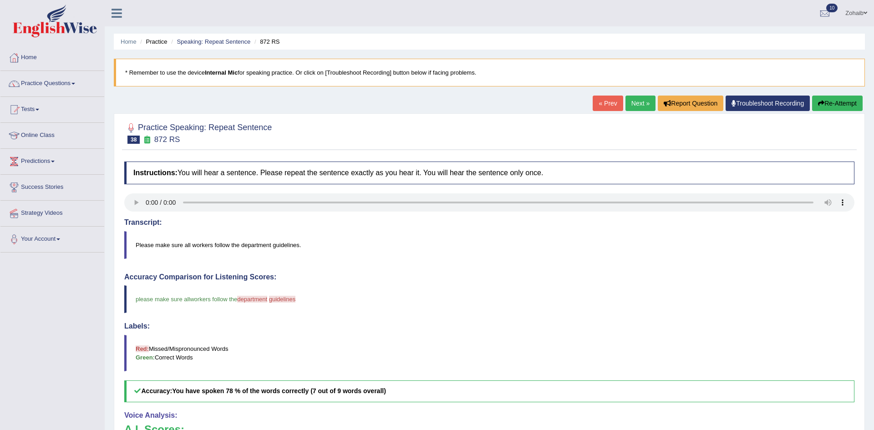
click at [643, 106] on link "Next »" at bounding box center [641, 103] width 30 height 15
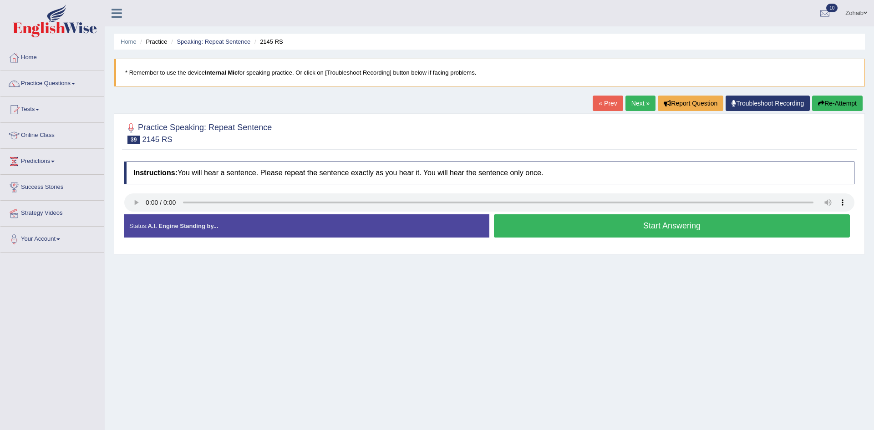
click at [551, 228] on button "Start Answering" at bounding box center [672, 225] width 356 height 23
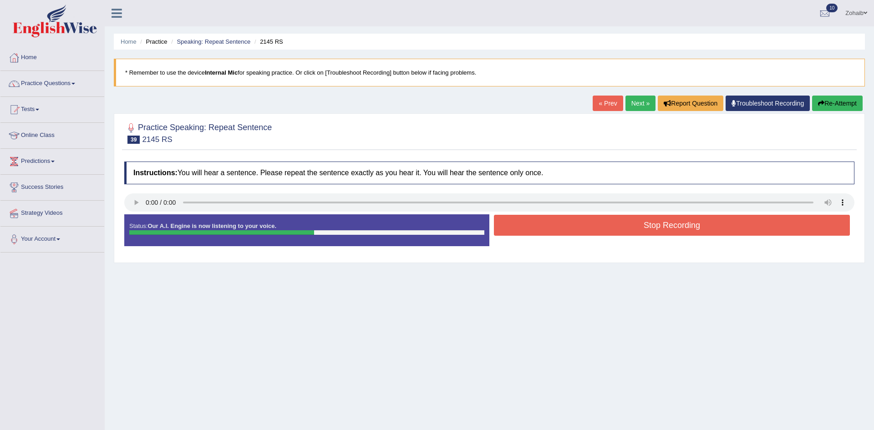
click at [551, 228] on button "Stop Recording" at bounding box center [672, 225] width 356 height 21
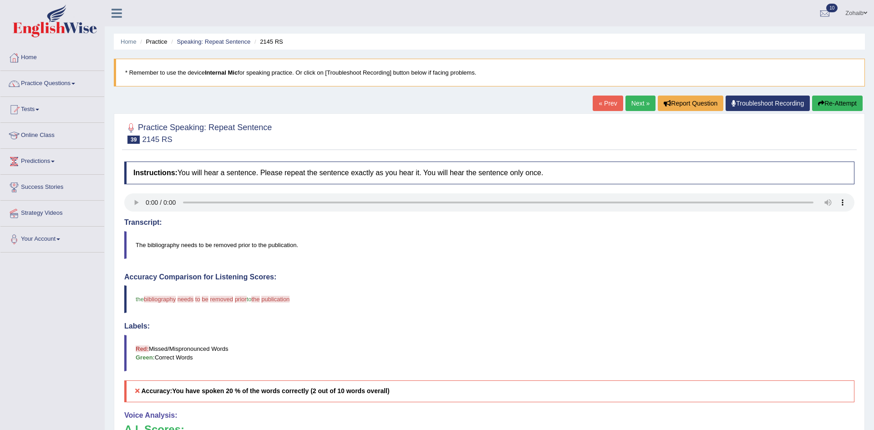
click at [631, 105] on link "Next »" at bounding box center [641, 103] width 30 height 15
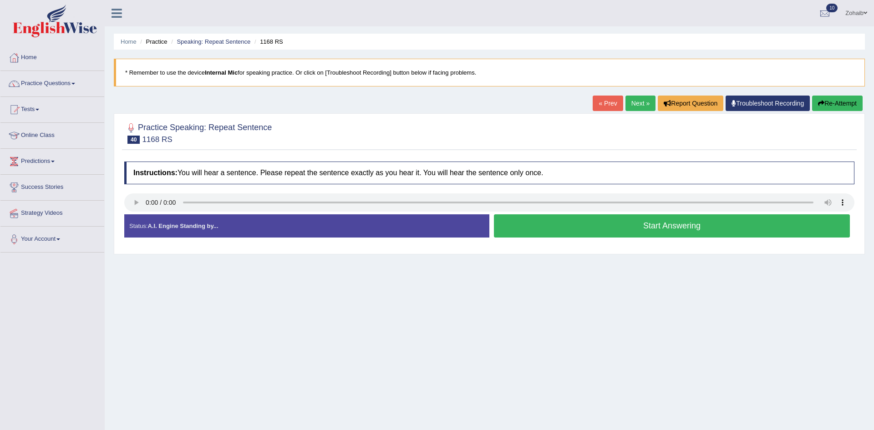
click at [617, 223] on button "Start Answering" at bounding box center [672, 225] width 356 height 23
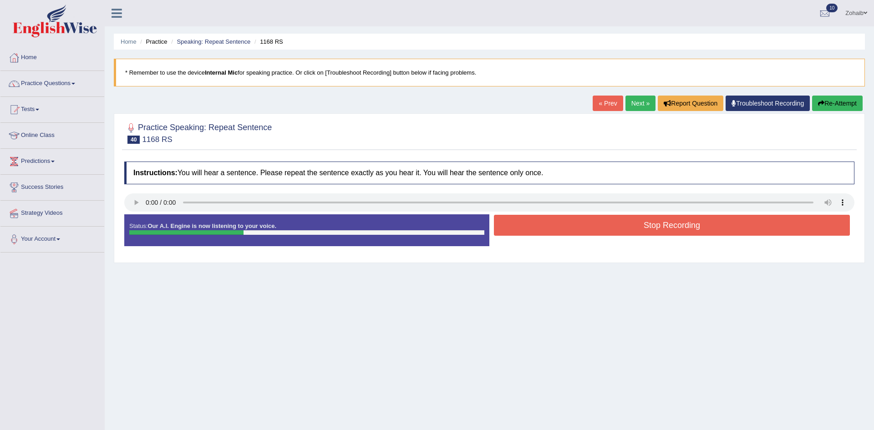
click at [625, 227] on button "Stop Recording" at bounding box center [672, 225] width 356 height 21
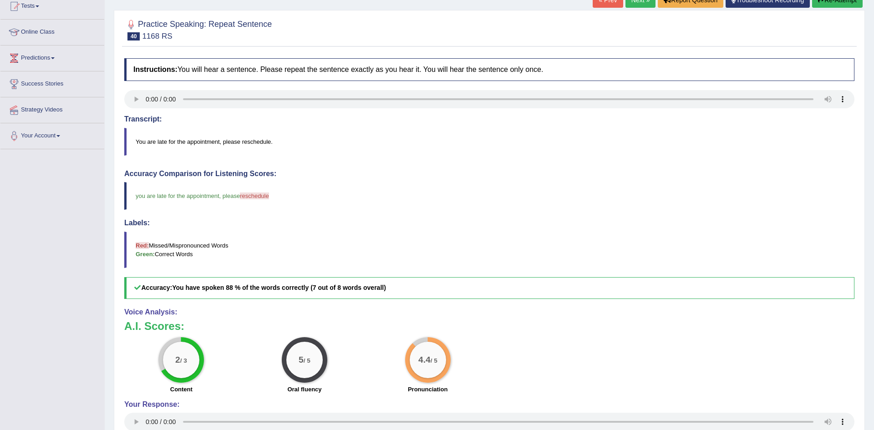
scroll to position [102, 0]
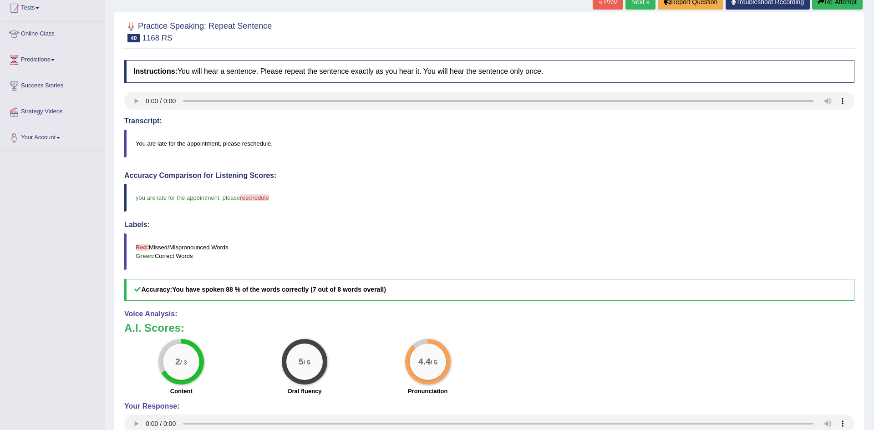
click at [625, 227] on h4 "Labels:" at bounding box center [489, 225] width 730 height 8
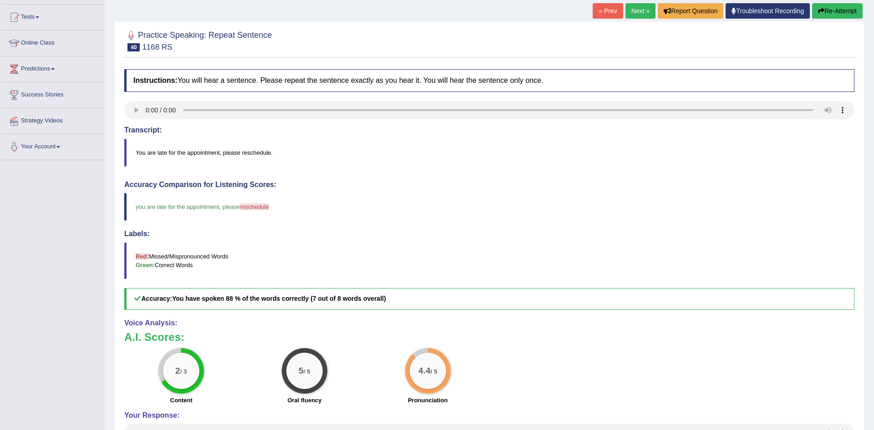
scroll to position [0, 0]
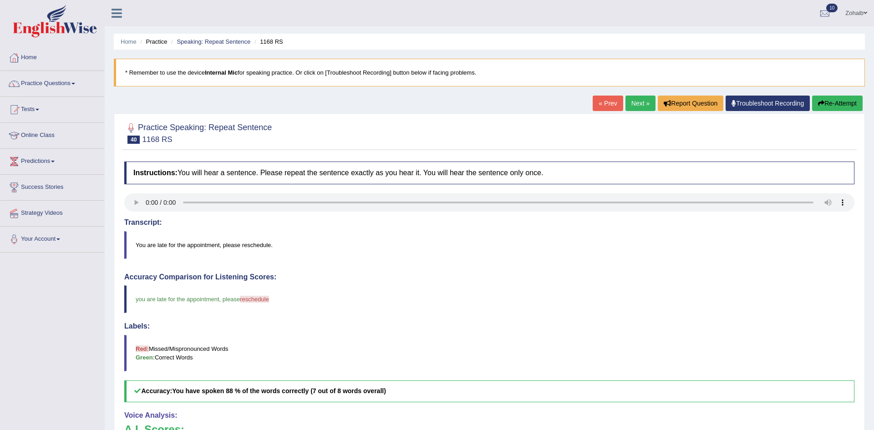
click at [644, 102] on link "Next »" at bounding box center [641, 103] width 30 height 15
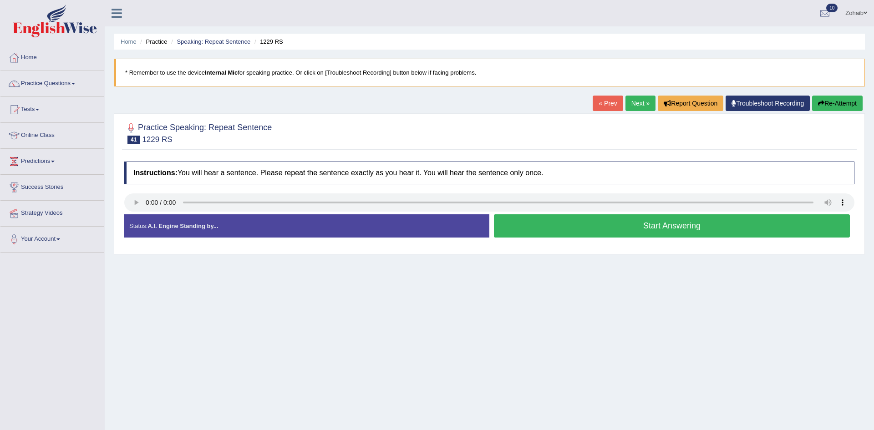
click at [523, 231] on button "Start Answering" at bounding box center [672, 225] width 356 height 23
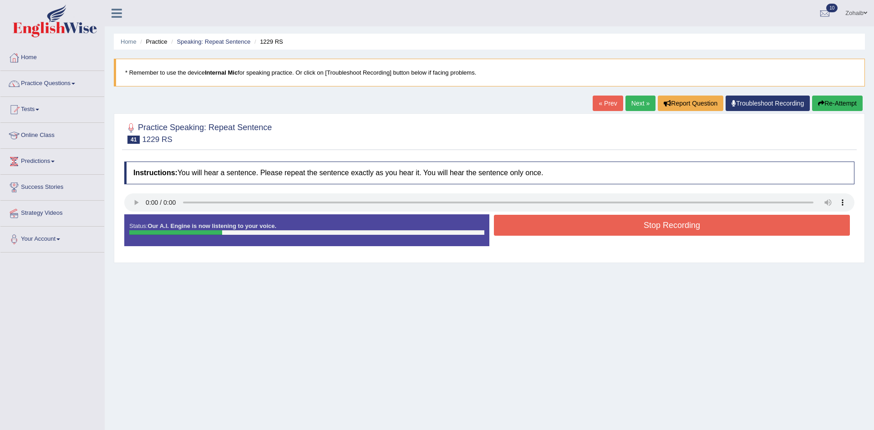
click at [532, 226] on button "Stop Recording" at bounding box center [672, 225] width 356 height 21
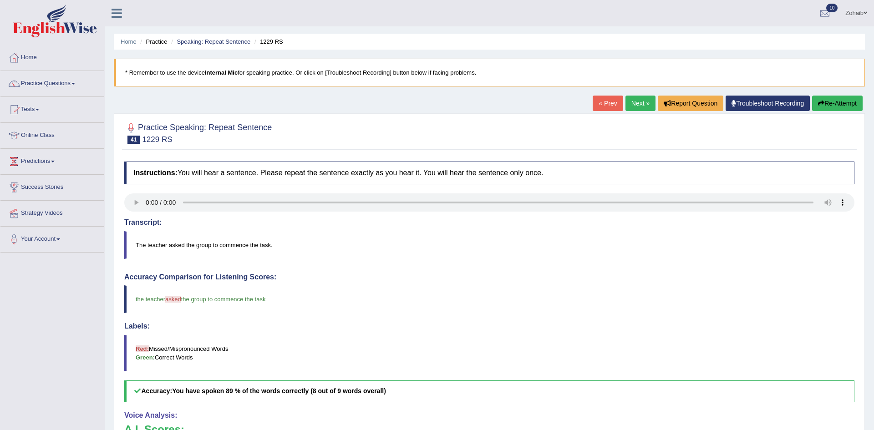
click at [638, 103] on link "Next »" at bounding box center [641, 103] width 30 height 15
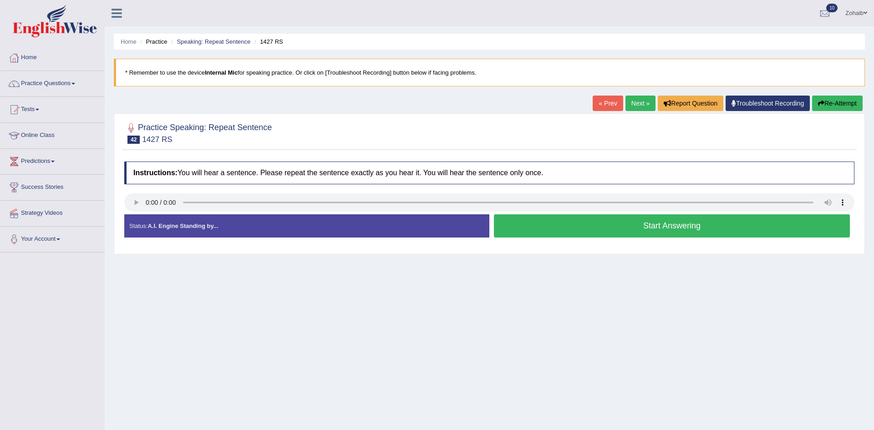
click at [526, 223] on button "Start Answering" at bounding box center [672, 225] width 356 height 23
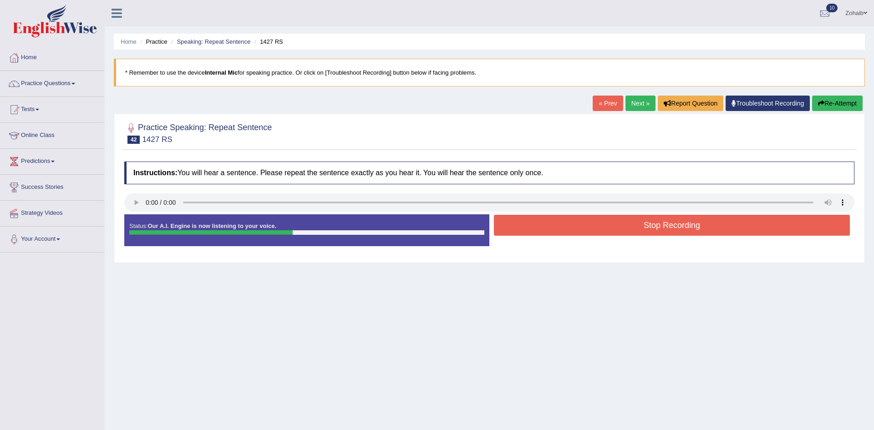
click at [526, 223] on button "Stop Recording" at bounding box center [672, 225] width 356 height 21
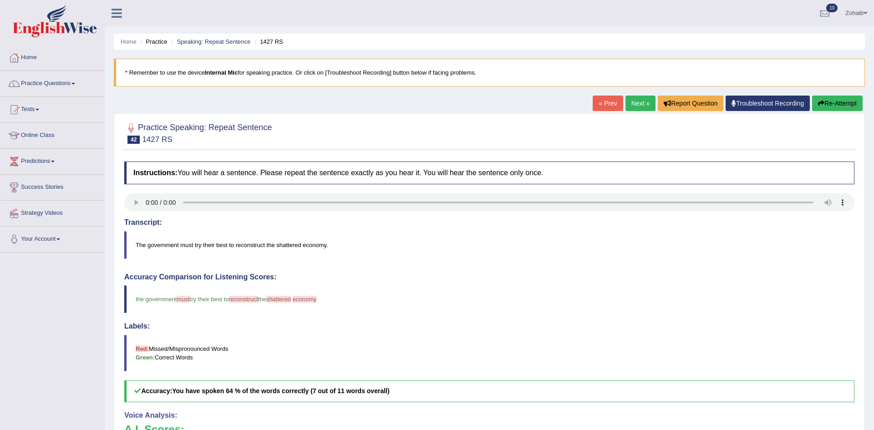
click at [855, 114] on div "Practice Speaking: Repeat Sentence 42 1427 RS Instructions: You will hear a sen…" at bounding box center [489, 349] width 751 height 472
click at [834, 99] on button "Re-Attempt" at bounding box center [837, 103] width 51 height 15
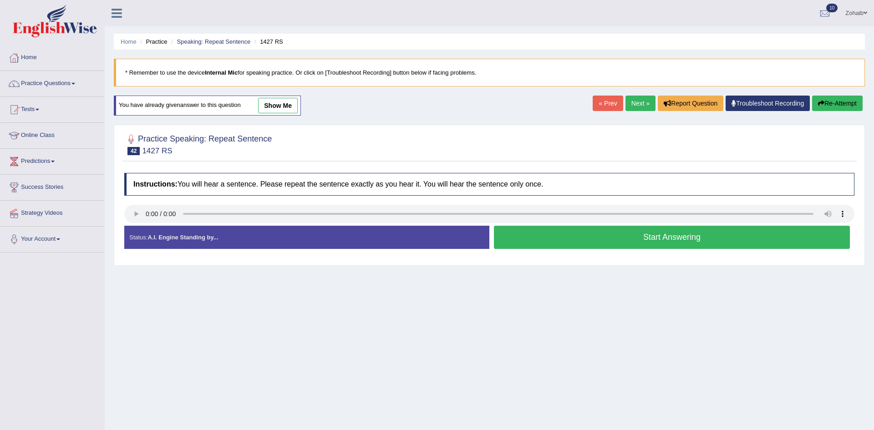
click at [603, 228] on button "Start Answering" at bounding box center [672, 237] width 356 height 23
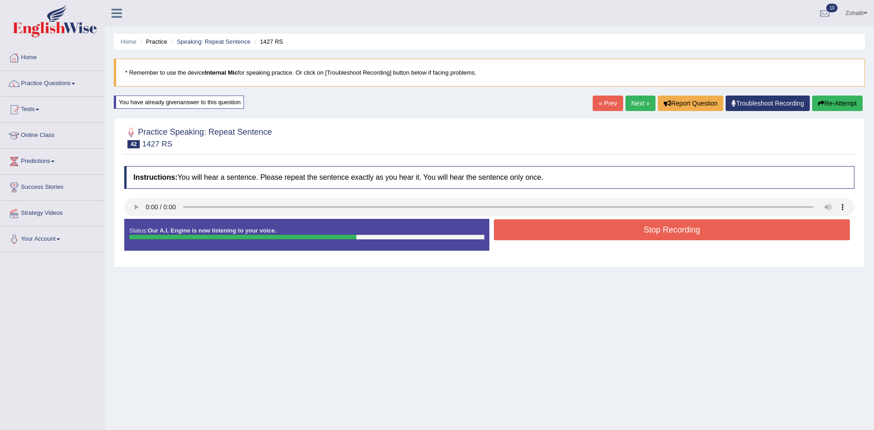
click at [603, 228] on button "Stop Recording" at bounding box center [672, 229] width 356 height 21
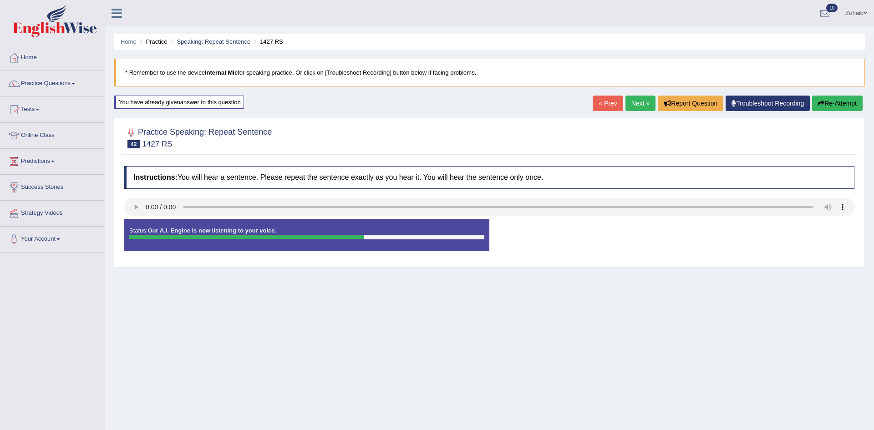
click at [603, 228] on div "Status: Our A.I. Engine is now listening to your voice. Start Answering Stop Re…" at bounding box center [489, 239] width 730 height 41
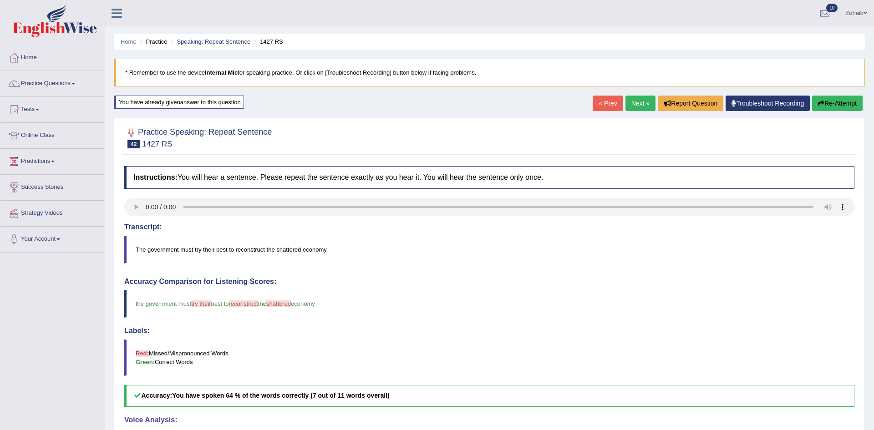
click at [837, 105] on button "Re-Attempt" at bounding box center [837, 103] width 51 height 15
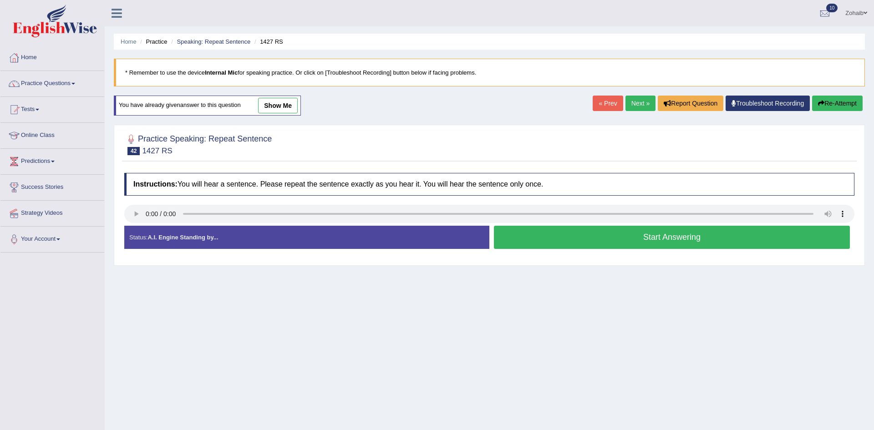
click at [536, 244] on button "Start Answering" at bounding box center [672, 237] width 356 height 23
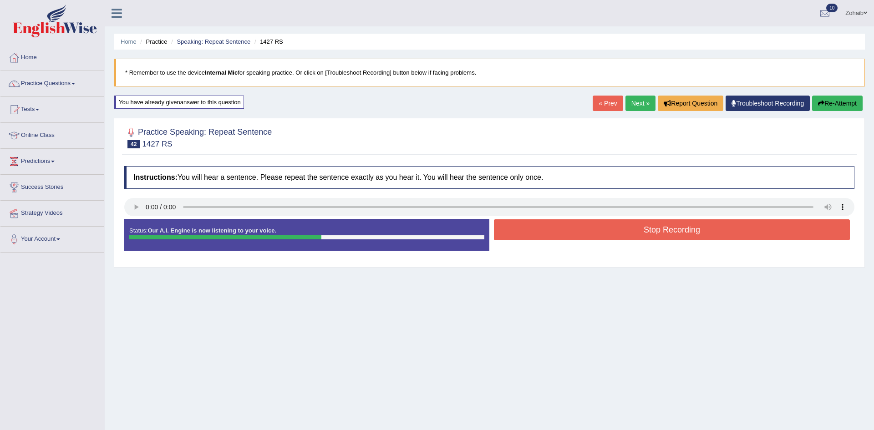
click at [547, 231] on button "Stop Recording" at bounding box center [672, 229] width 356 height 21
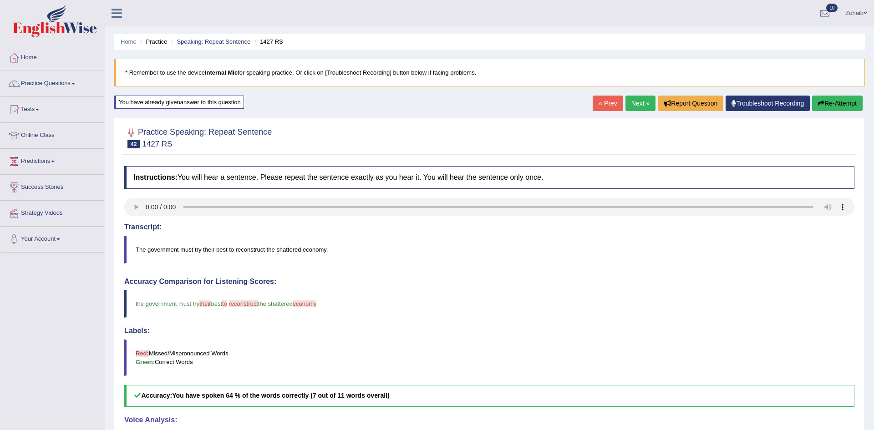
click at [636, 100] on link "Next »" at bounding box center [641, 103] width 30 height 15
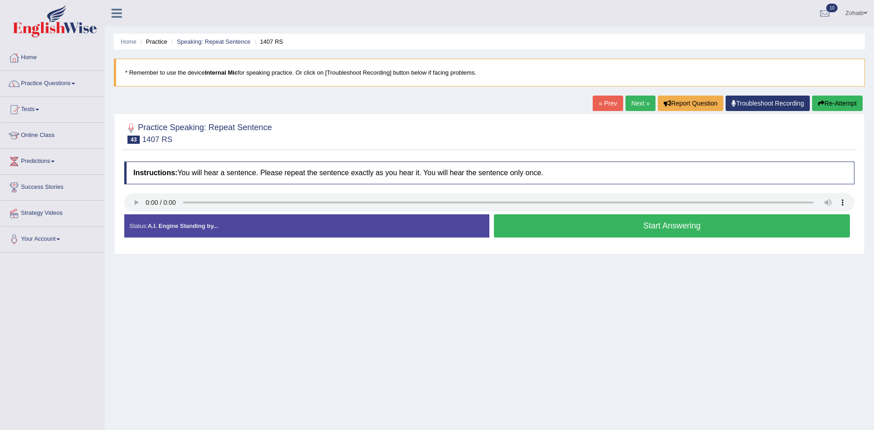
click at [561, 221] on button "Start Answering" at bounding box center [672, 225] width 356 height 23
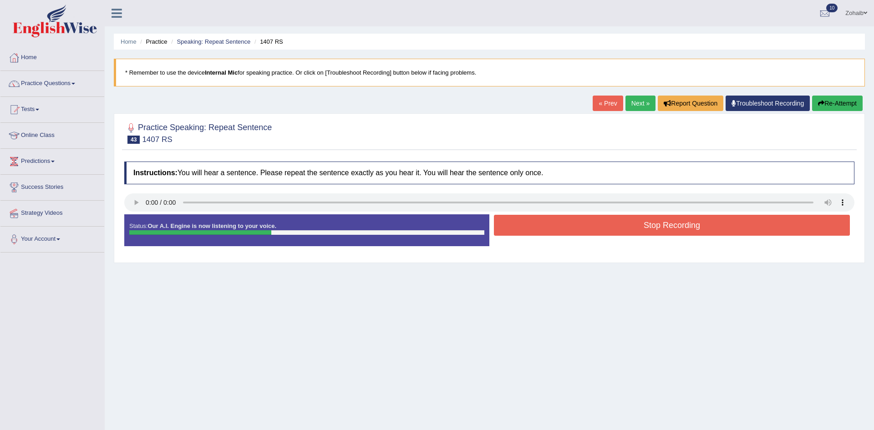
click at [561, 221] on button "Stop Recording" at bounding box center [672, 225] width 356 height 21
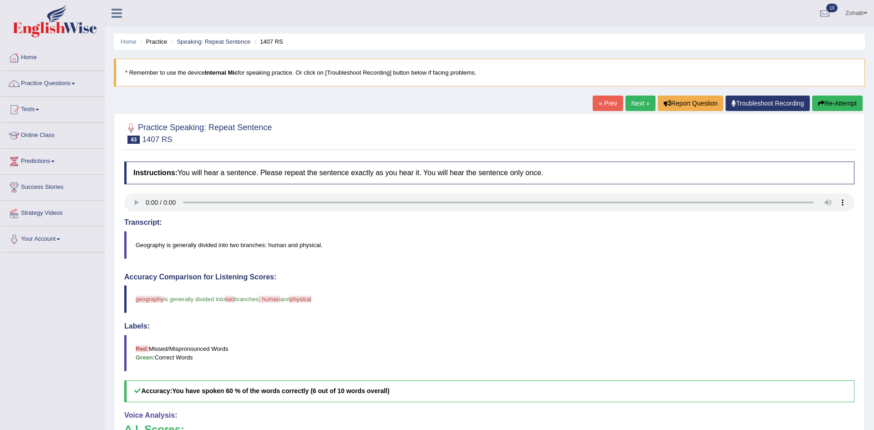
click at [639, 103] on link "Next »" at bounding box center [641, 103] width 30 height 15
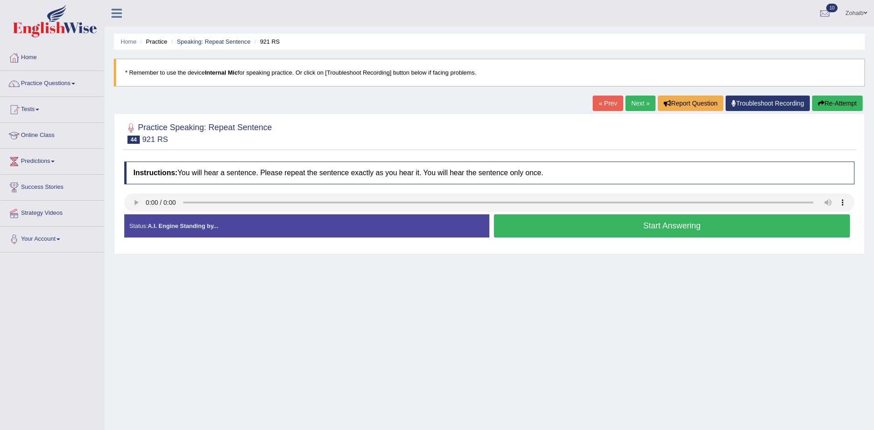
click at [522, 232] on button "Start Answering" at bounding box center [672, 225] width 356 height 23
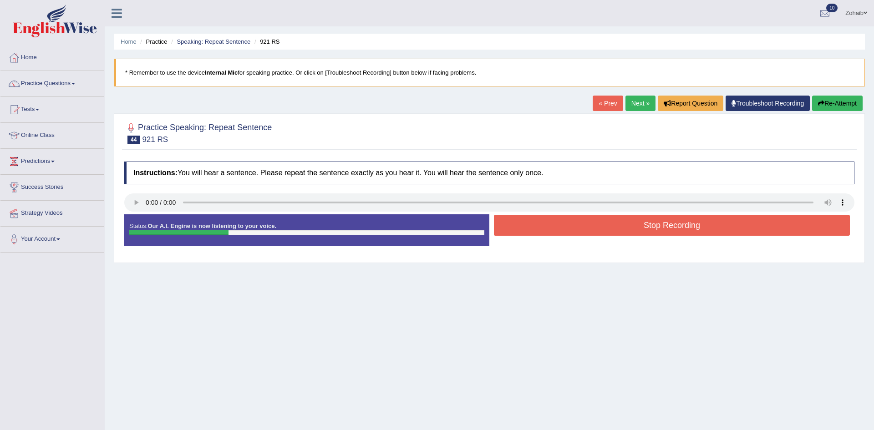
click at [522, 232] on button "Stop Recording" at bounding box center [672, 225] width 356 height 21
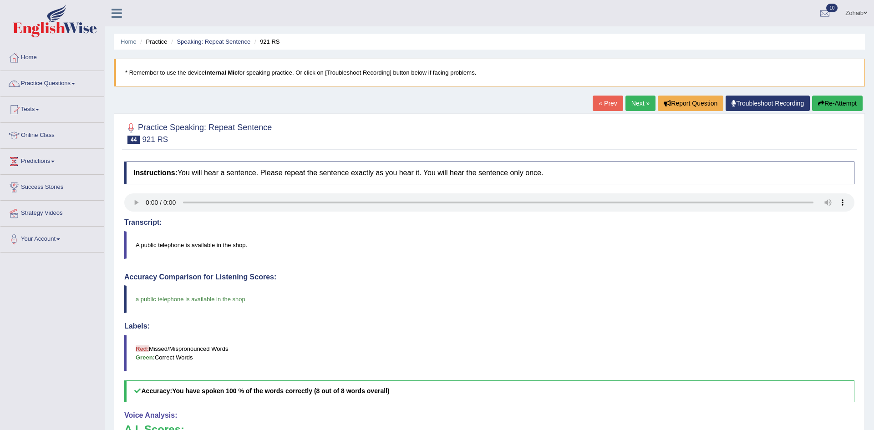
click at [842, 103] on button "Re-Attempt" at bounding box center [837, 103] width 51 height 15
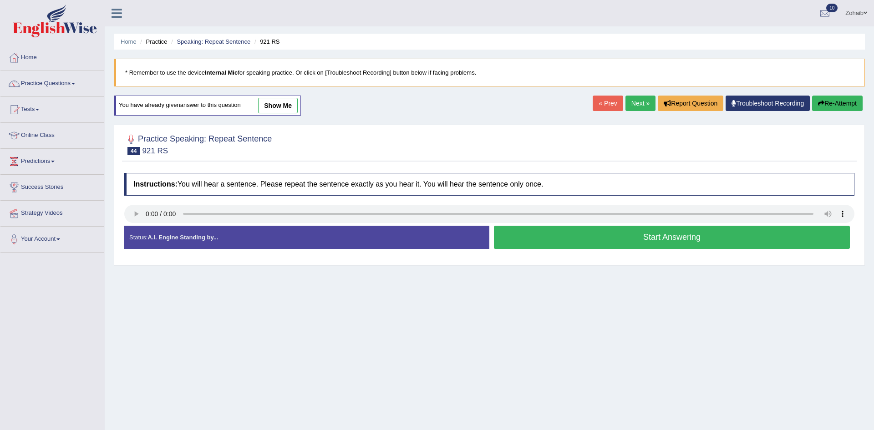
click at [513, 245] on button "Start Answering" at bounding box center [672, 237] width 356 height 23
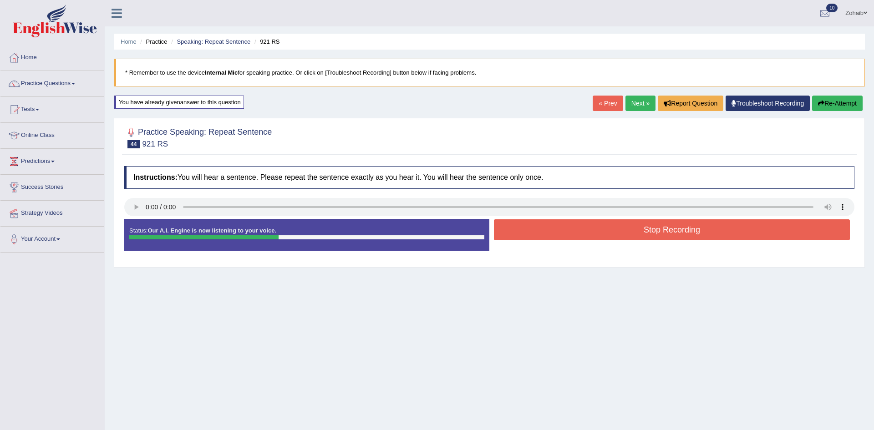
click at [521, 223] on button "Stop Recording" at bounding box center [672, 229] width 356 height 21
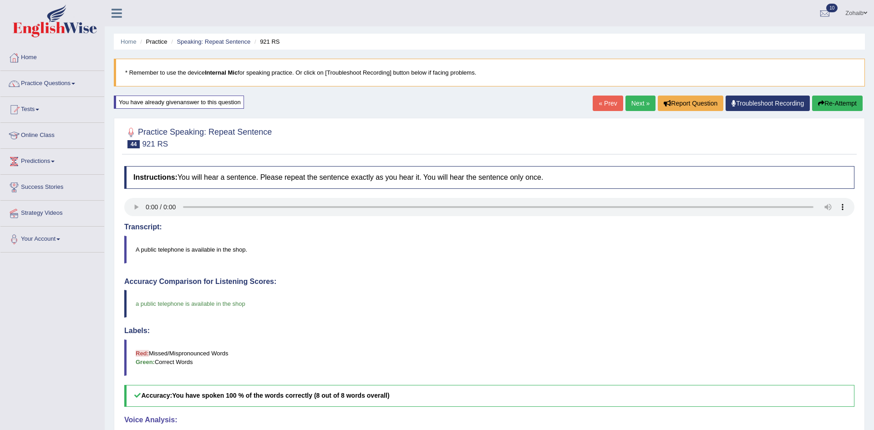
click at [640, 104] on link "Next »" at bounding box center [641, 103] width 30 height 15
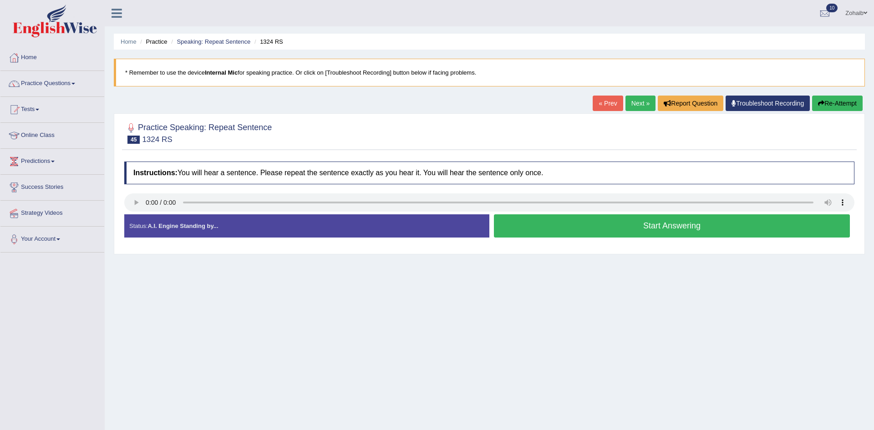
click at [527, 217] on button "Start Answering" at bounding box center [672, 225] width 356 height 23
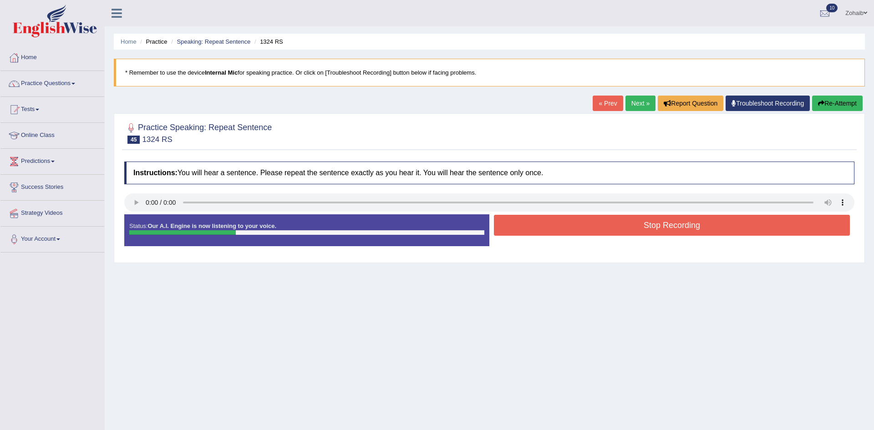
click at [553, 223] on button "Stop Recording" at bounding box center [672, 225] width 356 height 21
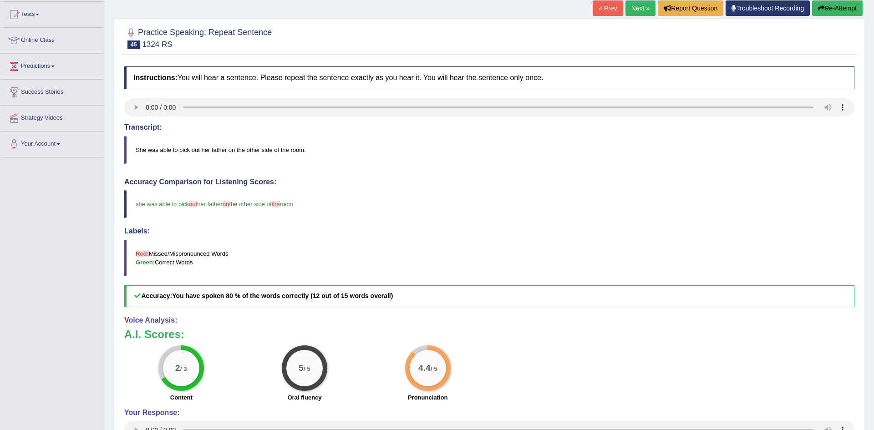
scroll to position [95, 0]
click at [645, 12] on link "Next »" at bounding box center [641, 8] width 30 height 15
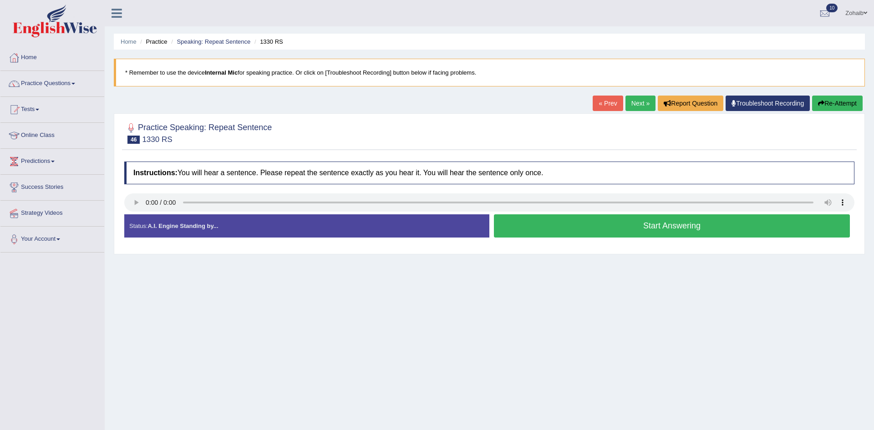
click at [551, 225] on button "Start Answering" at bounding box center [672, 225] width 356 height 23
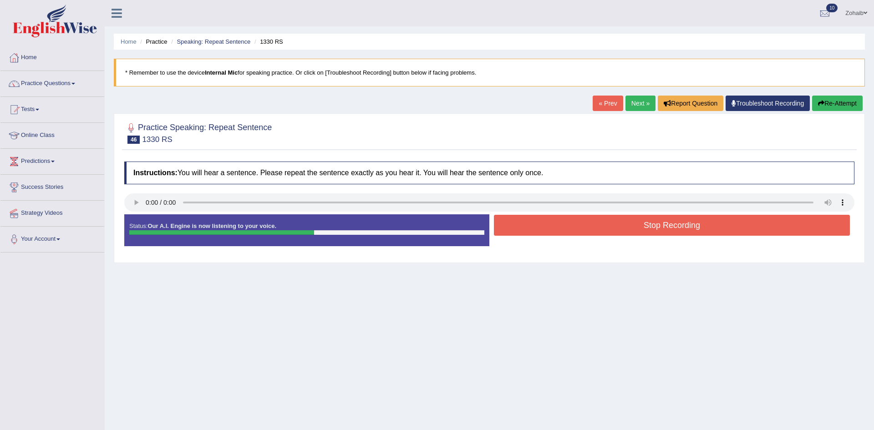
click at [576, 224] on button "Stop Recording" at bounding box center [672, 225] width 356 height 21
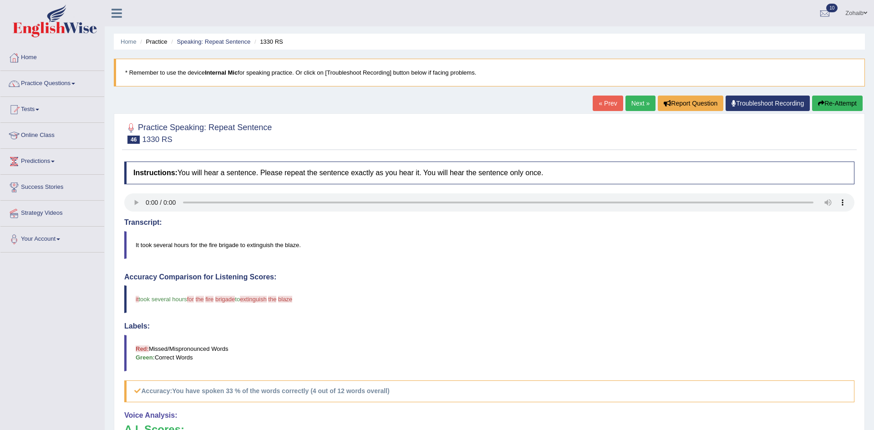
click at [637, 104] on link "Next »" at bounding box center [641, 103] width 30 height 15
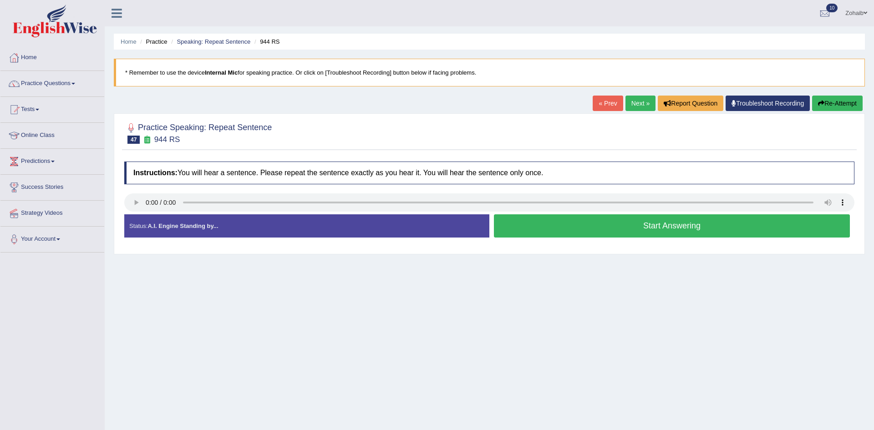
click at [506, 227] on button "Start Answering" at bounding box center [672, 225] width 356 height 23
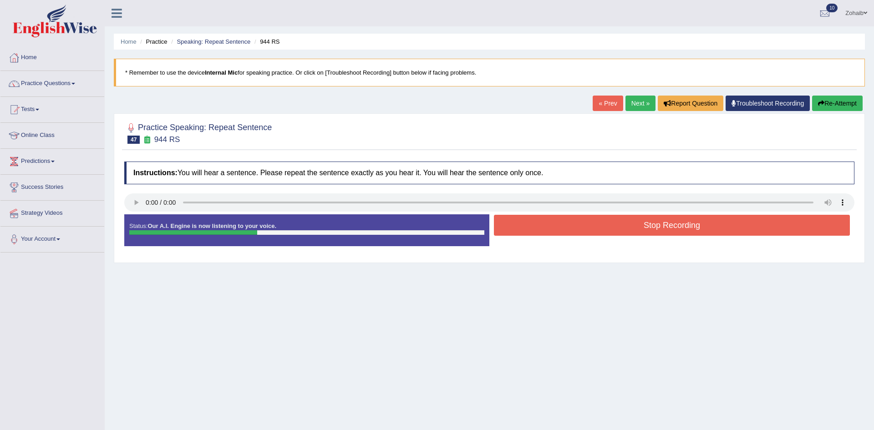
click at [623, 232] on button "Stop Recording" at bounding box center [672, 225] width 356 height 21
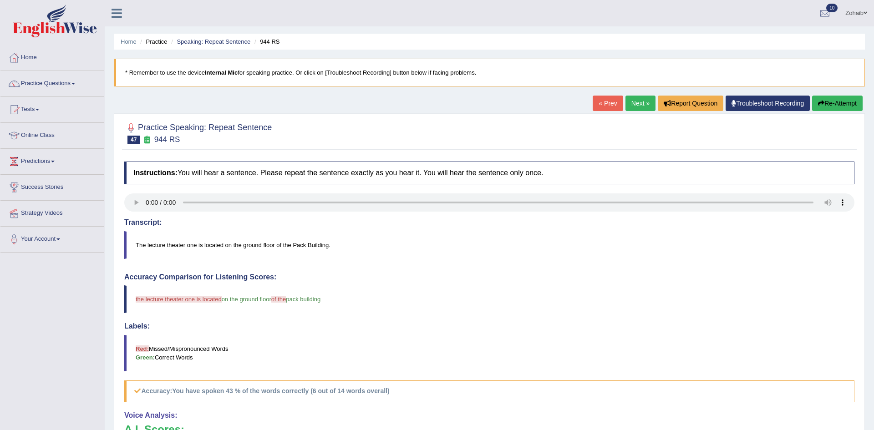
click at [628, 98] on link "Next »" at bounding box center [641, 103] width 30 height 15
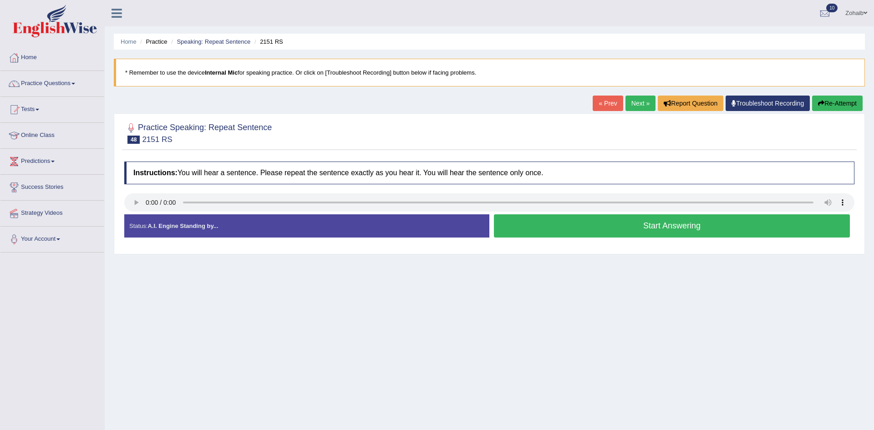
click at [596, 231] on button "Start Answering" at bounding box center [672, 225] width 356 height 23
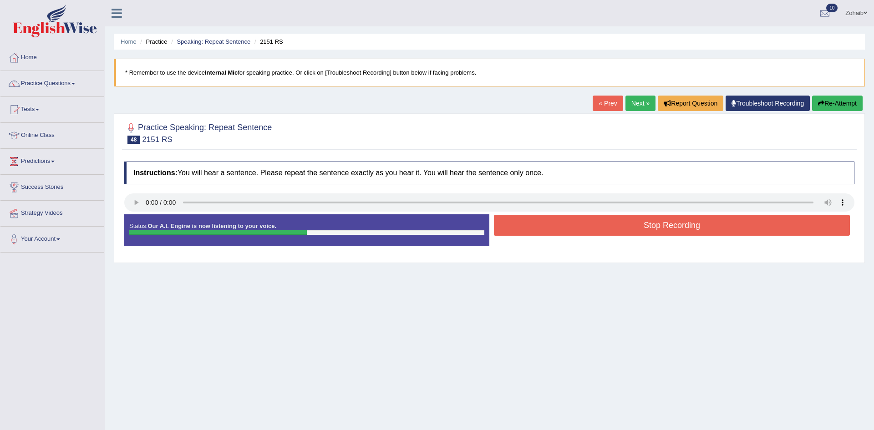
click at [596, 231] on button "Stop Recording" at bounding box center [672, 225] width 356 height 21
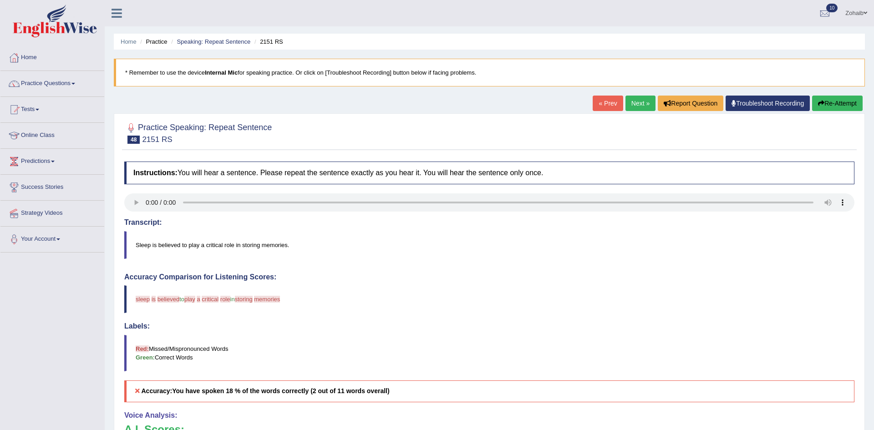
click at [640, 103] on link "Next »" at bounding box center [641, 103] width 30 height 15
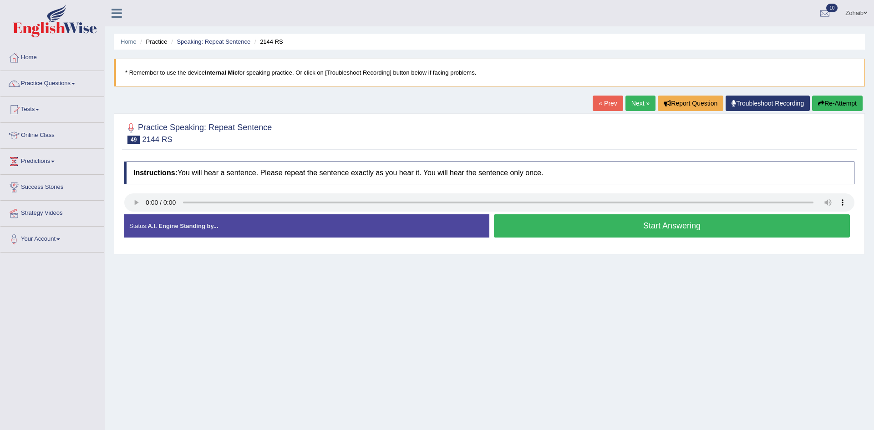
click at [579, 221] on button "Start Answering" at bounding box center [672, 225] width 356 height 23
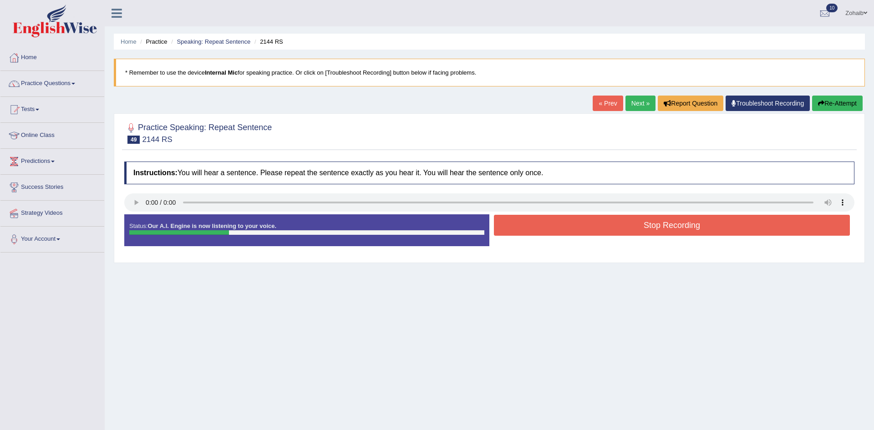
click at [579, 221] on button "Stop Recording" at bounding box center [672, 225] width 356 height 21
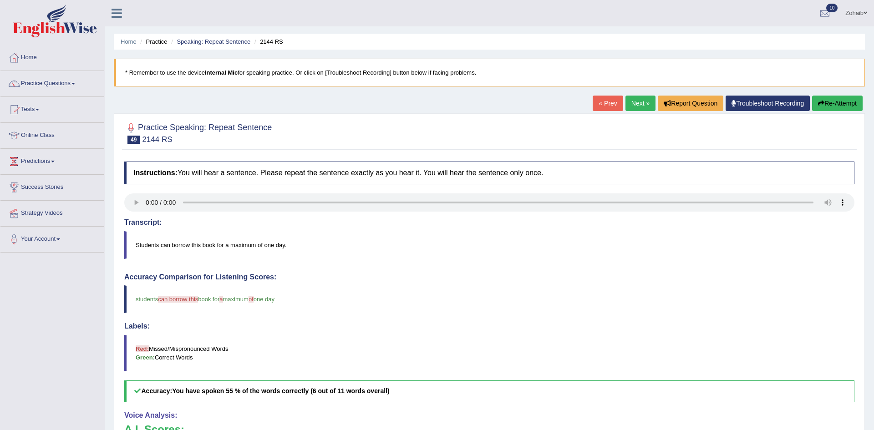
click at [639, 97] on link "Next »" at bounding box center [641, 103] width 30 height 15
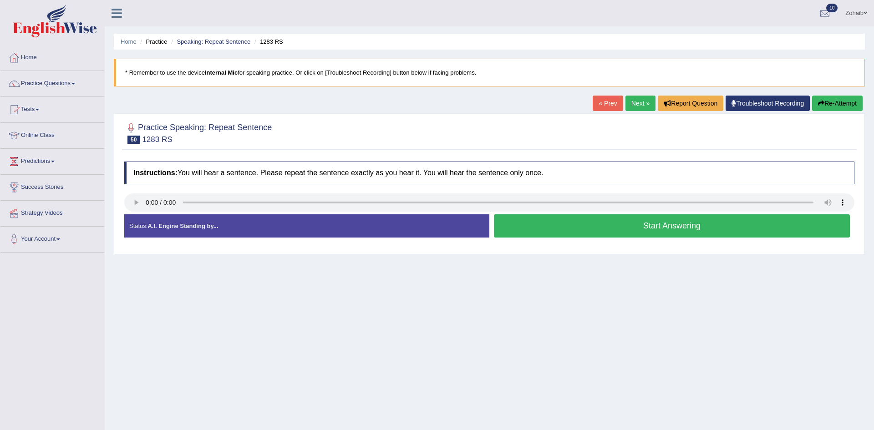
click at [568, 225] on button "Start Answering" at bounding box center [672, 225] width 356 height 23
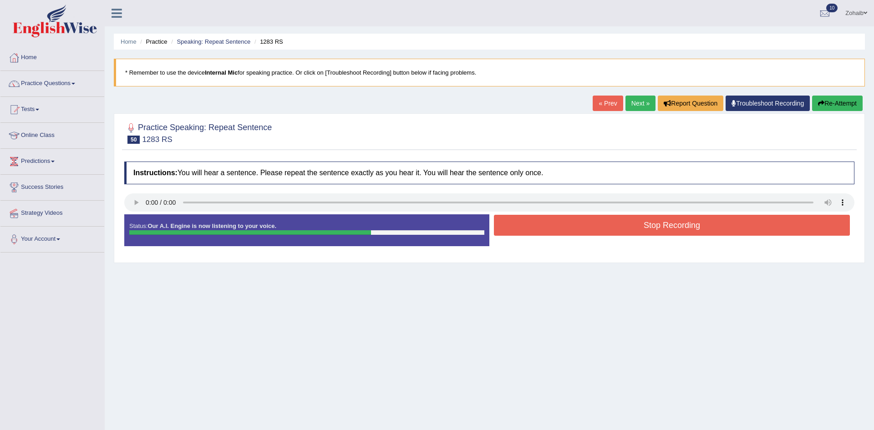
click at [575, 228] on button "Stop Recording" at bounding box center [672, 225] width 356 height 21
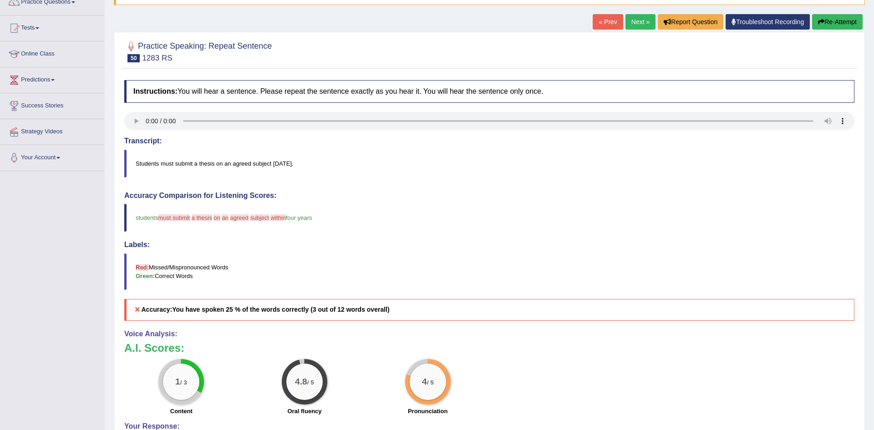
scroll to position [80, 0]
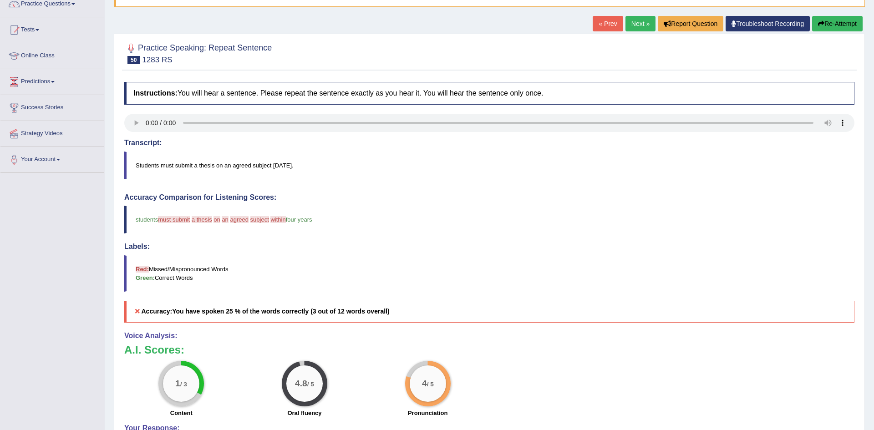
click at [854, 26] on button "Re-Attempt" at bounding box center [837, 23] width 51 height 15
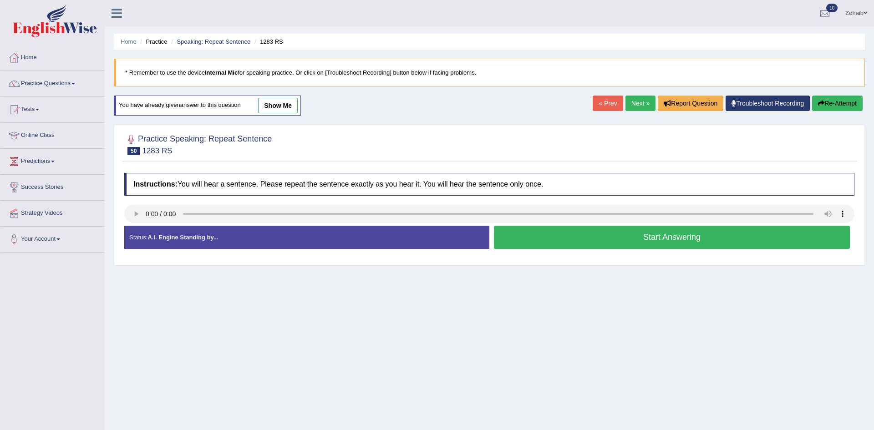
scroll to position [48, 0]
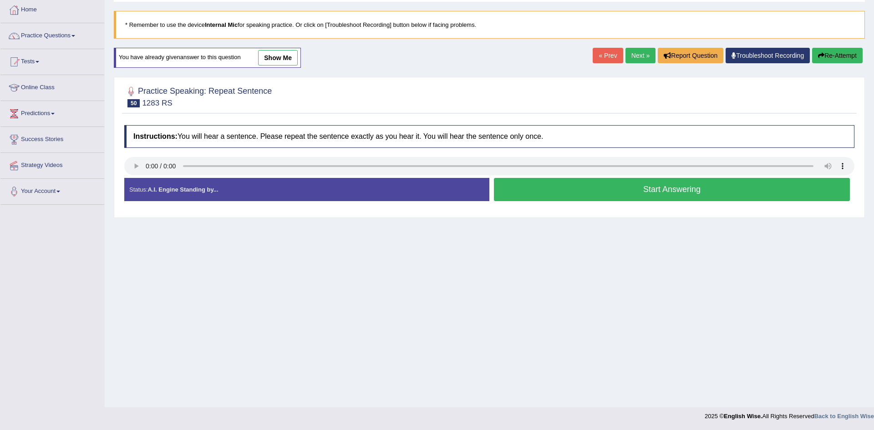
click at [524, 189] on button "Start Answering" at bounding box center [672, 189] width 356 height 23
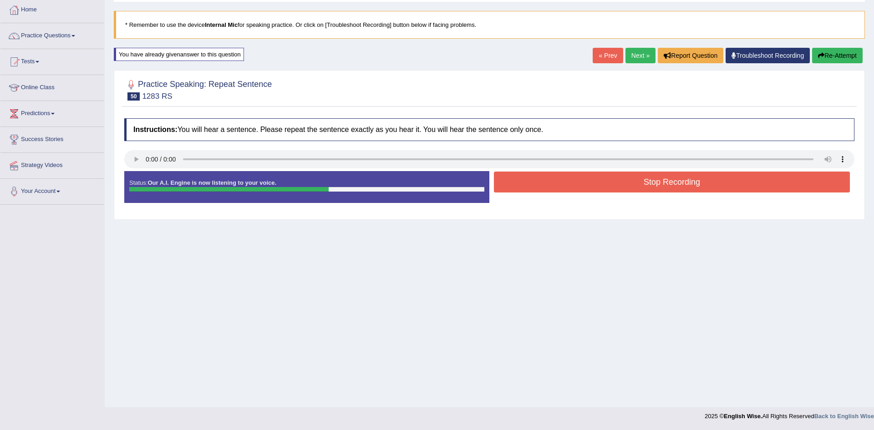
click at [529, 184] on button "Stop Recording" at bounding box center [672, 182] width 356 height 21
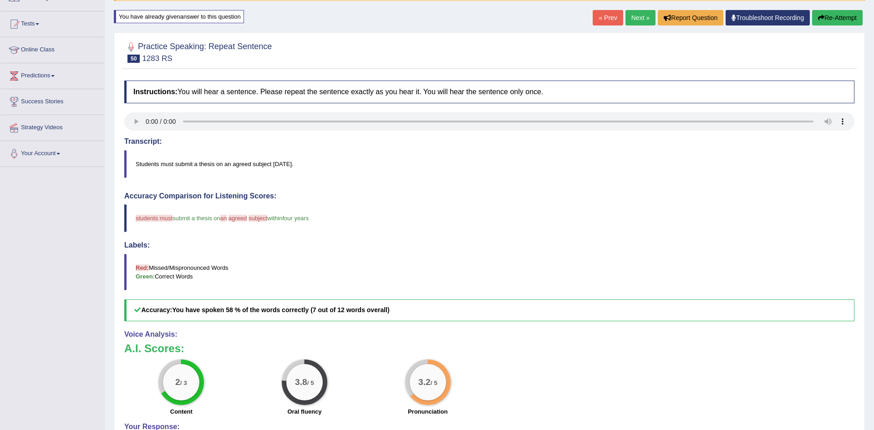
scroll to position [0, 0]
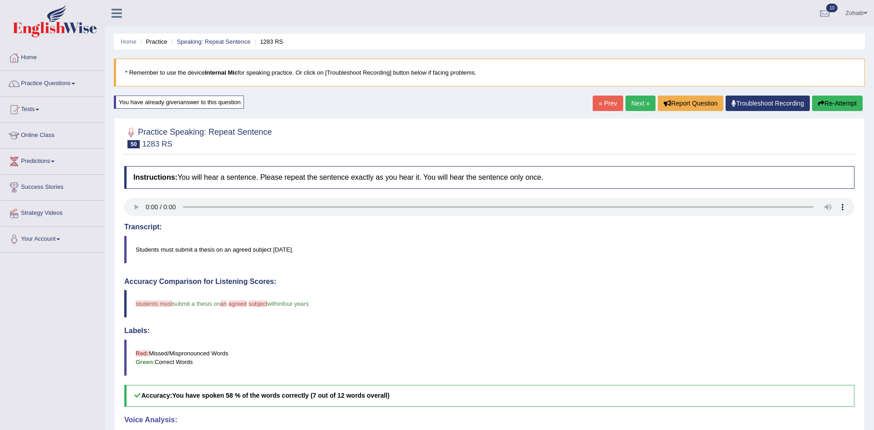
click at [830, 98] on button "Re-Attempt" at bounding box center [837, 103] width 51 height 15
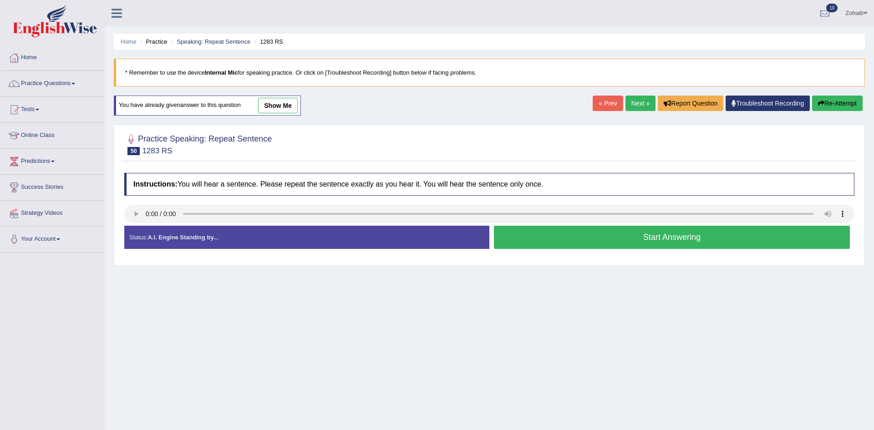
click at [508, 239] on button "Start Answering" at bounding box center [672, 237] width 356 height 23
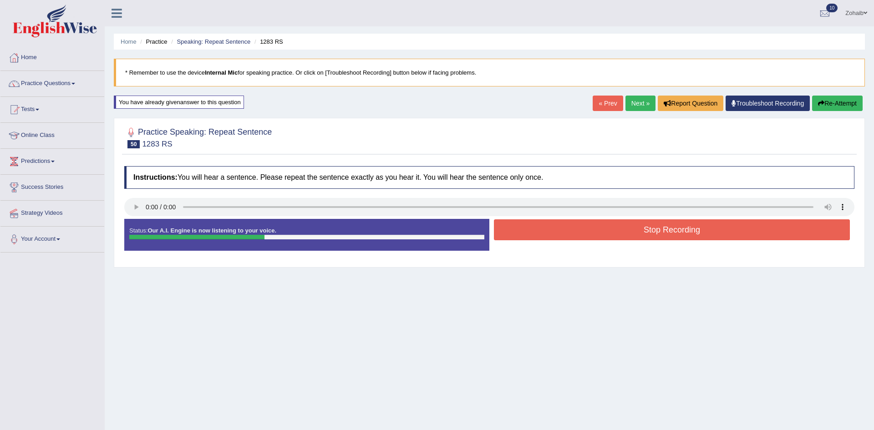
click at [542, 222] on button "Stop Recording" at bounding box center [672, 229] width 356 height 21
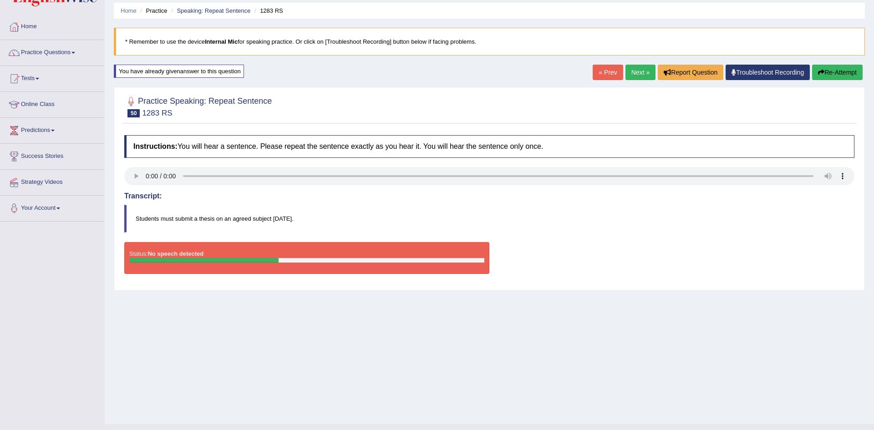
scroll to position [48, 0]
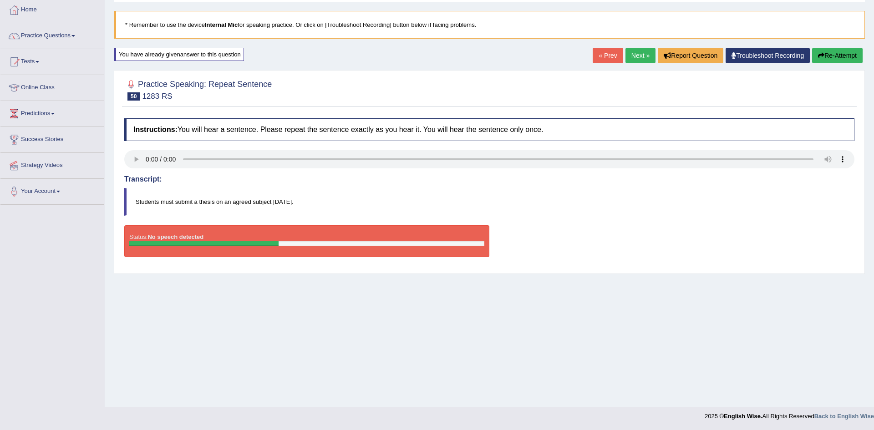
click at [844, 53] on button "Re-Attempt" at bounding box center [837, 55] width 51 height 15
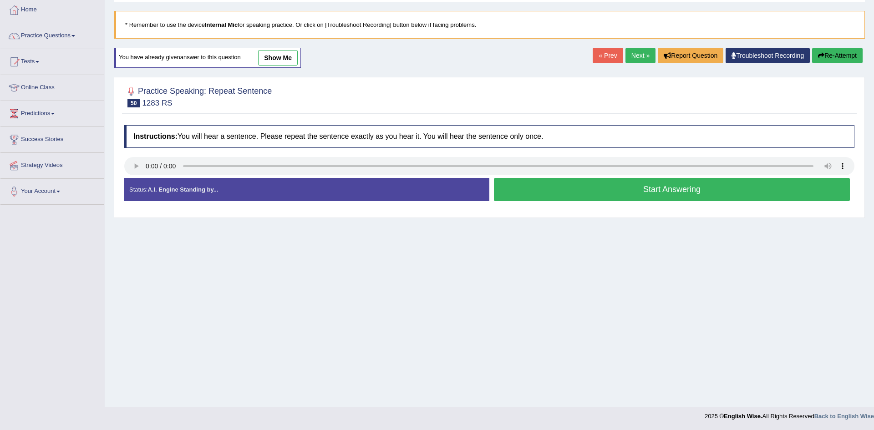
click at [527, 181] on button "Start Answering" at bounding box center [672, 189] width 356 height 23
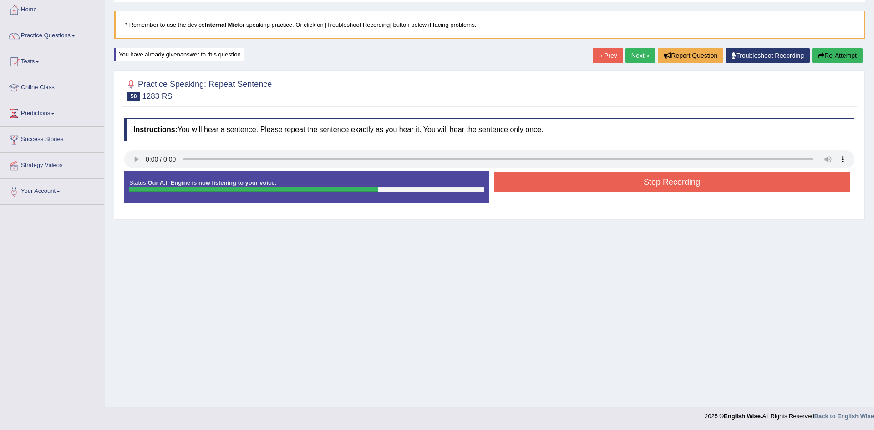
click at [532, 193] on button "Stop Recording" at bounding box center [672, 182] width 356 height 21
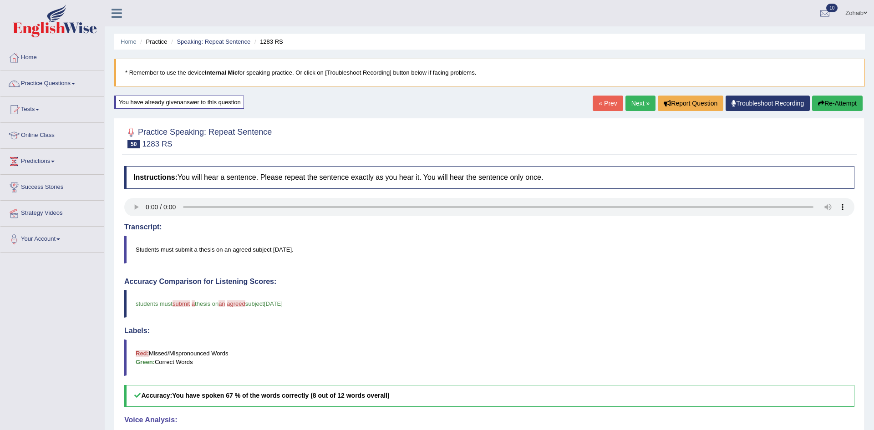
click at [630, 99] on link "Next »" at bounding box center [641, 103] width 30 height 15
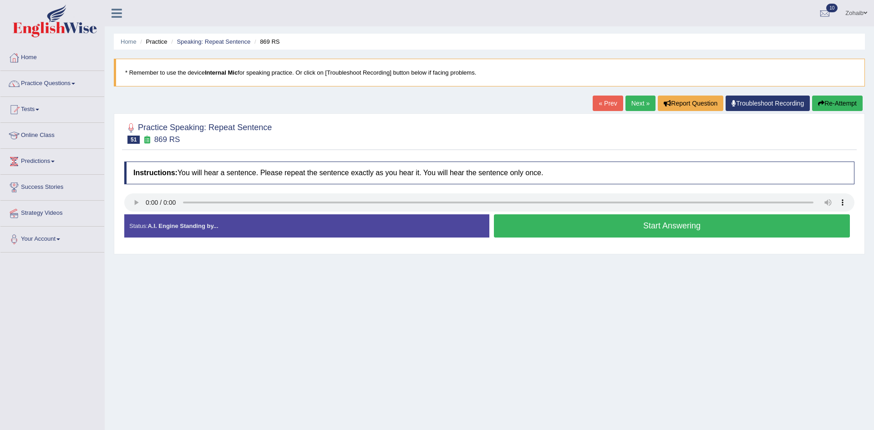
click at [584, 220] on button "Start Answering" at bounding box center [672, 225] width 356 height 23
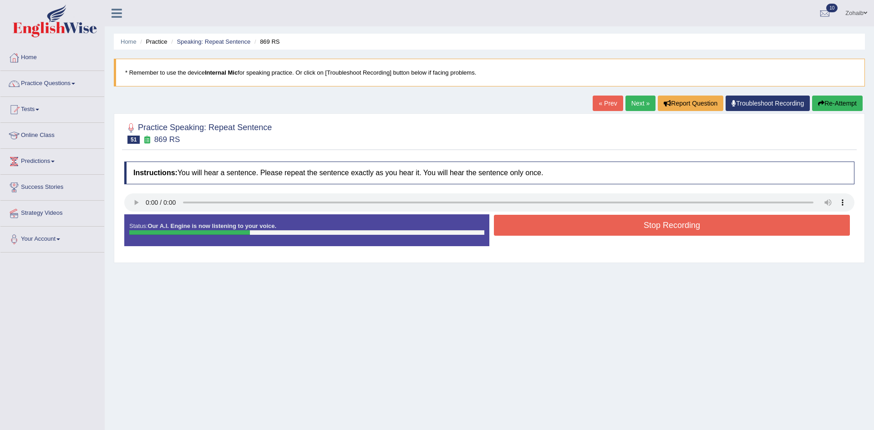
click at [584, 220] on button "Stop Recording" at bounding box center [672, 225] width 356 height 21
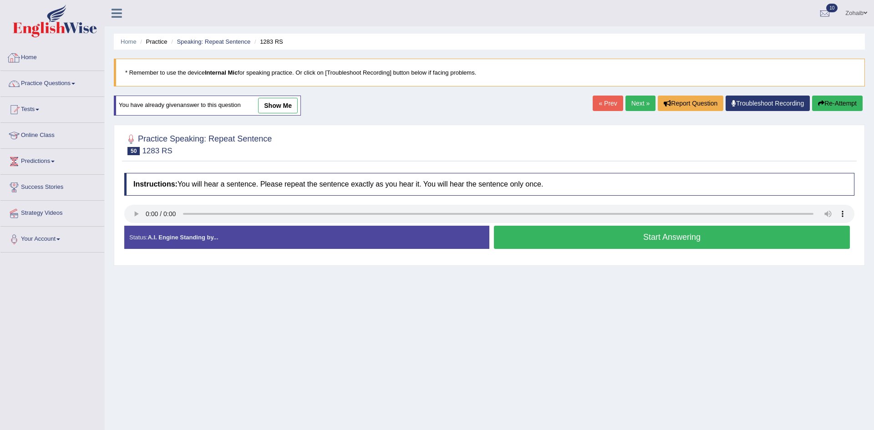
click at [31, 61] on link "Home" at bounding box center [52, 56] width 104 height 23
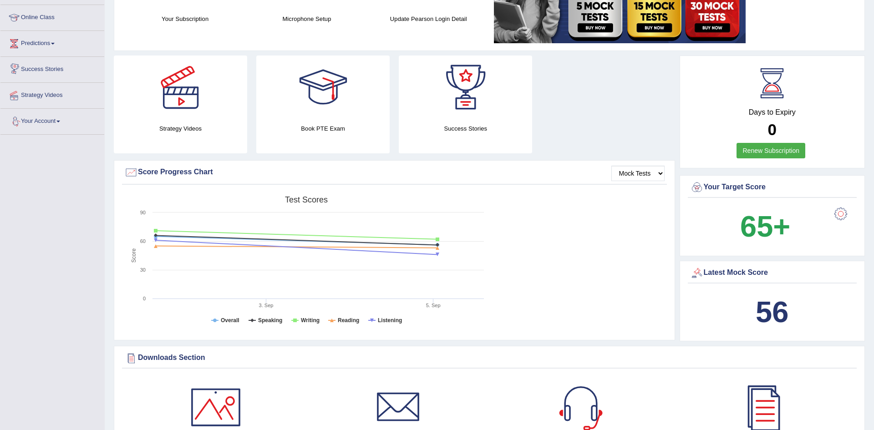
scroll to position [119, 0]
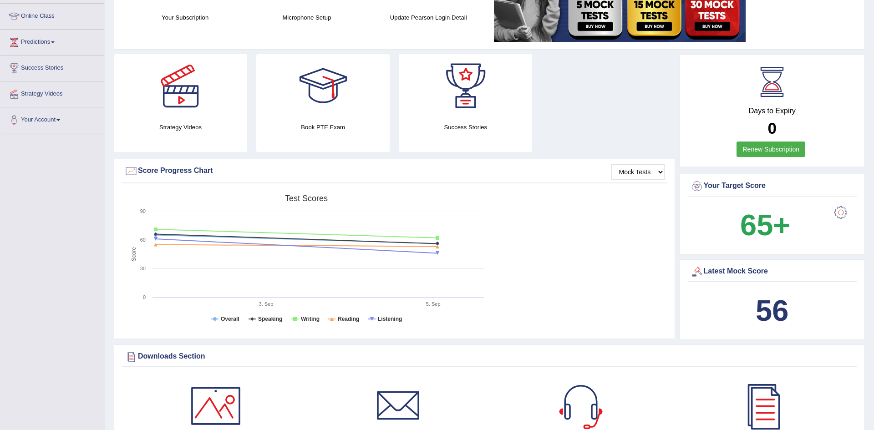
click at [208, 168] on div "Score Progress Chart" at bounding box center [394, 171] width 541 height 14
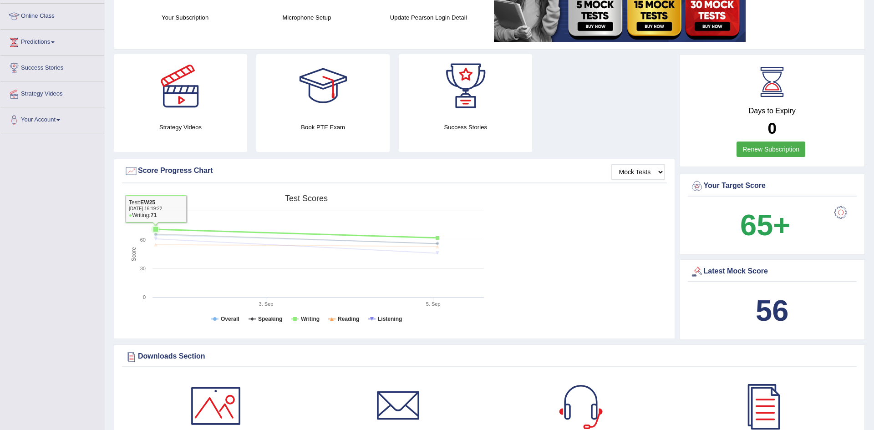
scroll to position [135, 0]
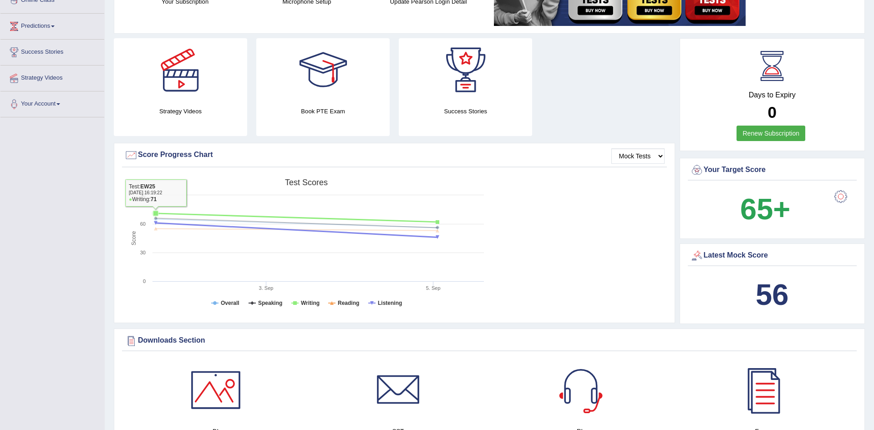
click at [284, 229] on icon at bounding box center [296, 230] width 291 height 15
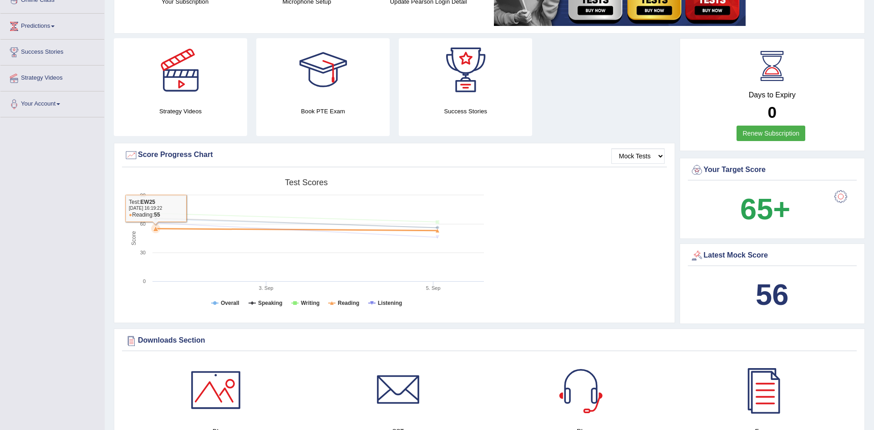
click at [270, 243] on rect at bounding box center [306, 244] width 364 height 141
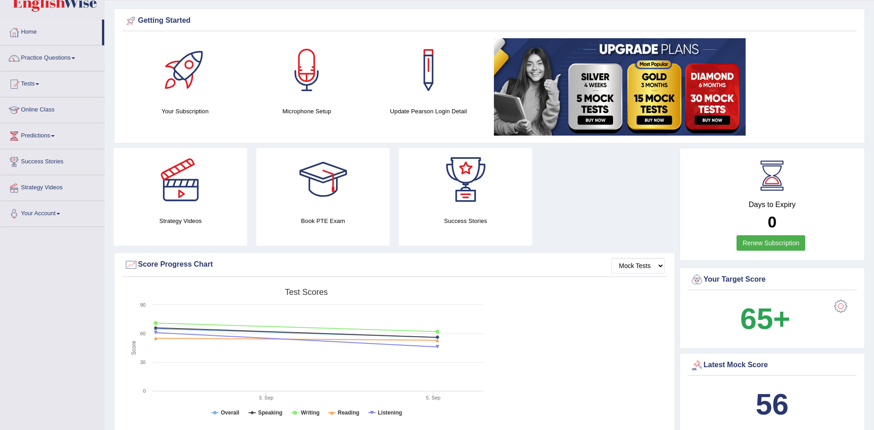
scroll to position [0, 0]
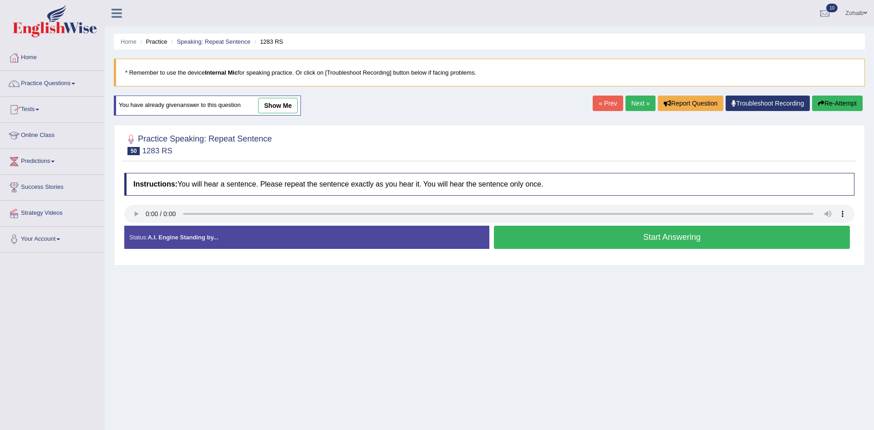
click at [6, 112] on link "Tests" at bounding box center [52, 108] width 104 height 23
click at [42, 71] on link "Practice Questions" at bounding box center [52, 82] width 104 height 23
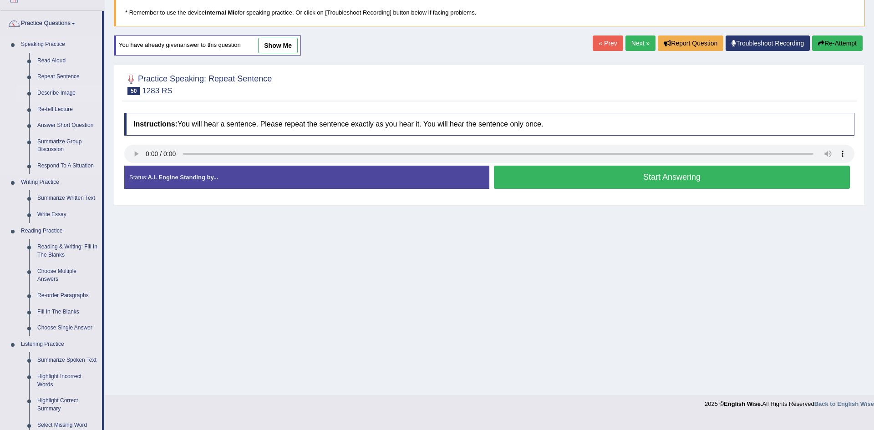
scroll to position [68, 0]
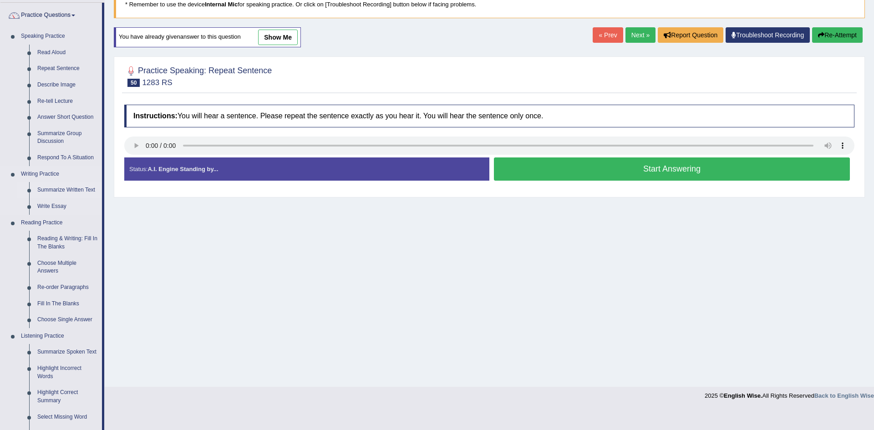
click at [48, 194] on link "Summarize Written Text" at bounding box center [67, 190] width 69 height 16
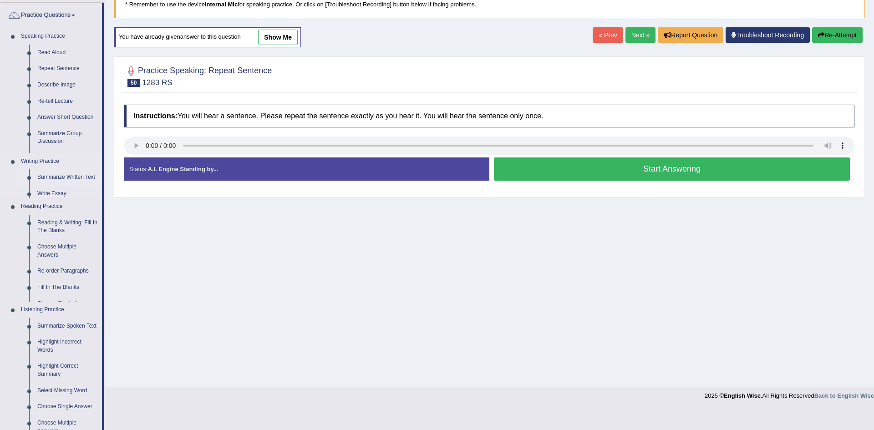
scroll to position [48, 0]
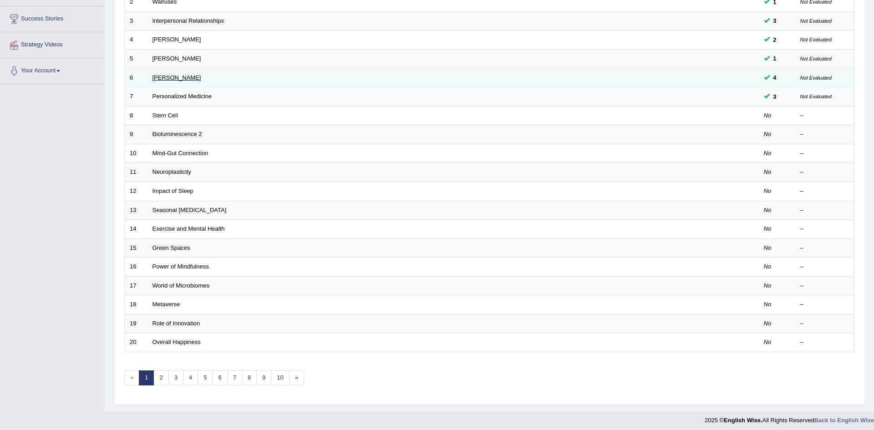
scroll to position [173, 0]
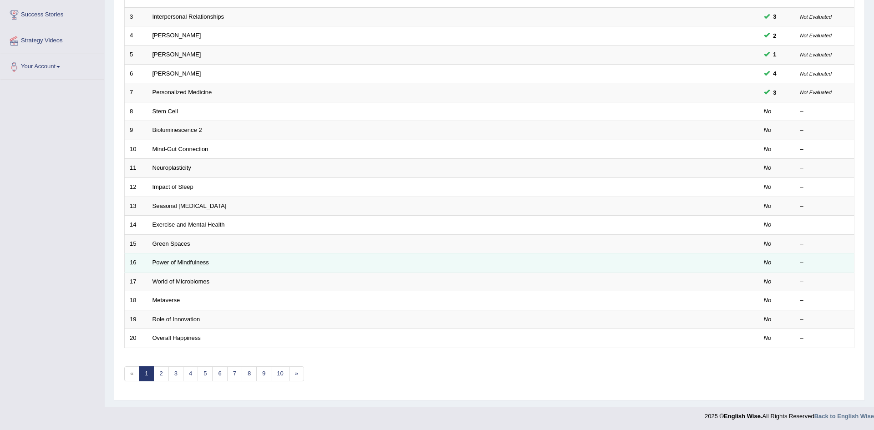
click at [158, 259] on link "Power of Mindfulness" at bounding box center [181, 262] width 56 height 7
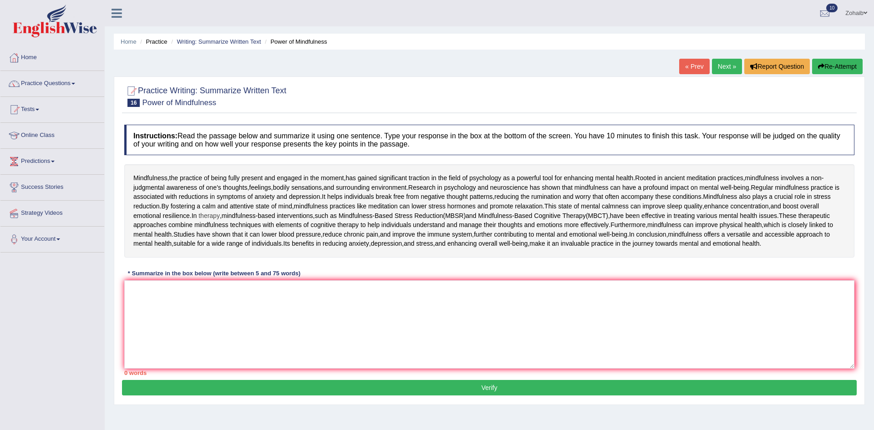
drag, startPoint x: 154, startPoint y: 258, endPoint x: 149, endPoint y: 264, distance: 7.7
click at [199, 221] on span "therapy" at bounding box center [209, 216] width 21 height 10
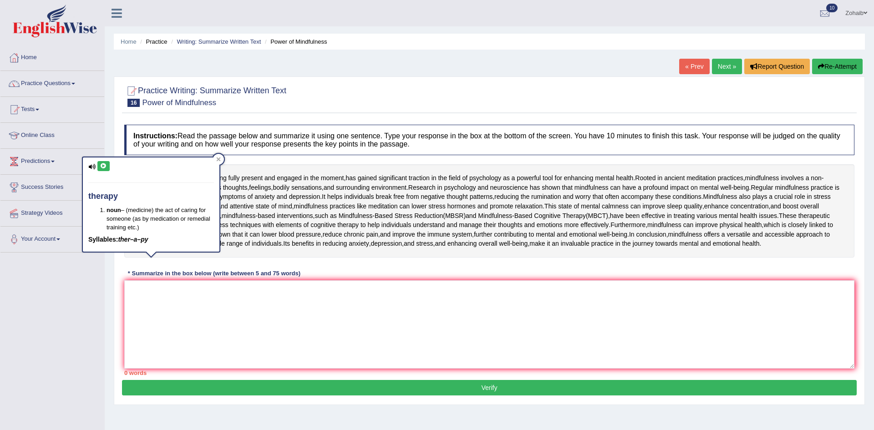
click at [199, 221] on span "therapy" at bounding box center [209, 216] width 21 height 10
click at [15, 388] on div "Toggle navigation Home Practice Questions Speaking Practice Read Aloud Repeat S…" at bounding box center [437, 237] width 874 height 474
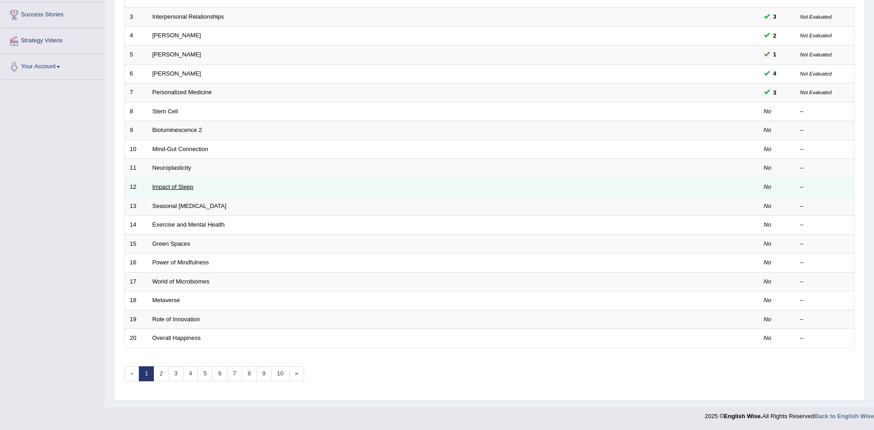
click at [169, 185] on link "Impact of Sleep" at bounding box center [173, 187] width 41 height 7
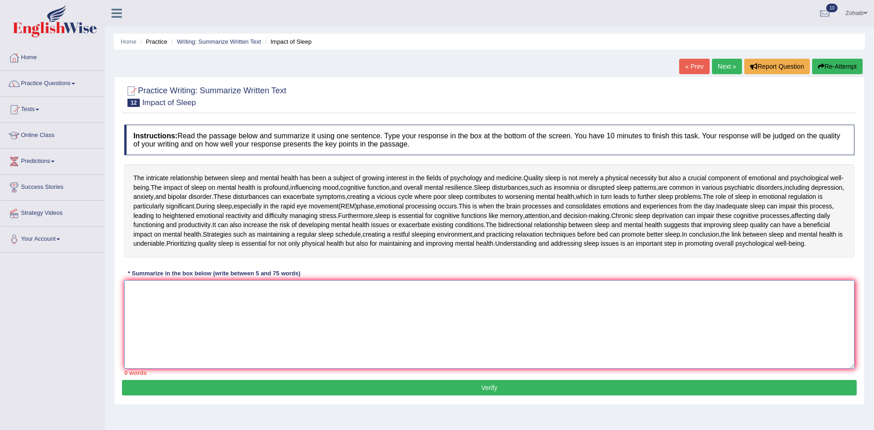
click at [165, 317] on textarea at bounding box center [489, 325] width 730 height 88
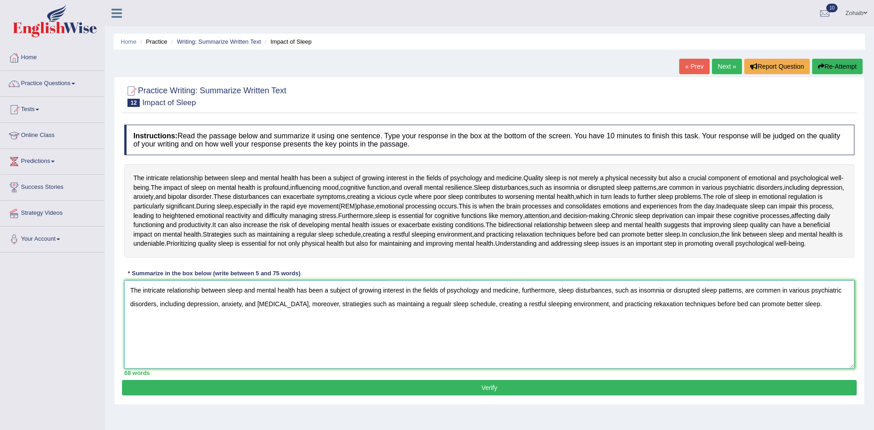
scroll to position [48, 0]
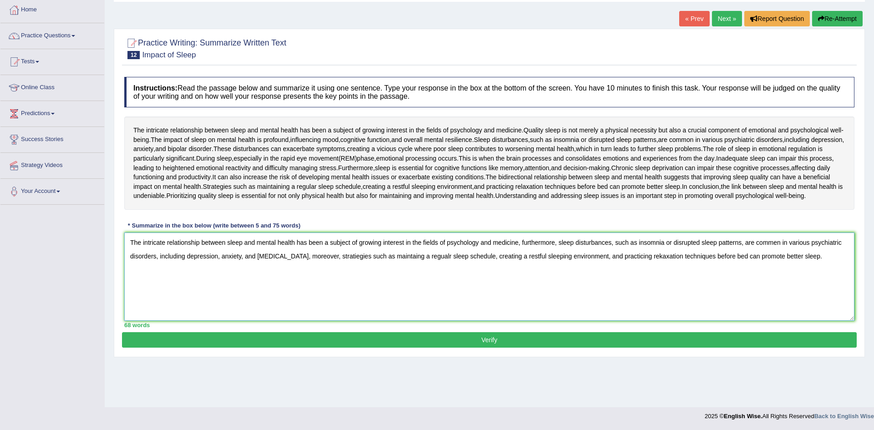
type textarea "The intricate relationship between sleep and mental health has been a subject o…"
click at [192, 332] on div "Instructions: Read the passage below and summarize it using one sentence. Type …" at bounding box center [489, 202] width 735 height 260
click at [190, 348] on button "Verify" at bounding box center [489, 339] width 735 height 15
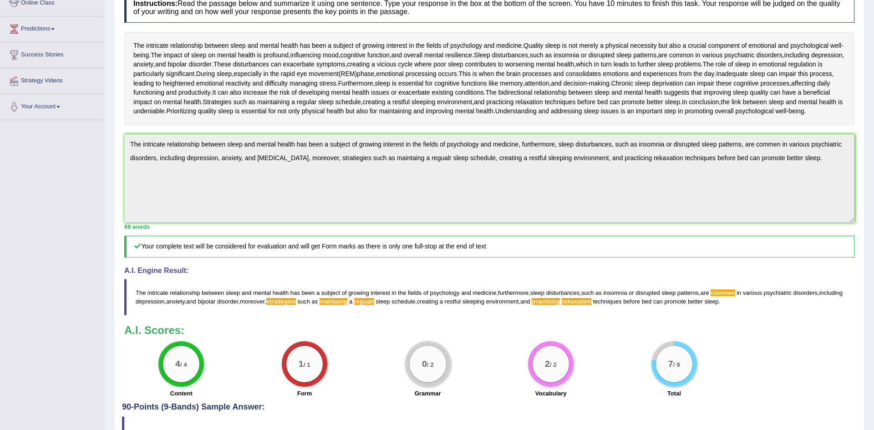
scroll to position [200, 0]
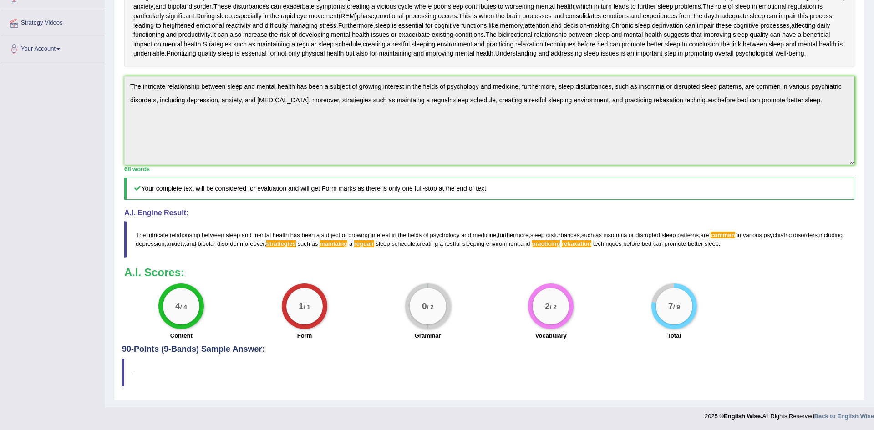
click at [702, 178] on div "Instructions: Read the passage below and summarize it using one sentence. Type …" at bounding box center [489, 137] width 735 height 415
click at [188, 178] on h5 "Your complete text will be considered for evaluation and will get Form marks as…" at bounding box center [489, 188] width 730 height 21
click at [184, 172] on div "68 words" at bounding box center [489, 169] width 730 height 9
click at [117, 89] on div "Practice Writing: Summarize Written Text 12 Impact of Sleep Instructions: Read …" at bounding box center [489, 143] width 751 height 515
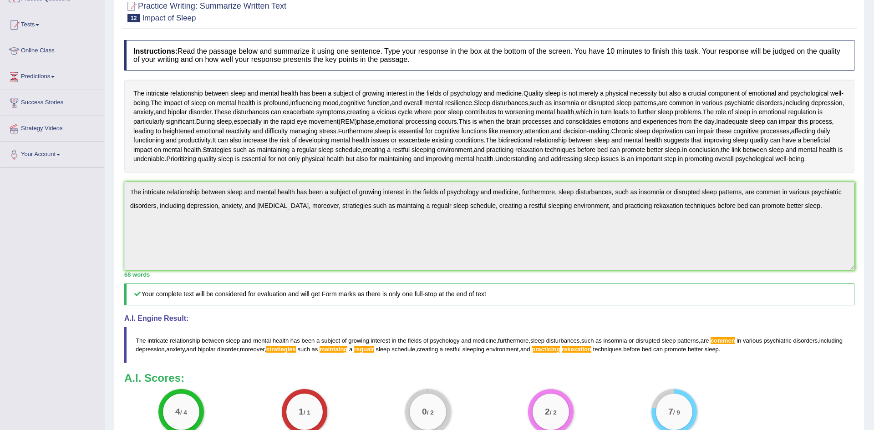
scroll to position [0, 0]
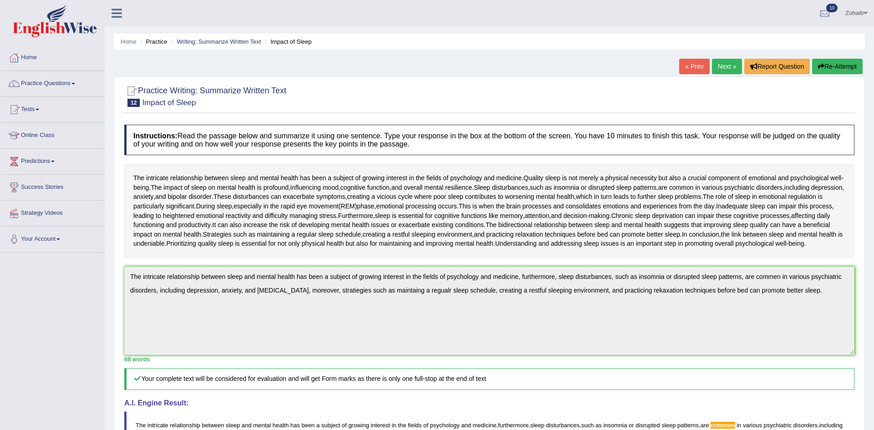
click at [847, 68] on button "Re-Attempt" at bounding box center [837, 66] width 51 height 15
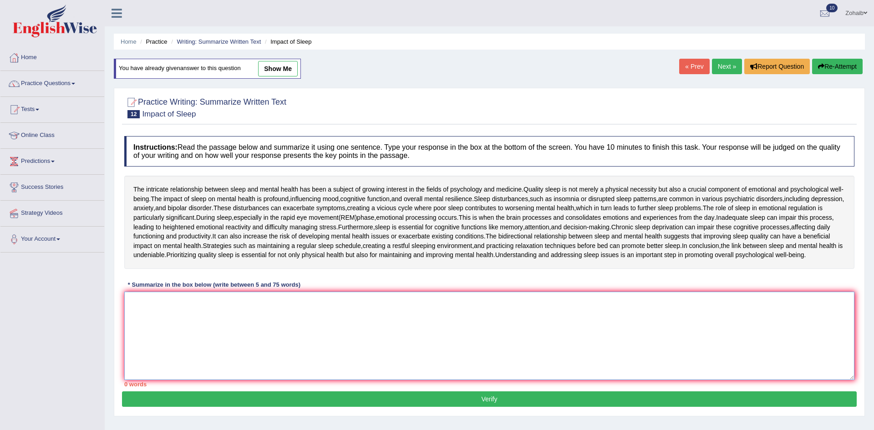
click at [268, 322] on textarea at bounding box center [489, 336] width 730 height 88
paste textarea "The intricate relationship between sleep and mental health has been a subject o…"
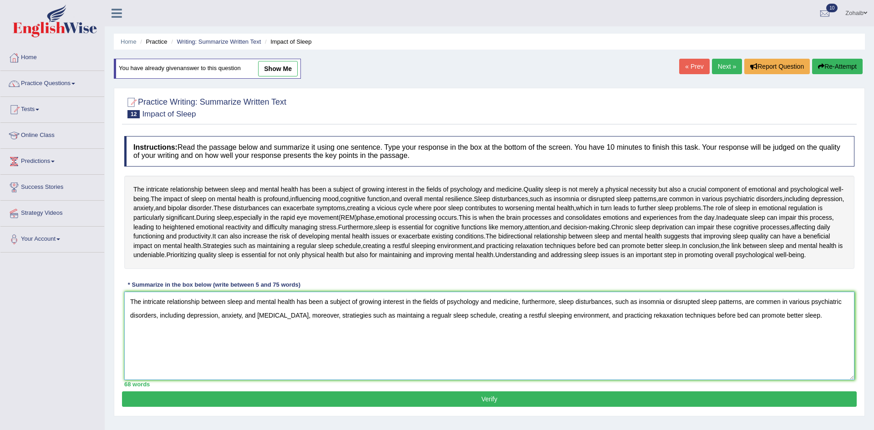
click at [776, 315] on textarea "The intricate relationship between sleep and mental health has been a subject o…" at bounding box center [489, 336] width 730 height 88
click at [780, 310] on textarea "The intricate relationship between sleep and mental health has been a subject o…" at bounding box center [489, 336] width 730 height 88
click at [774, 310] on textarea "The intricate relationship between sleep and mental health has been a subject o…" at bounding box center [489, 336] width 730 height 88
click at [347, 326] on textarea "The intricate relationship between sleep and mental health has been a subject o…" at bounding box center [489, 336] width 730 height 88
click at [409, 326] on textarea "The intricate relationship between sleep and mental health has been a subject o…" at bounding box center [489, 336] width 730 height 88
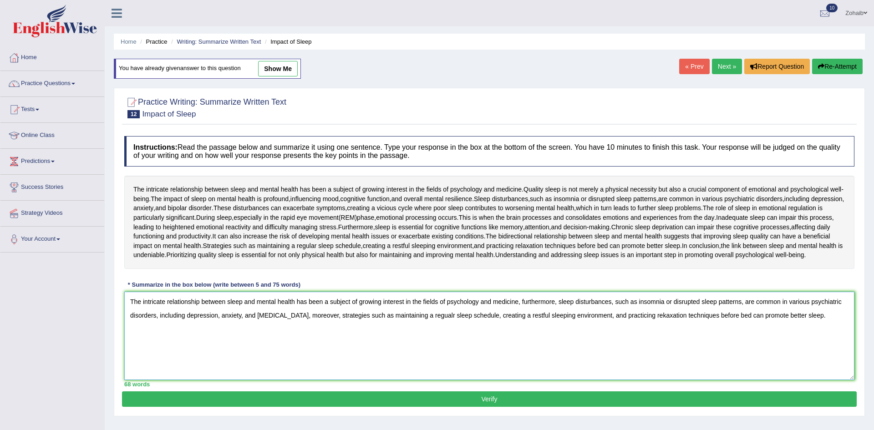
click at [652, 323] on textarea "The intricate relationship between sleep and mental health has been a subject o…" at bounding box center [489, 336] width 730 height 88
type textarea "The intricate relationship between sleep and mental health has been a subject o…"
click at [456, 407] on button "Verify" at bounding box center [489, 399] width 735 height 15
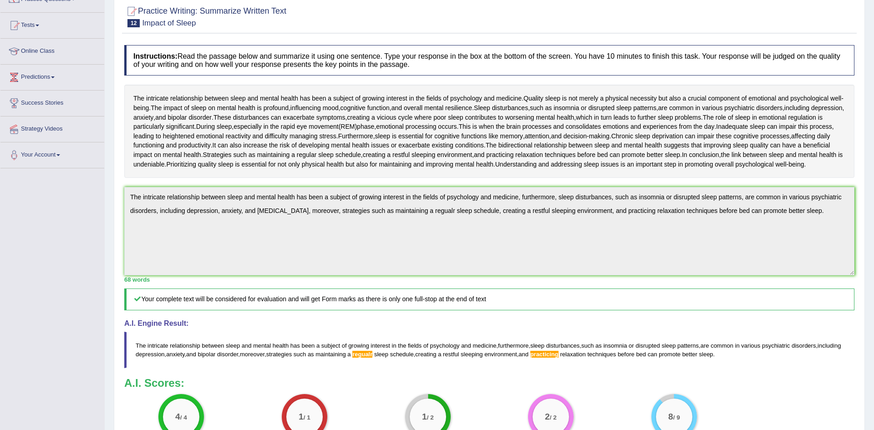
scroll to position [87, 0]
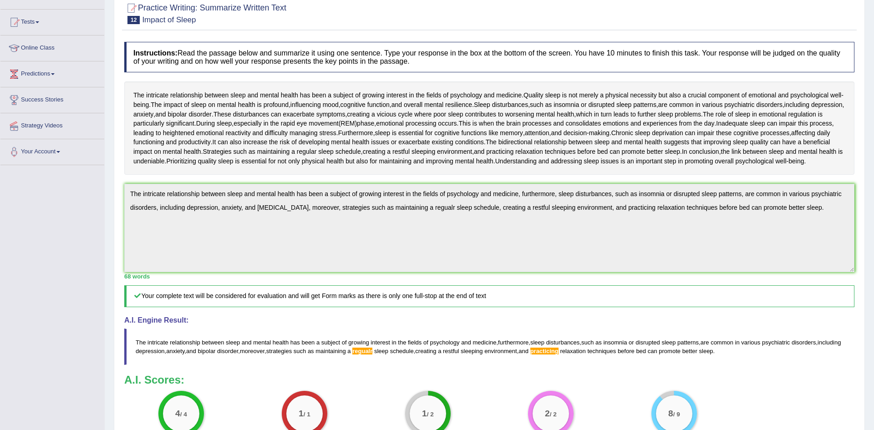
drag, startPoint x: 704, startPoint y: 362, endPoint x: 234, endPoint y: 304, distance: 474.0
click at [234, 304] on div "Instructions: Read the passage below and summarize it using one sentence. Type …" at bounding box center [489, 244] width 735 height 415
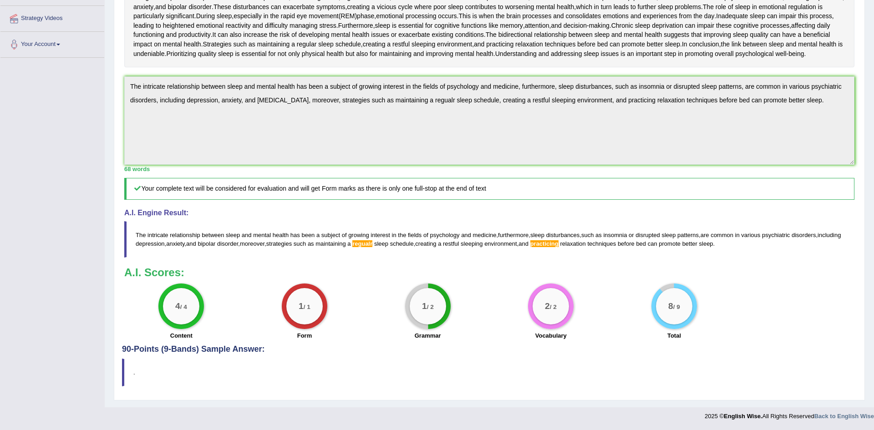
click at [874, 73] on div "Home Practice Writing: Summarize Written Text Impact of Sleep You have already …" at bounding box center [490, 106] width 770 height 602
click at [128, 75] on div "Instructions: Read the passage below and summarize it using one sentence. Type …" at bounding box center [489, 137] width 735 height 415
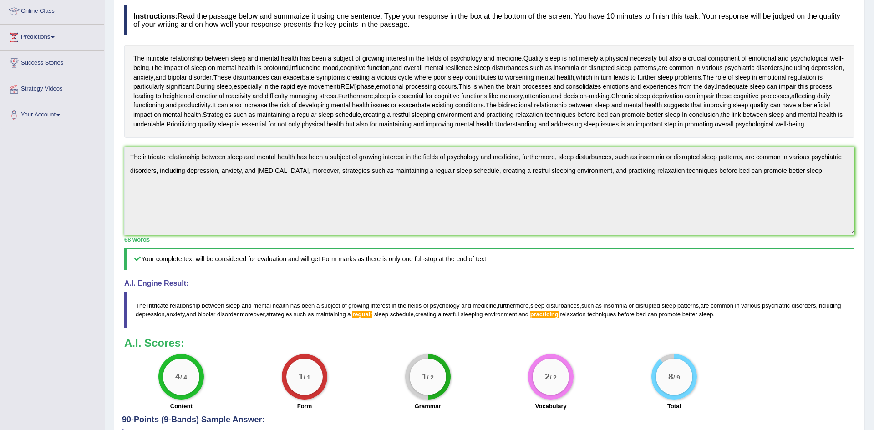
scroll to position [0, 0]
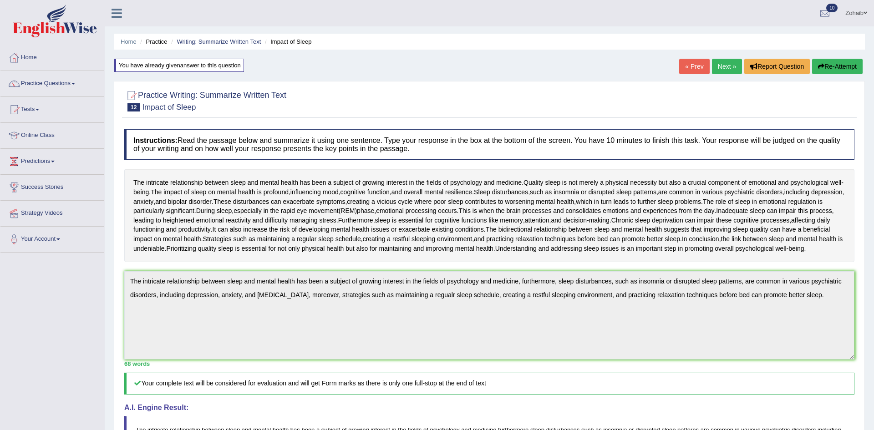
click at [823, 68] on button "Re-Attempt" at bounding box center [837, 66] width 51 height 15
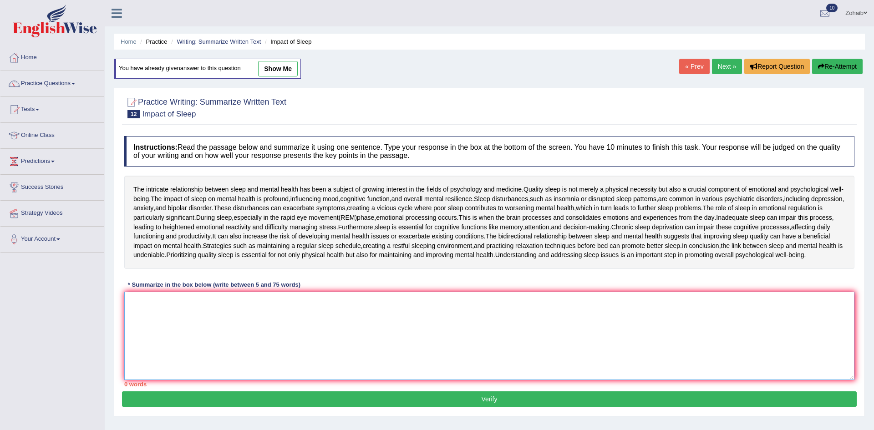
paste textarea "The intricate relationship between sleep and mental health has been a subject o…"
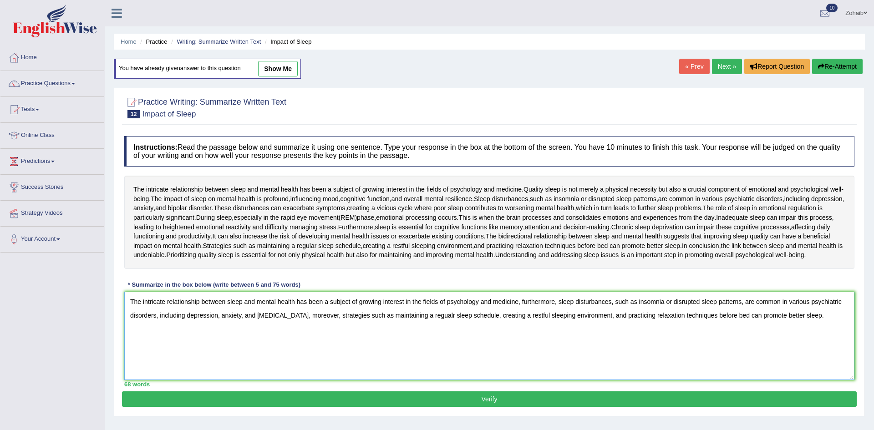
click at [440, 327] on textarea "The intricate relationship between sleep and mental health has been a subject o…" at bounding box center [489, 336] width 730 height 88
type textarea "The intricate relationship between sleep and mental health has been a subject o…"
click at [496, 404] on button "Verify" at bounding box center [489, 399] width 735 height 15
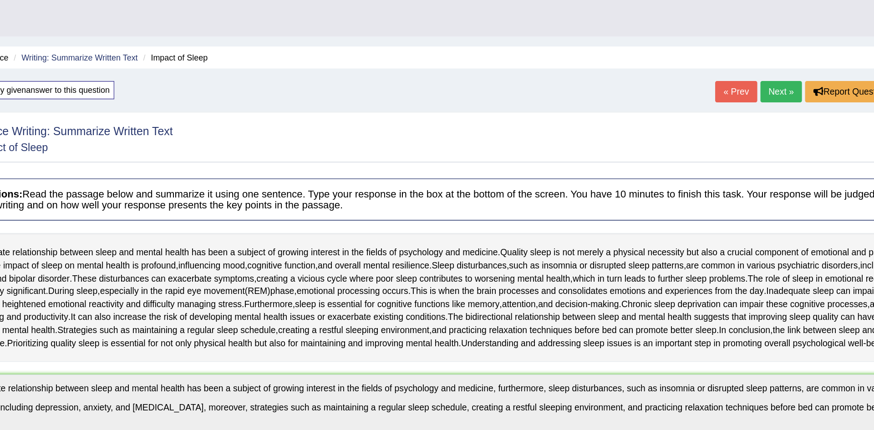
click at [725, 61] on link "Next »" at bounding box center [727, 66] width 30 height 15
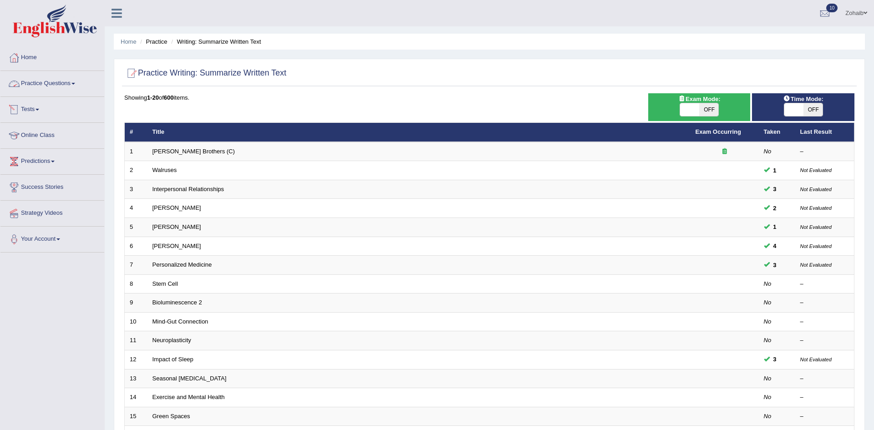
click at [53, 85] on link "Practice Questions" at bounding box center [52, 82] width 104 height 23
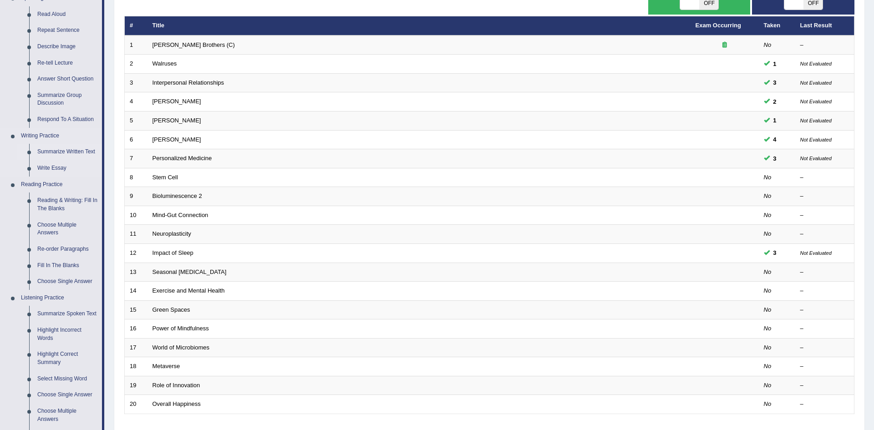
scroll to position [110, 0]
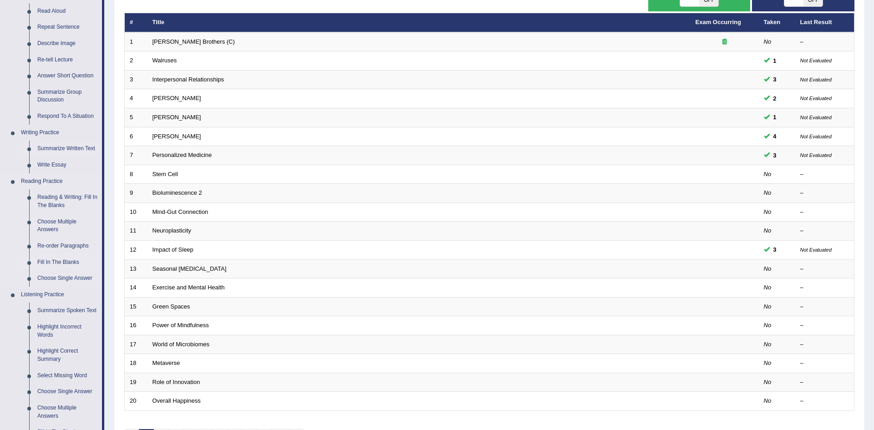
click at [39, 258] on link "Fill In The Blanks" at bounding box center [67, 263] width 69 height 16
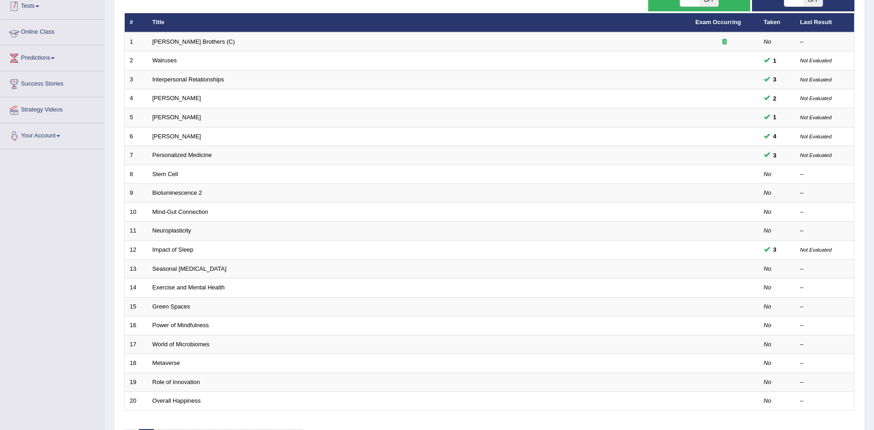
scroll to position [132, 0]
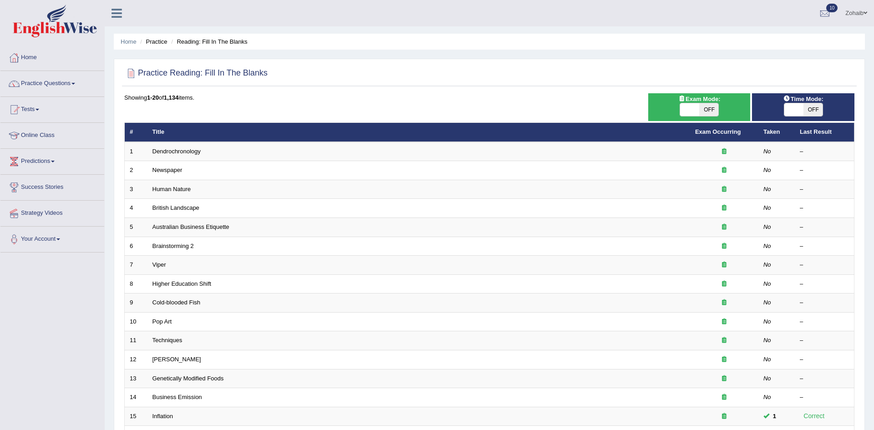
click at [47, 113] on link "Tests" at bounding box center [52, 108] width 104 height 23
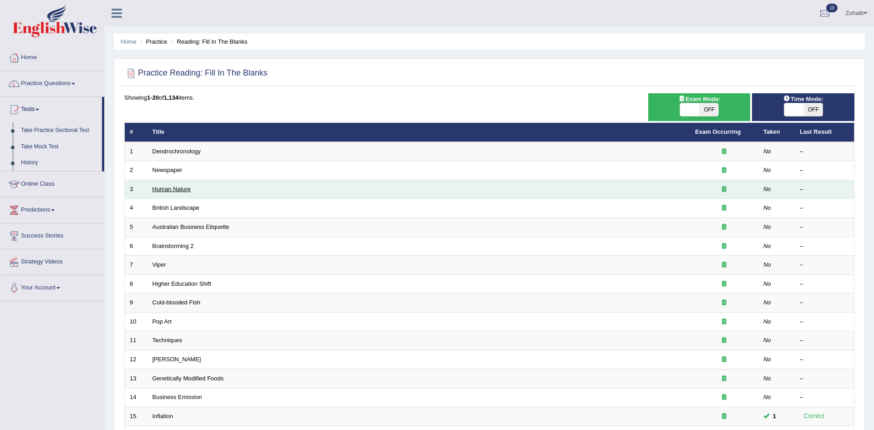
click at [175, 190] on link "Human Nature" at bounding box center [172, 189] width 39 height 7
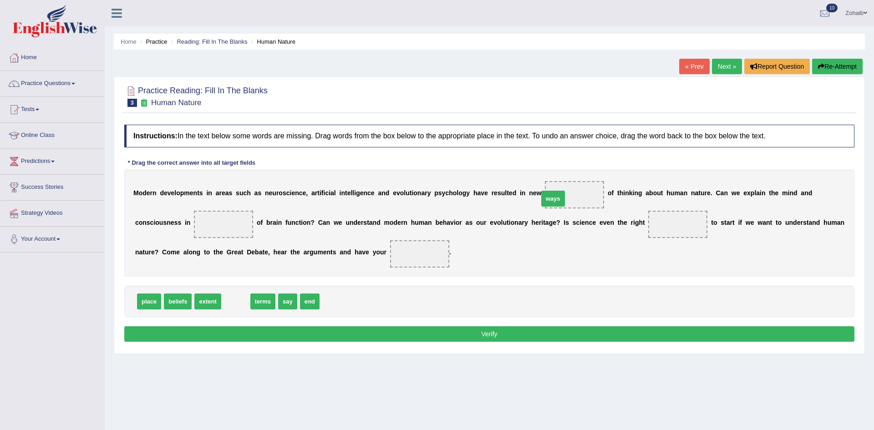
drag, startPoint x: 229, startPoint y: 305, endPoint x: 546, endPoint y: 202, distance: 333.7
drag, startPoint x: 234, startPoint y: 304, endPoint x: 154, endPoint y: 224, distance: 112.7
drag, startPoint x: 138, startPoint y: 311, endPoint x: 553, endPoint y: 234, distance: 422.4
click at [553, 234] on div "Instructions: In the text below some words are missing. Drag words from the box…" at bounding box center [489, 234] width 735 height 229
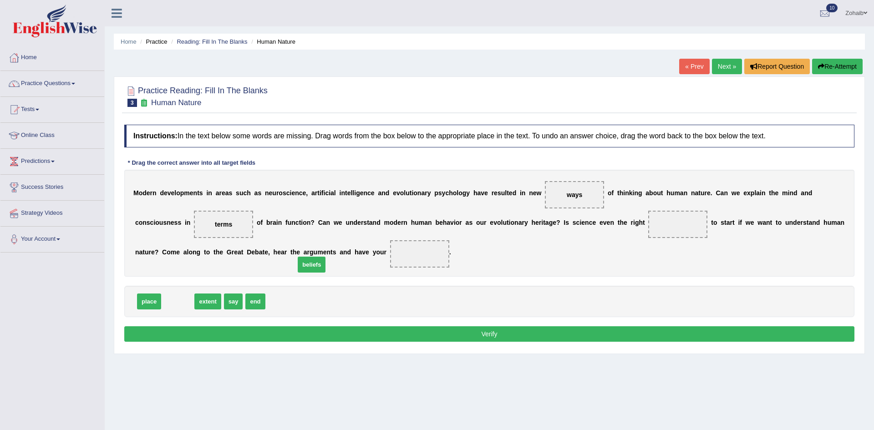
drag, startPoint x: 169, startPoint y: 301, endPoint x: 303, endPoint y: 265, distance: 138.9
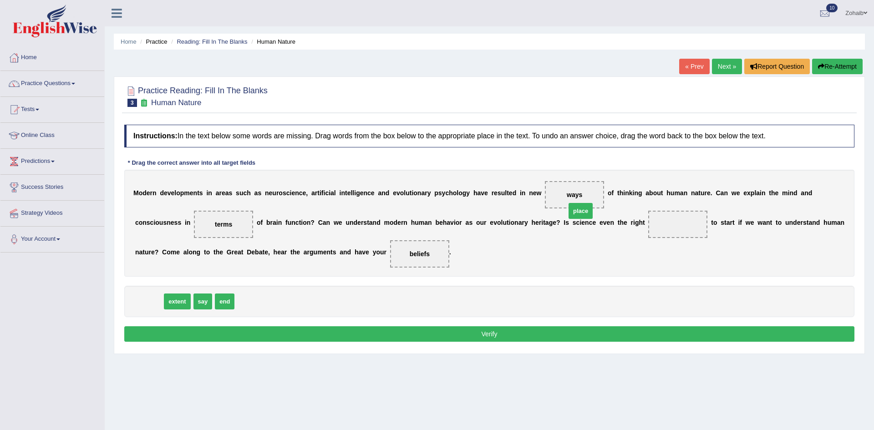
drag, startPoint x: 151, startPoint y: 305, endPoint x: 582, endPoint y: 214, distance: 440.1
click at [465, 326] on div "Instructions: In the text below some words are missing. Drag words from the box…" at bounding box center [489, 234] width 735 height 229
click at [464, 329] on button "Verify" at bounding box center [489, 334] width 730 height 15
drag, startPoint x: 214, startPoint y: 304, endPoint x: 540, endPoint y: 195, distance: 343.0
click at [423, 332] on button "Verify" at bounding box center [489, 334] width 730 height 15
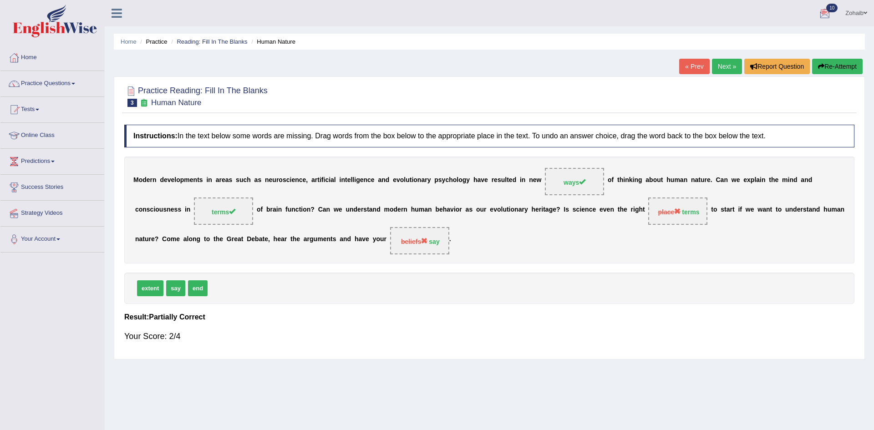
click at [726, 69] on link "Next »" at bounding box center [727, 66] width 30 height 15
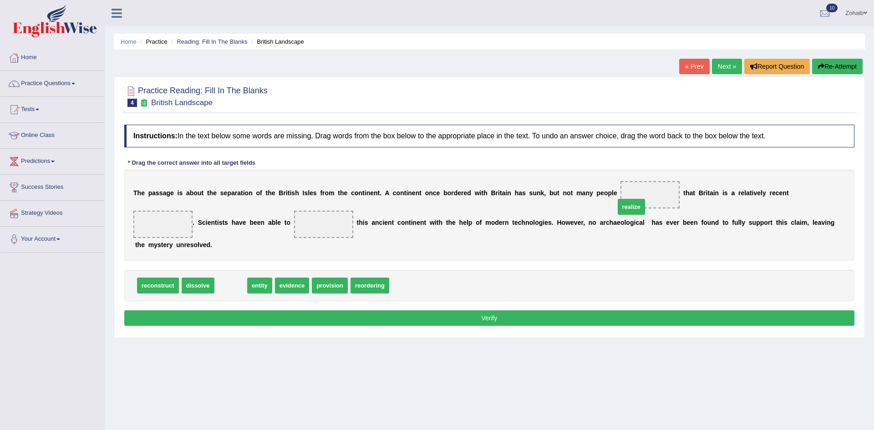
drag, startPoint x: 221, startPoint y: 275, endPoint x: 622, endPoint y: 196, distance: 408.4
click at [255, 278] on span "evidence" at bounding box center [262, 286] width 35 height 16
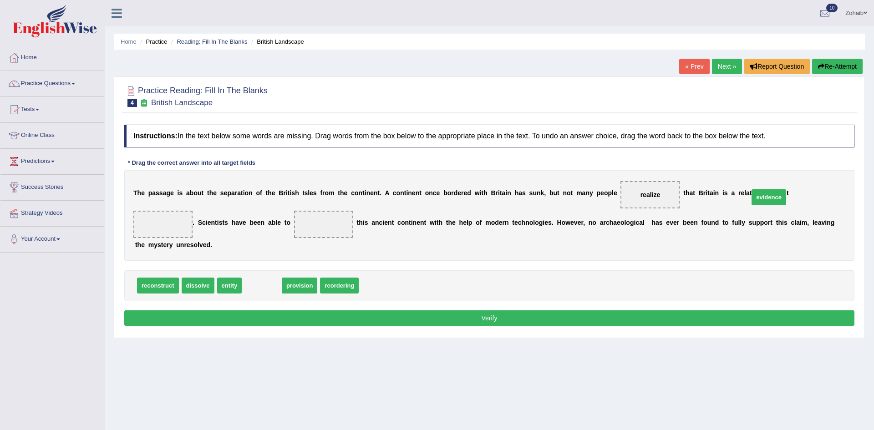
drag, startPoint x: 246, startPoint y: 275, endPoint x: 761, endPoint y: 197, distance: 521.0
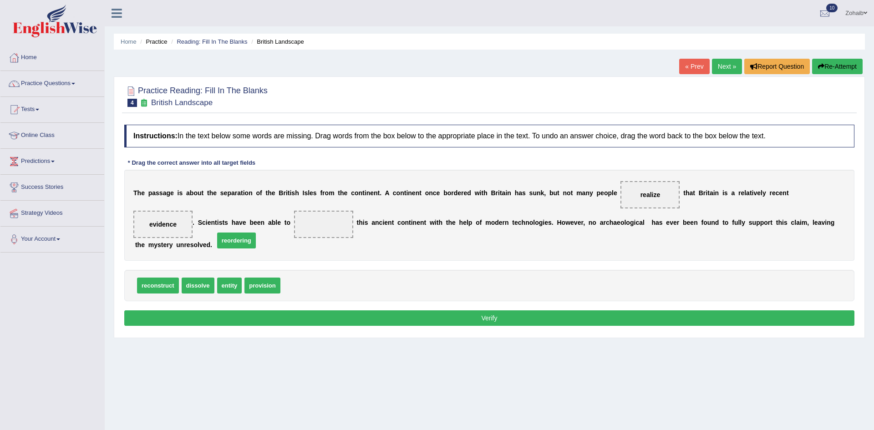
drag, startPoint x: 290, startPoint y: 273, endPoint x: 223, endPoint y: 228, distance: 80.7
drag, startPoint x: 164, startPoint y: 278, endPoint x: 229, endPoint y: 231, distance: 79.5
click at [398, 311] on button "Verify" at bounding box center [489, 318] width 730 height 15
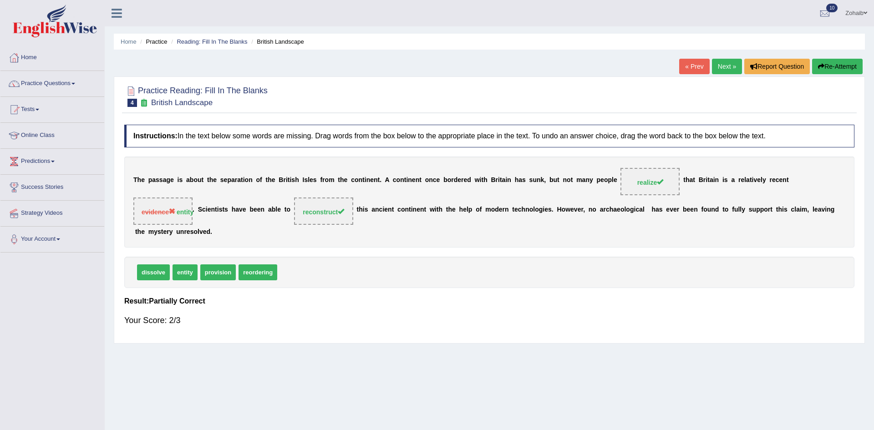
click at [729, 62] on link "Next »" at bounding box center [727, 66] width 30 height 15
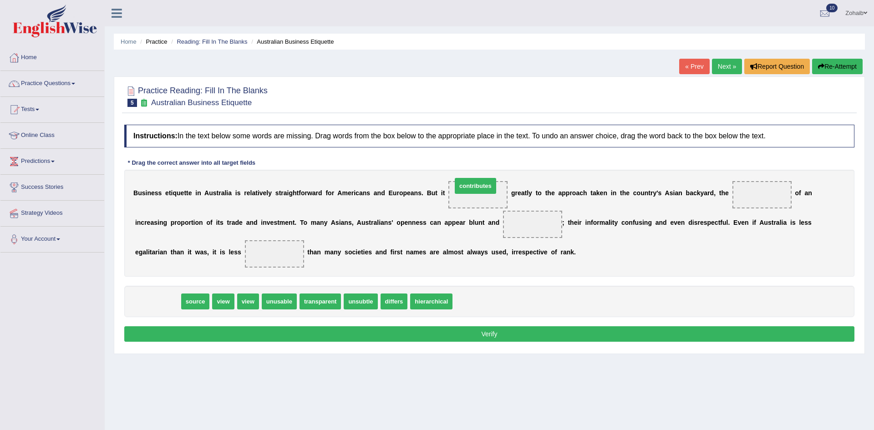
drag, startPoint x: 158, startPoint y: 303, endPoint x: 476, endPoint y: 188, distance: 338.2
click at [265, 304] on span "transparent" at bounding box center [276, 302] width 42 height 16
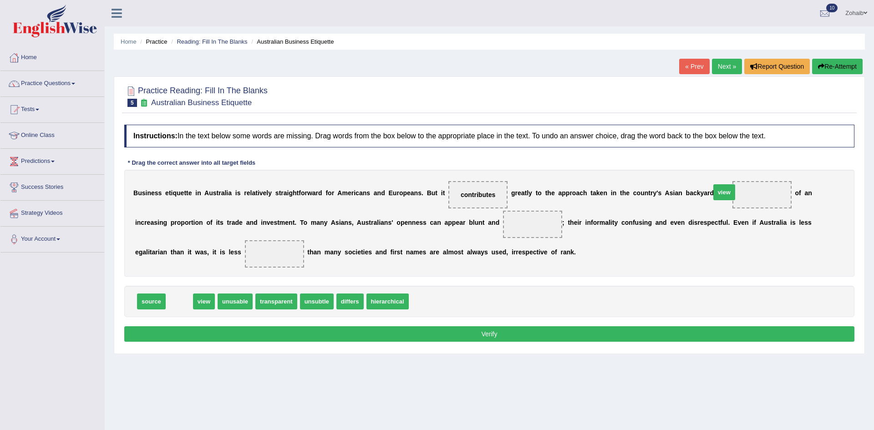
drag, startPoint x: 183, startPoint y: 308, endPoint x: 731, endPoint y: 199, distance: 559.0
drag, startPoint x: 244, startPoint y: 305, endPoint x: 181, endPoint y: 335, distance: 69.7
click at [175, 382] on span "transparent" at bounding box center [154, 390] width 42 height 16
drag, startPoint x: 174, startPoint y: 301, endPoint x: 429, endPoint y: 219, distance: 267.6
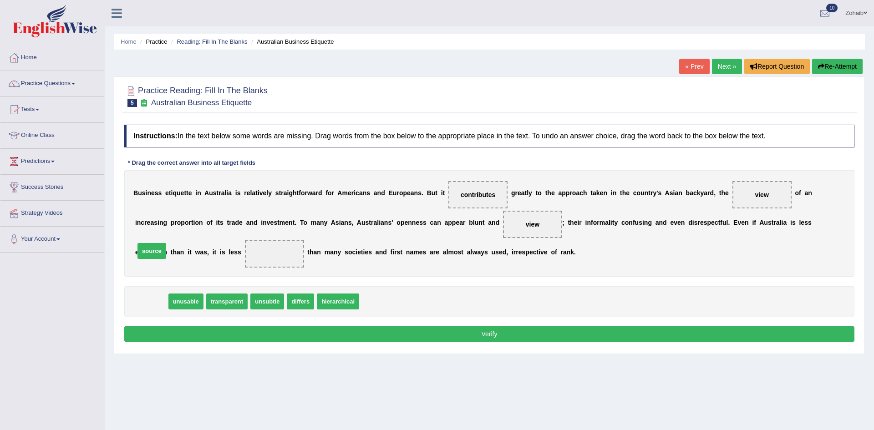
drag, startPoint x: 161, startPoint y: 306, endPoint x: 161, endPoint y: 256, distance: 50.5
click at [267, 329] on button "Verify" at bounding box center [489, 334] width 730 height 15
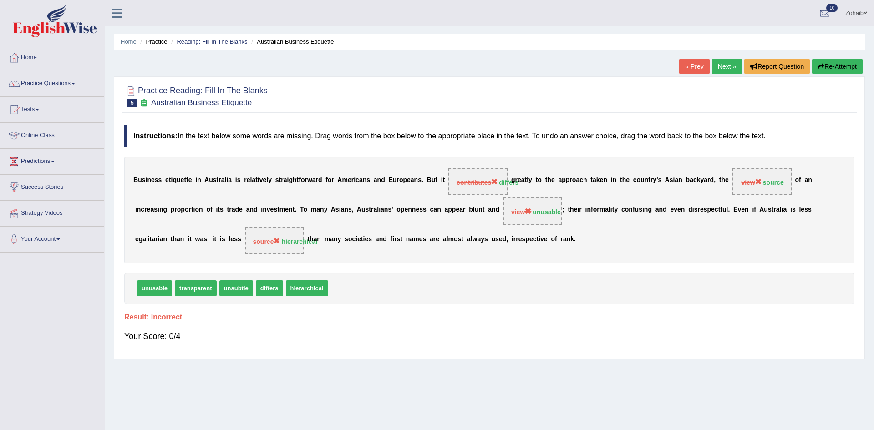
click at [267, 329] on div "Your Score: 0/4" at bounding box center [489, 337] width 730 height 22
click at [727, 73] on link "Next »" at bounding box center [727, 66] width 30 height 15
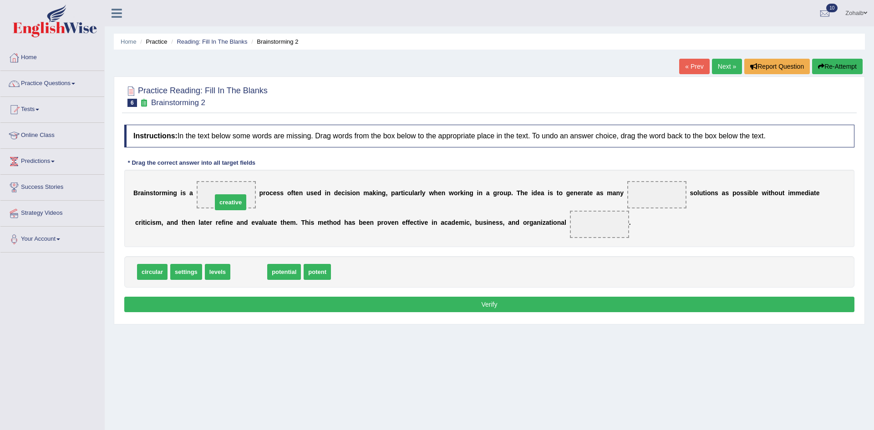
drag, startPoint x: 245, startPoint y: 268, endPoint x: 226, endPoint y: 198, distance: 72.0
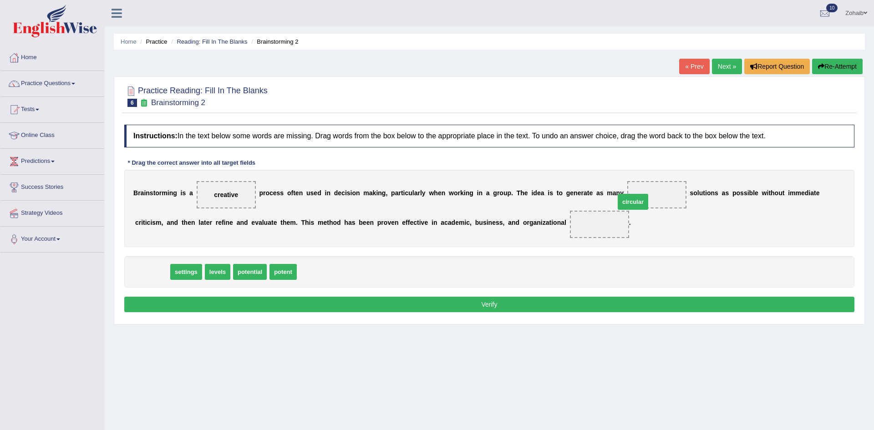
drag, startPoint x: 155, startPoint y: 273, endPoint x: 631, endPoint y: 202, distance: 481.6
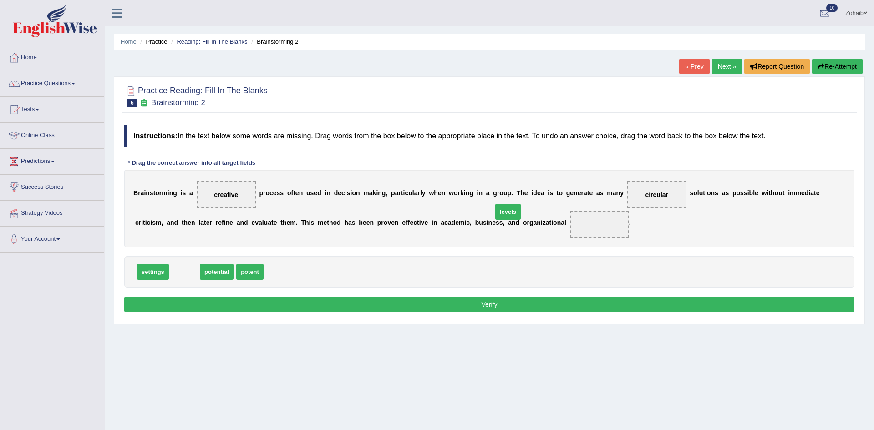
drag, startPoint x: 179, startPoint y: 275, endPoint x: 496, endPoint y: 225, distance: 321.3
click at [442, 297] on button "Verify" at bounding box center [489, 304] width 730 height 15
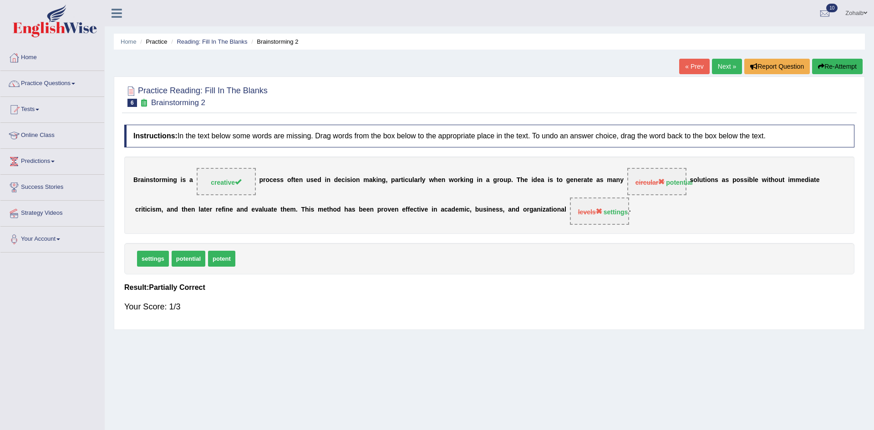
click at [728, 61] on link "Next »" at bounding box center [727, 66] width 30 height 15
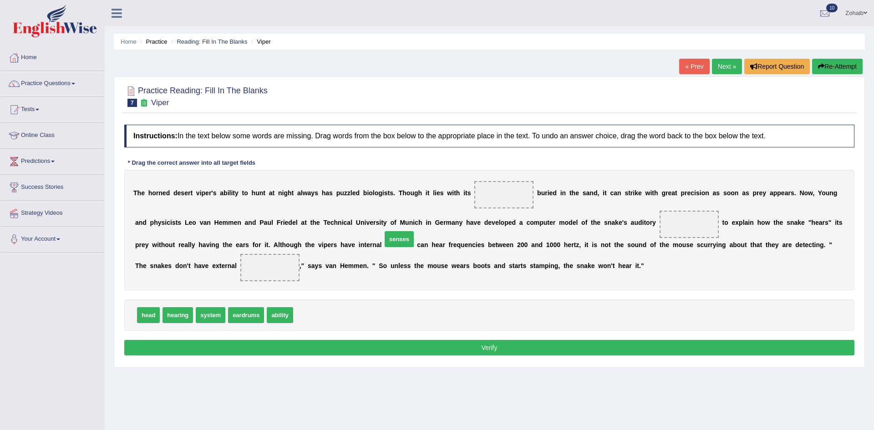
drag, startPoint x: 310, startPoint y: 316, endPoint x: 439, endPoint y: 212, distance: 165.1
click at [414, 231] on span "senses" at bounding box center [399, 239] width 29 height 16
drag, startPoint x: 246, startPoint y: 314, endPoint x: 501, endPoint y: 185, distance: 286.3
drag, startPoint x: 233, startPoint y: 318, endPoint x: 603, endPoint y: 229, distance: 380.8
drag, startPoint x: 184, startPoint y: 316, endPoint x: 174, endPoint y: 285, distance: 32.7
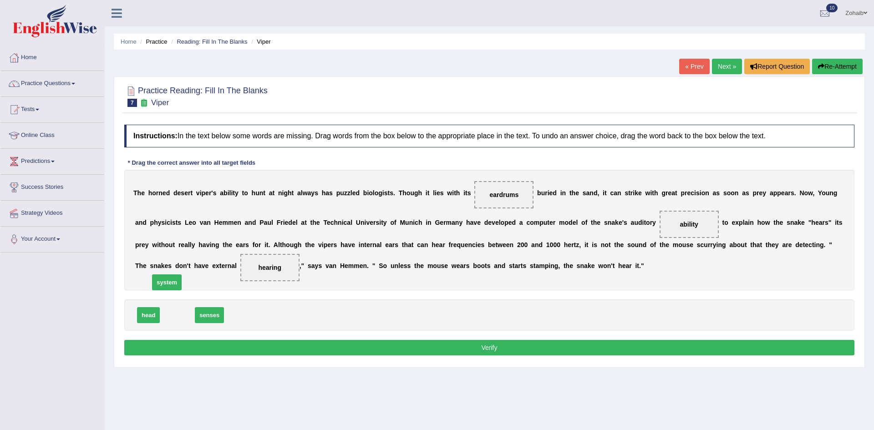
drag, startPoint x: 182, startPoint y: 315, endPoint x: 169, endPoint y: 274, distance: 42.5
drag, startPoint x: 151, startPoint y: 316, endPoint x: 415, endPoint y: 194, distance: 291.6
click at [406, 194] on span "head" at bounding box center [394, 196] width 23 height 16
click at [330, 347] on button "Verify" at bounding box center [489, 347] width 730 height 15
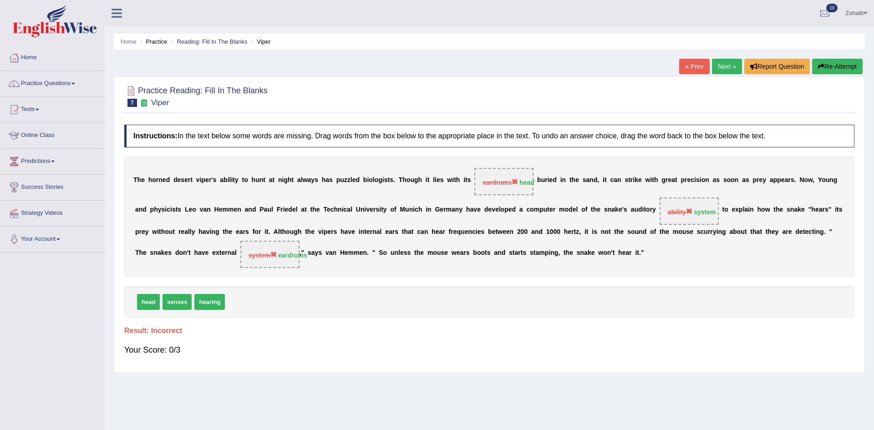
click at [723, 64] on link "Next »" at bounding box center [727, 66] width 30 height 15
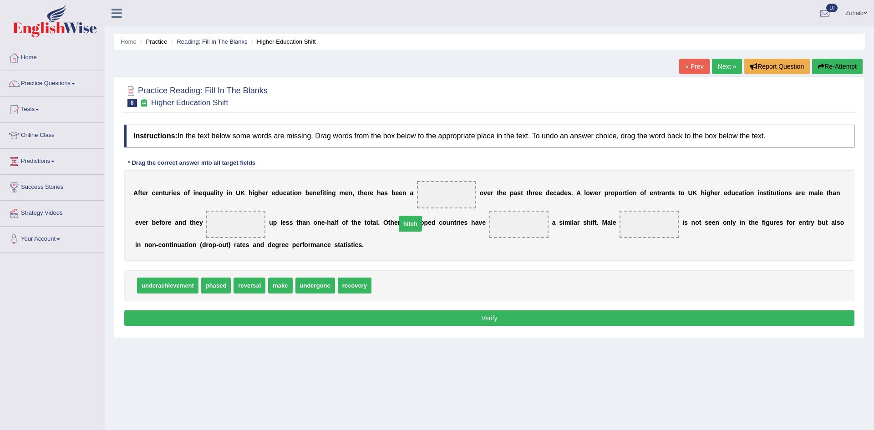
drag, startPoint x: 379, startPoint y: 282, endPoint x: 418, endPoint y: 202, distance: 89.0
drag, startPoint x: 280, startPoint y: 289, endPoint x: 204, endPoint y: 228, distance: 97.5
drag, startPoint x: 211, startPoint y: 291, endPoint x: 468, endPoint y: 245, distance: 261.1
click at [167, 286] on span "underachievement" at bounding box center [167, 286] width 61 height 16
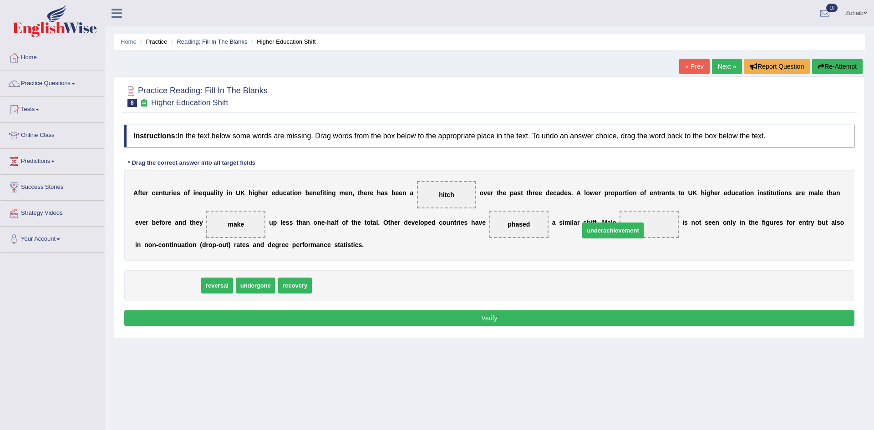
drag, startPoint x: 168, startPoint y: 286, endPoint x: 613, endPoint y: 230, distance: 447.9
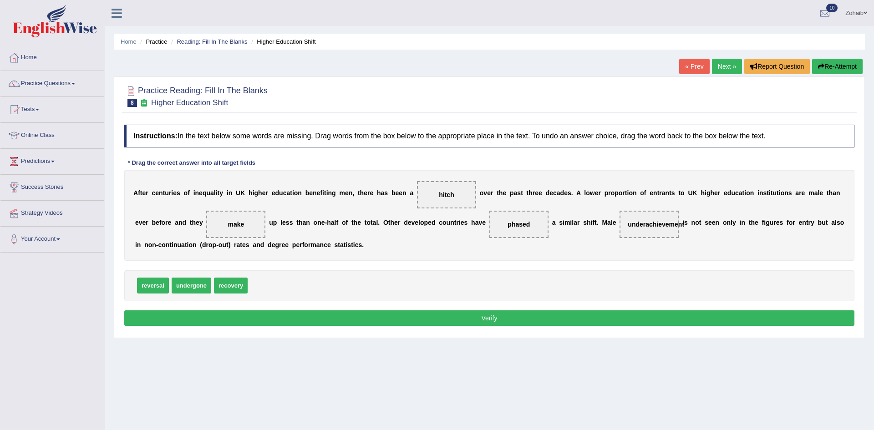
click at [327, 318] on button "Verify" at bounding box center [489, 318] width 730 height 15
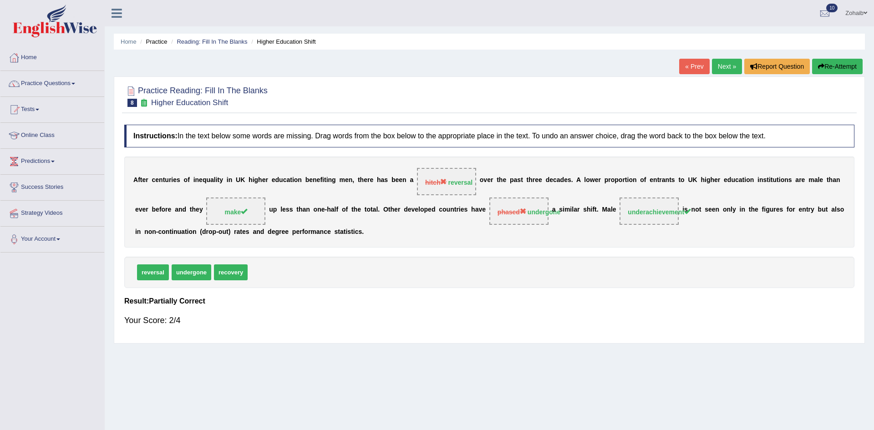
click at [726, 68] on link "Next »" at bounding box center [727, 66] width 30 height 15
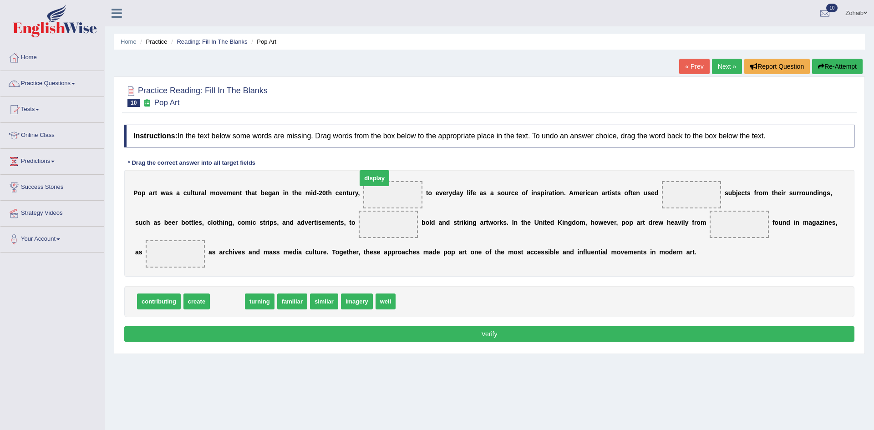
drag, startPoint x: 218, startPoint y: 288, endPoint x: 374, endPoint y: 160, distance: 201.6
click at [374, 170] on span "display" at bounding box center [375, 178] width 30 height 16
drag, startPoint x: 173, startPoint y: 287, endPoint x: 388, endPoint y: 200, distance: 232.5
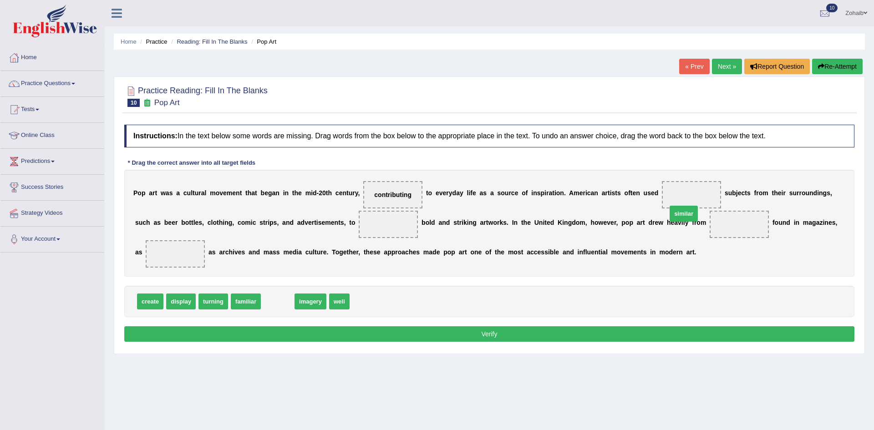
drag, startPoint x: 270, startPoint y: 288, endPoint x: 675, endPoint y: 200, distance: 414.3
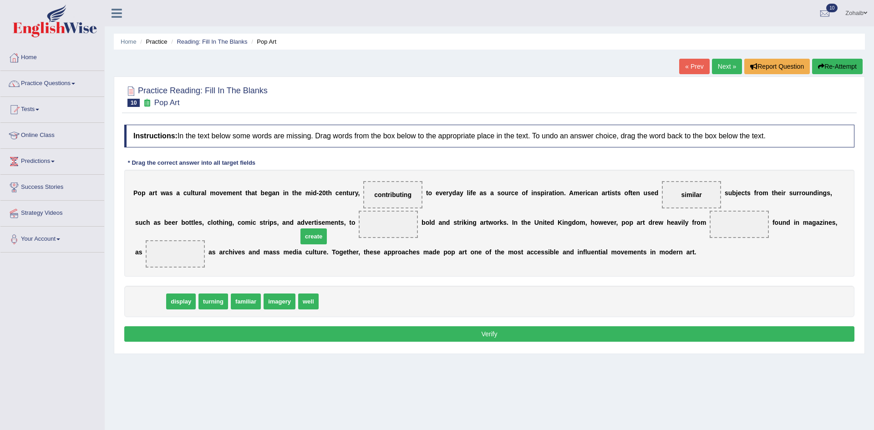
drag, startPoint x: 159, startPoint y: 283, endPoint x: 322, endPoint y: 218, distance: 176.0
drag, startPoint x: 267, startPoint y: 287, endPoint x: 647, endPoint y: 226, distance: 385.1
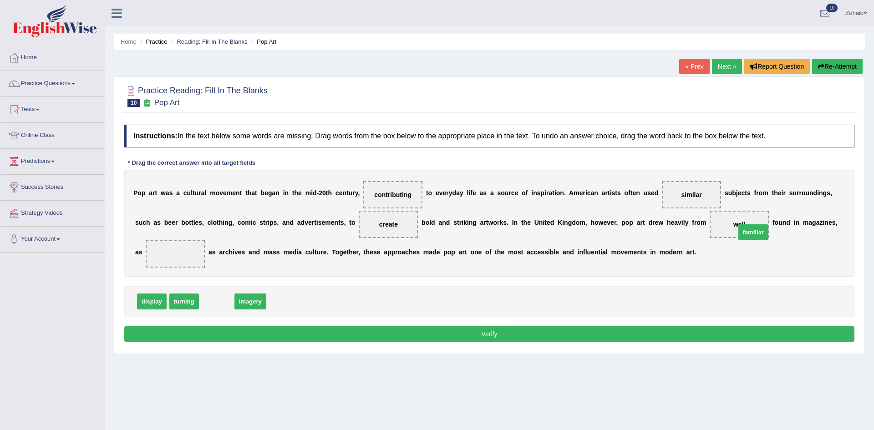
drag, startPoint x: 211, startPoint y: 289, endPoint x: 771, endPoint y: 214, distance: 565.5
click at [243, 327] on button "Verify" at bounding box center [489, 334] width 730 height 15
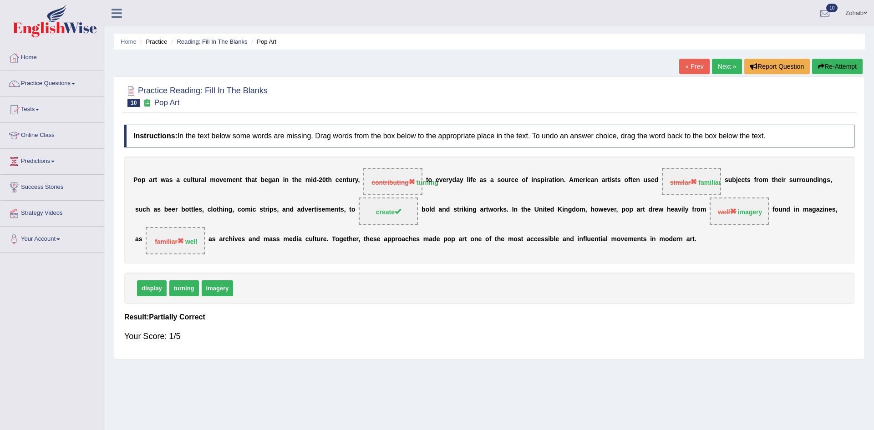
click at [848, 74] on div "« Prev Next » Report Question Re-Attempt" at bounding box center [772, 68] width 186 height 18
click at [847, 71] on button "Re-Attempt" at bounding box center [837, 66] width 51 height 15
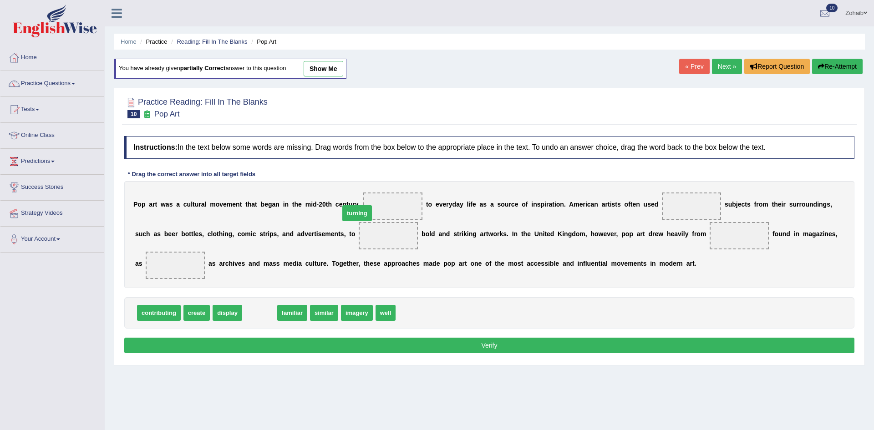
drag, startPoint x: 258, startPoint y: 302, endPoint x: 366, endPoint y: 208, distance: 143.0
drag, startPoint x: 348, startPoint y: 302, endPoint x: 766, endPoint y: 234, distance: 424.1
drag, startPoint x: 254, startPoint y: 300, endPoint x: 645, endPoint y: 193, distance: 405.9
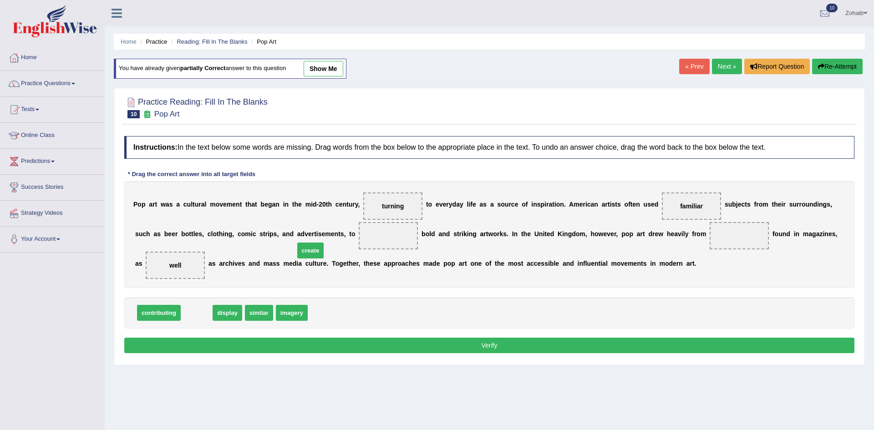
drag, startPoint x: 193, startPoint y: 300, endPoint x: 306, endPoint y: 238, distance: 129.8
drag, startPoint x: 199, startPoint y: 296, endPoint x: 305, endPoint y: 242, distance: 118.7
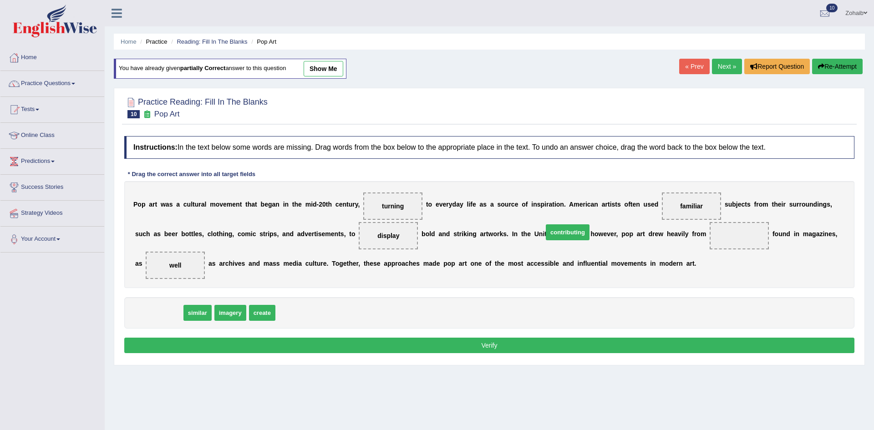
drag, startPoint x: 158, startPoint y: 299, endPoint x: 587, endPoint y: 225, distance: 435.0
click at [587, 225] on span "contributing" at bounding box center [568, 233] width 44 height 16
drag, startPoint x: 165, startPoint y: 297, endPoint x: 684, endPoint y: 224, distance: 524.7
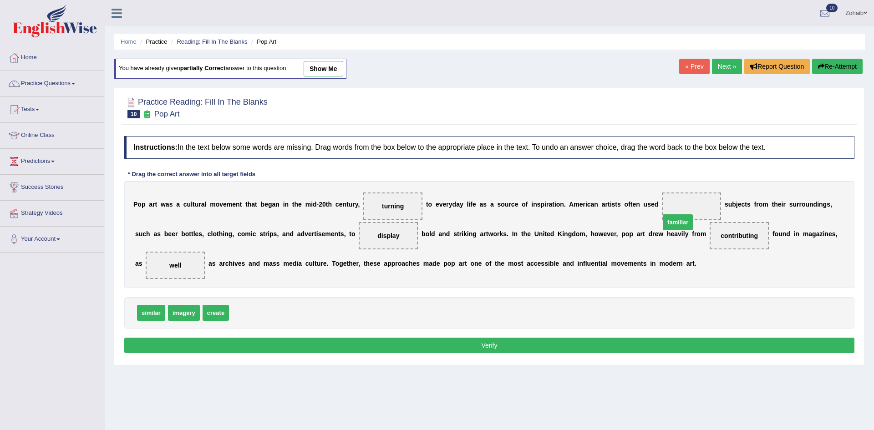
drag, startPoint x: 234, startPoint y: 297, endPoint x: 662, endPoint y: 205, distance: 437.8
drag, startPoint x: 152, startPoint y: 299, endPoint x: 665, endPoint y: 243, distance: 515.9
click at [495, 338] on button "Verify" at bounding box center [489, 345] width 730 height 15
